Goal: Task Accomplishment & Management: Manage account settings

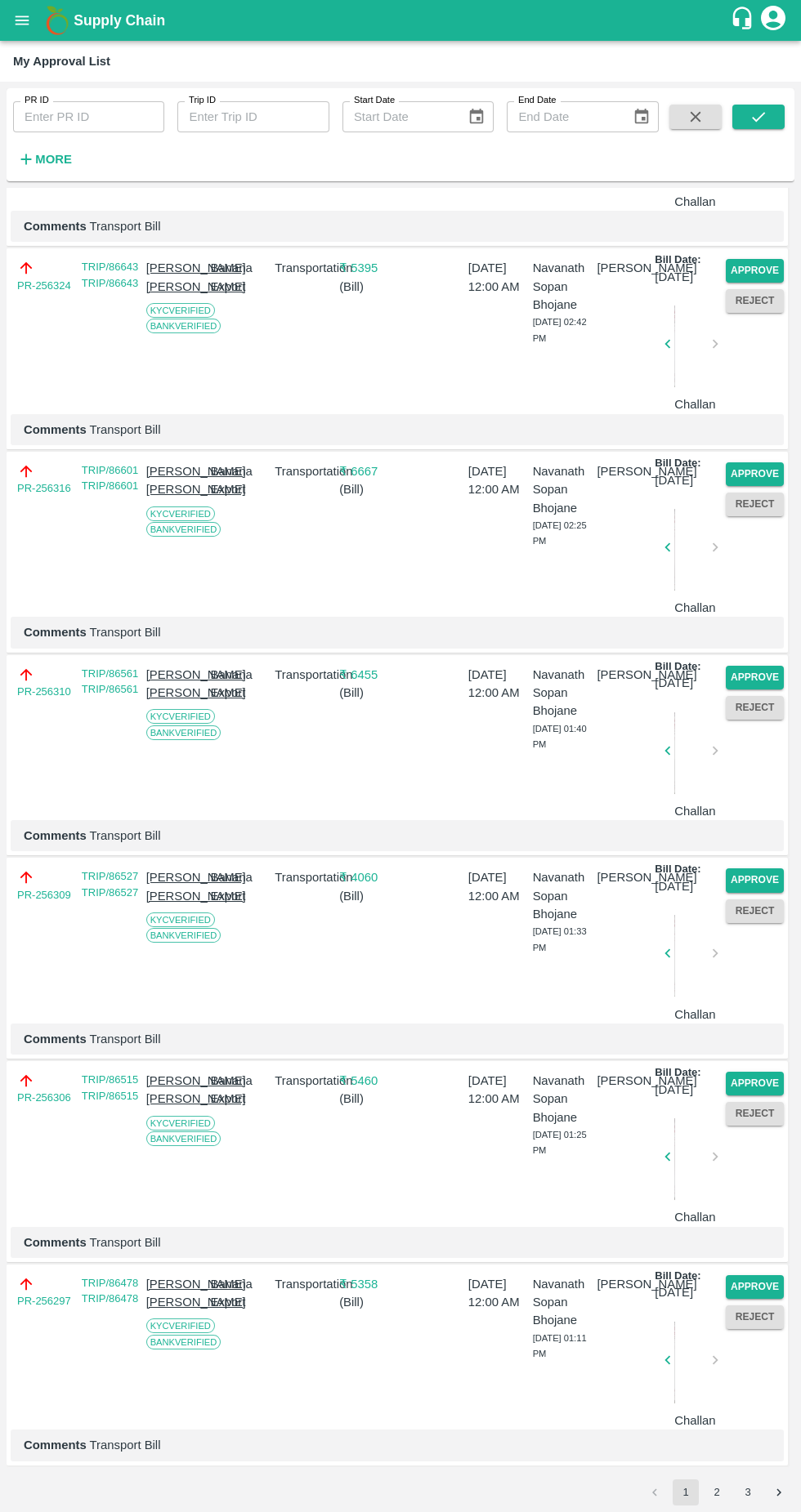
scroll to position [3866, 0]
click at [761, 486] on button "Approve" at bounding box center [755, 475] width 58 height 24
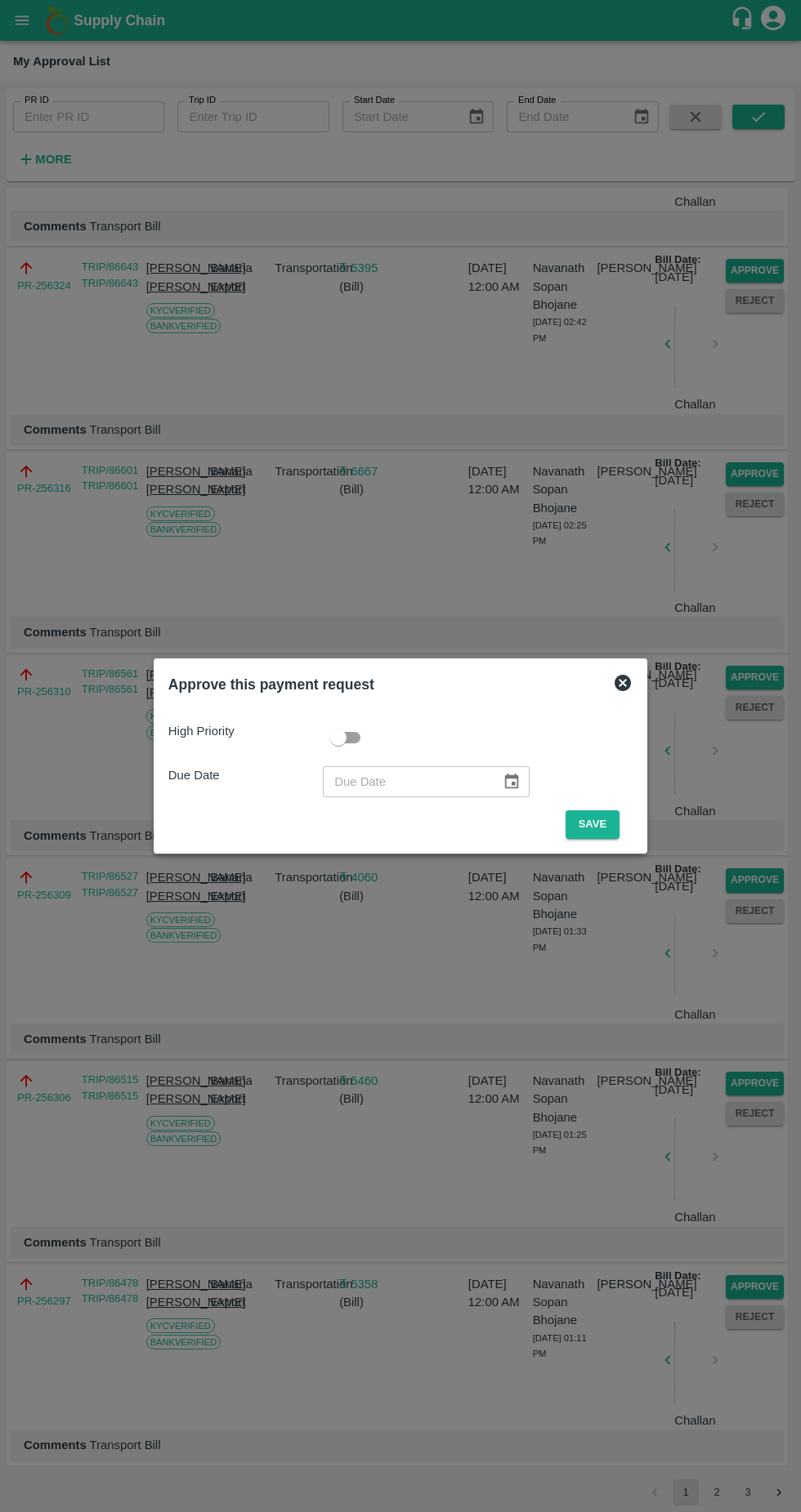
click at [602, 826] on button "Save" at bounding box center [593, 825] width 54 height 29
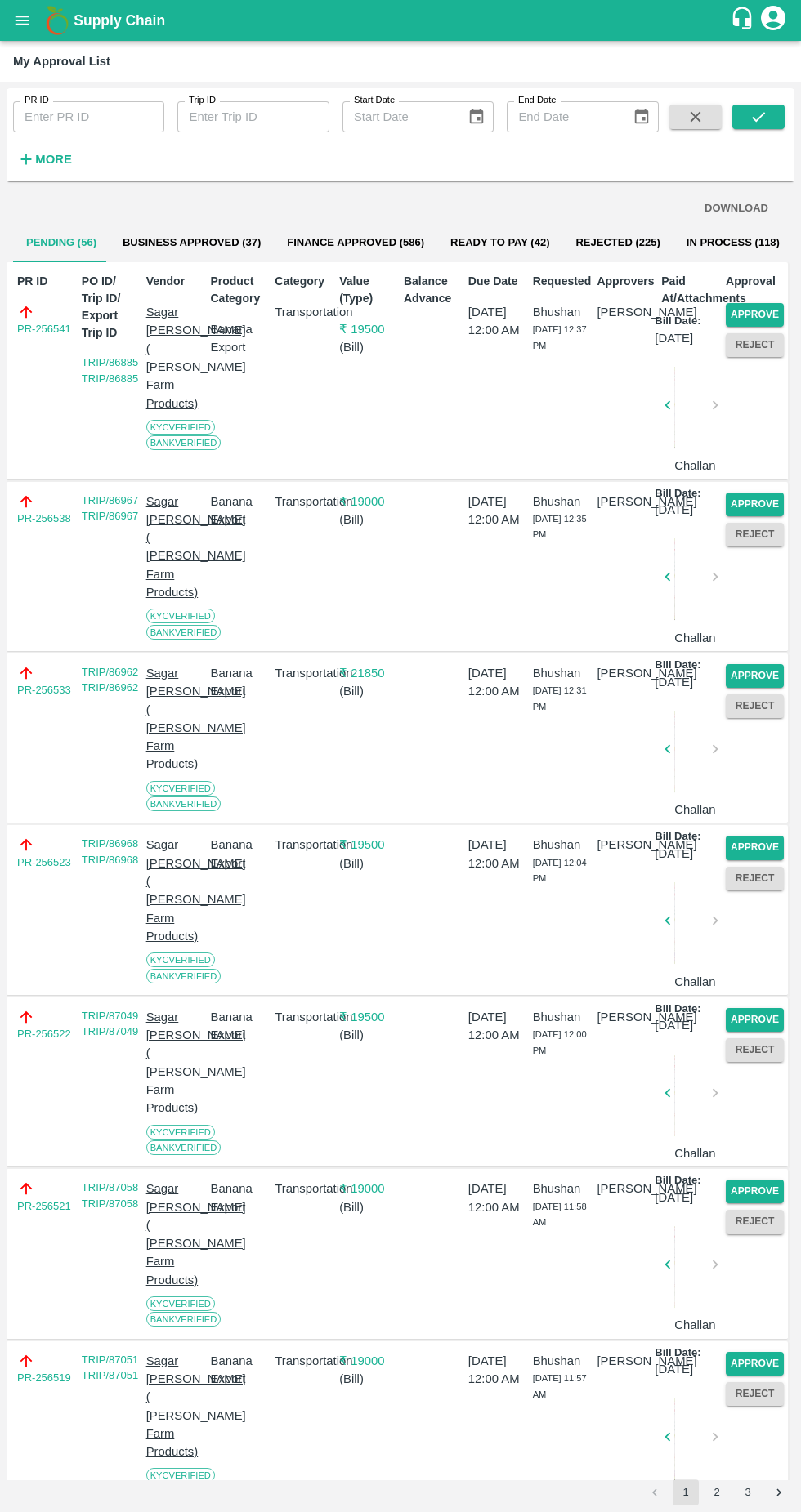
scroll to position [1670, 0]
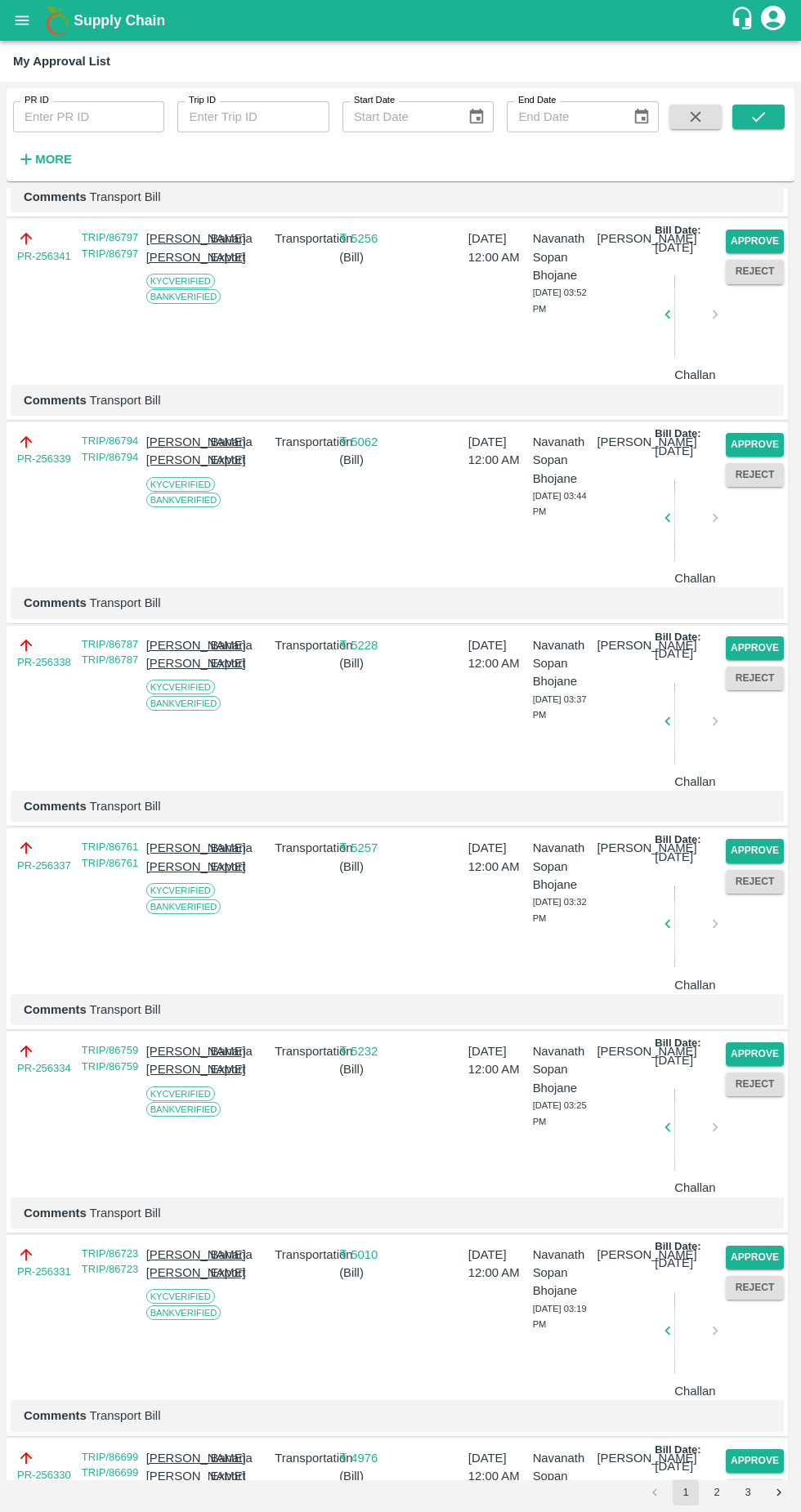
click at [759, 660] on button "Approve" at bounding box center [755, 648] width 58 height 24
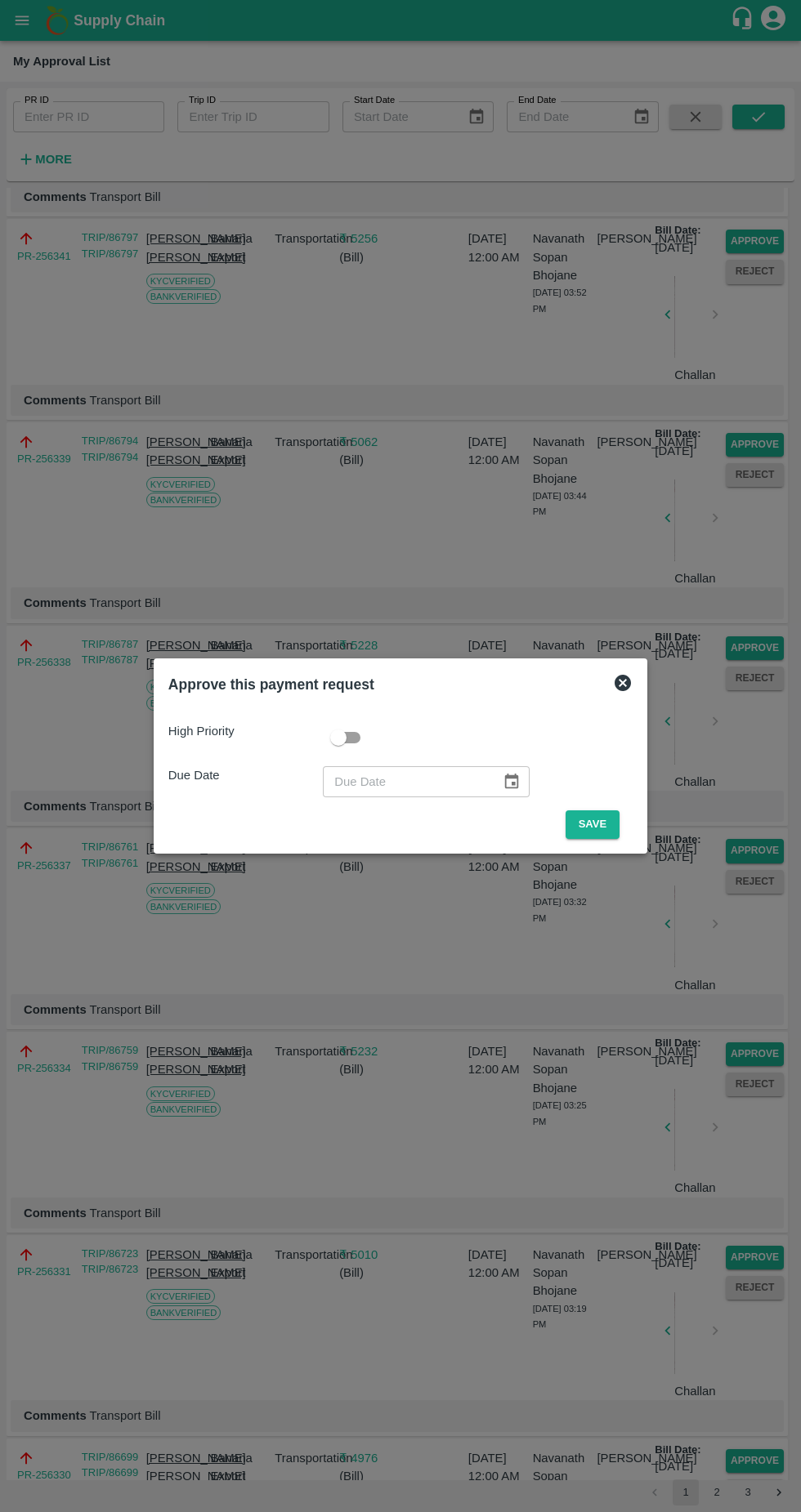
click at [597, 825] on button "Save" at bounding box center [593, 825] width 54 height 29
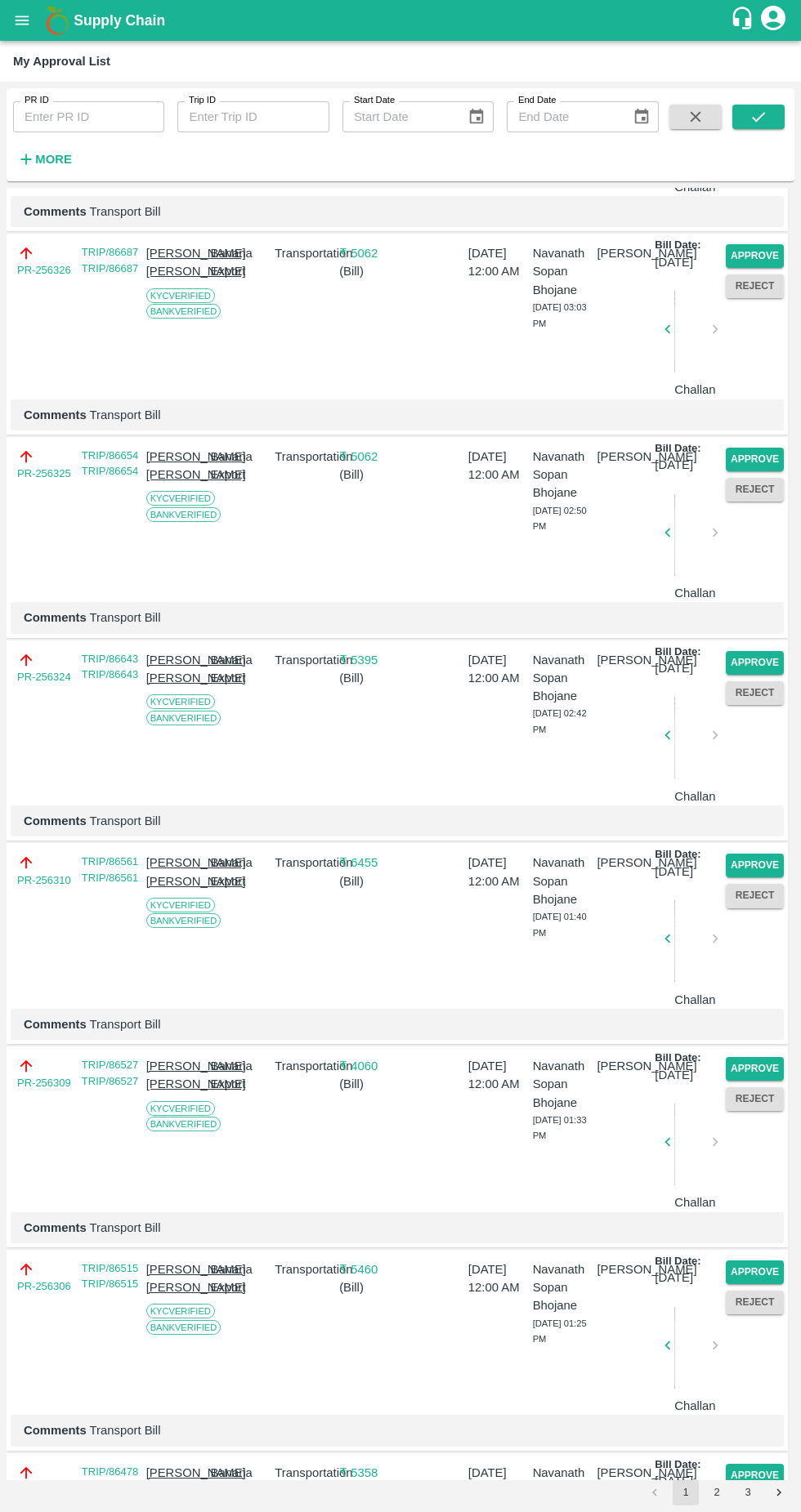
scroll to position [2534, 0]
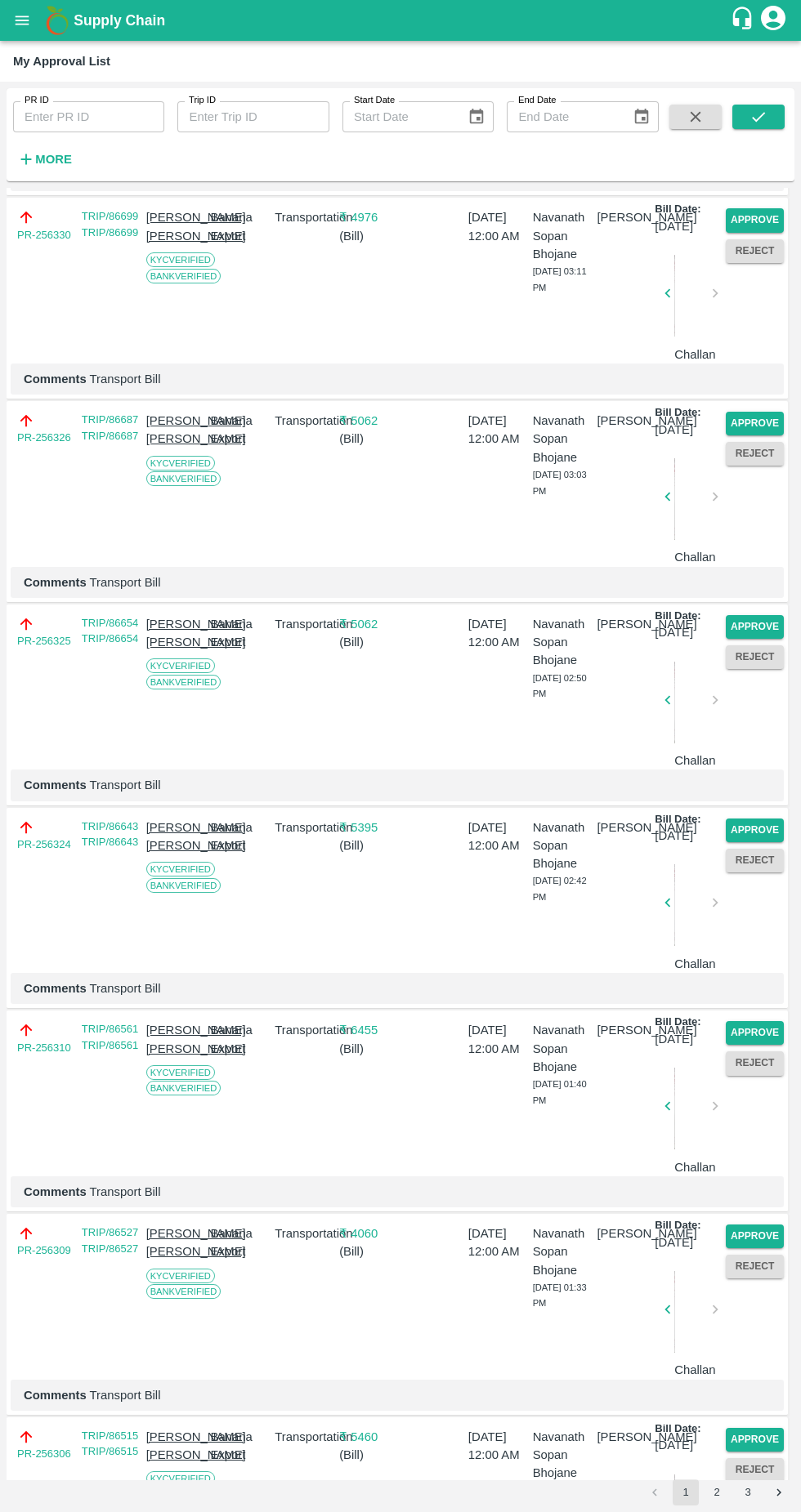
click at [751, 435] on button "Approve" at bounding box center [755, 424] width 58 height 24
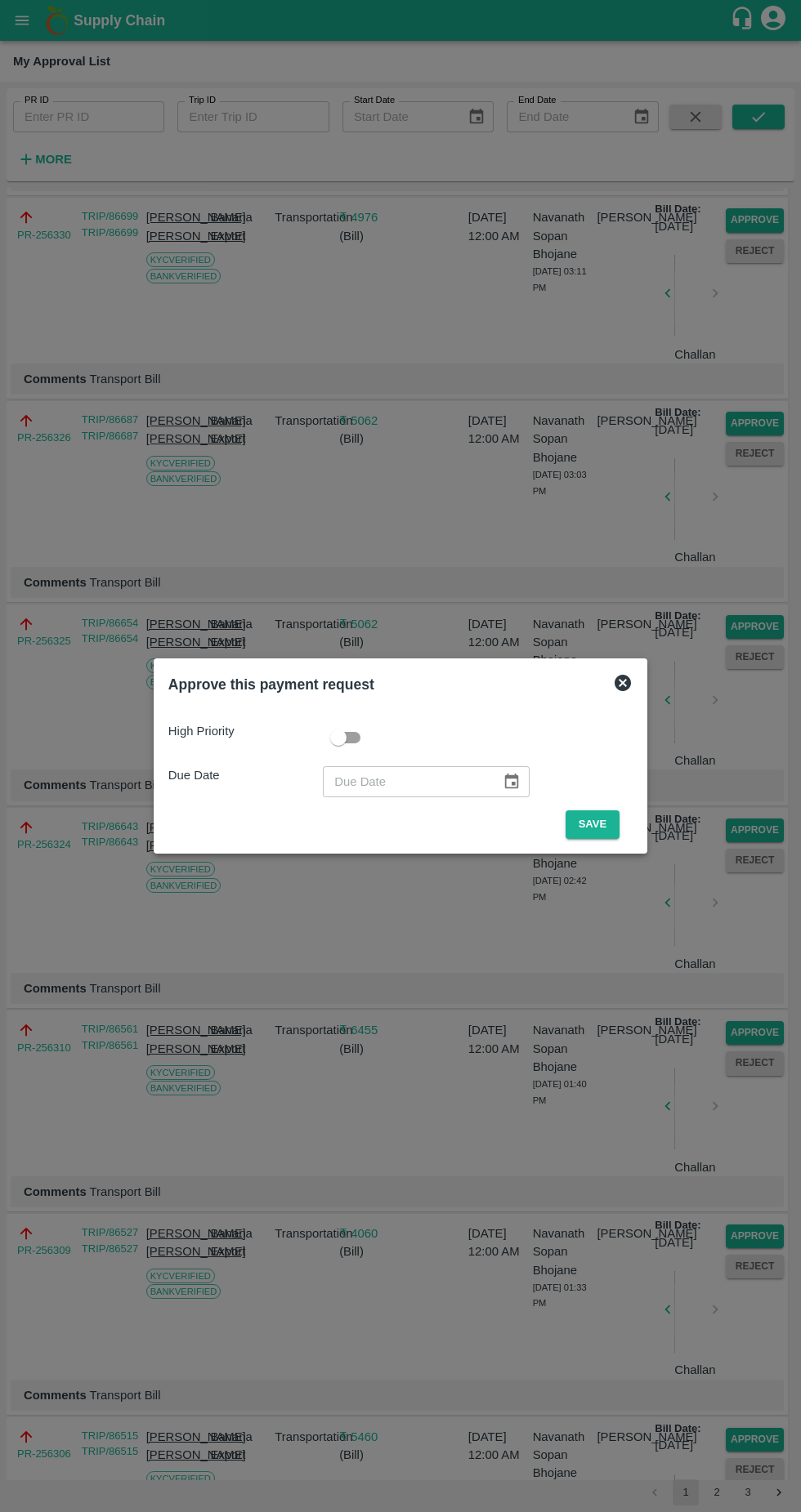
click at [595, 817] on button "Save" at bounding box center [593, 825] width 54 height 29
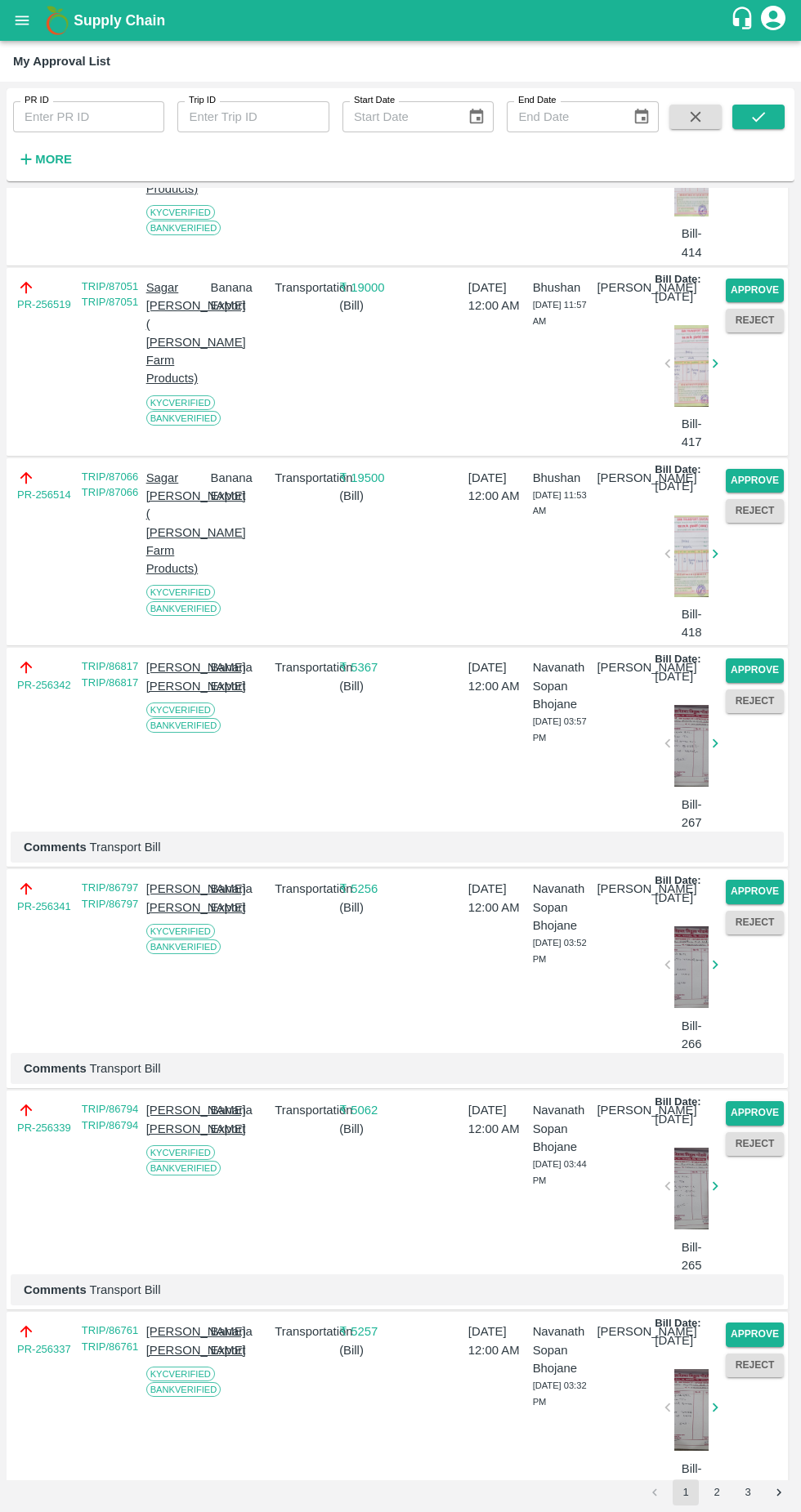
scroll to position [1770, 0]
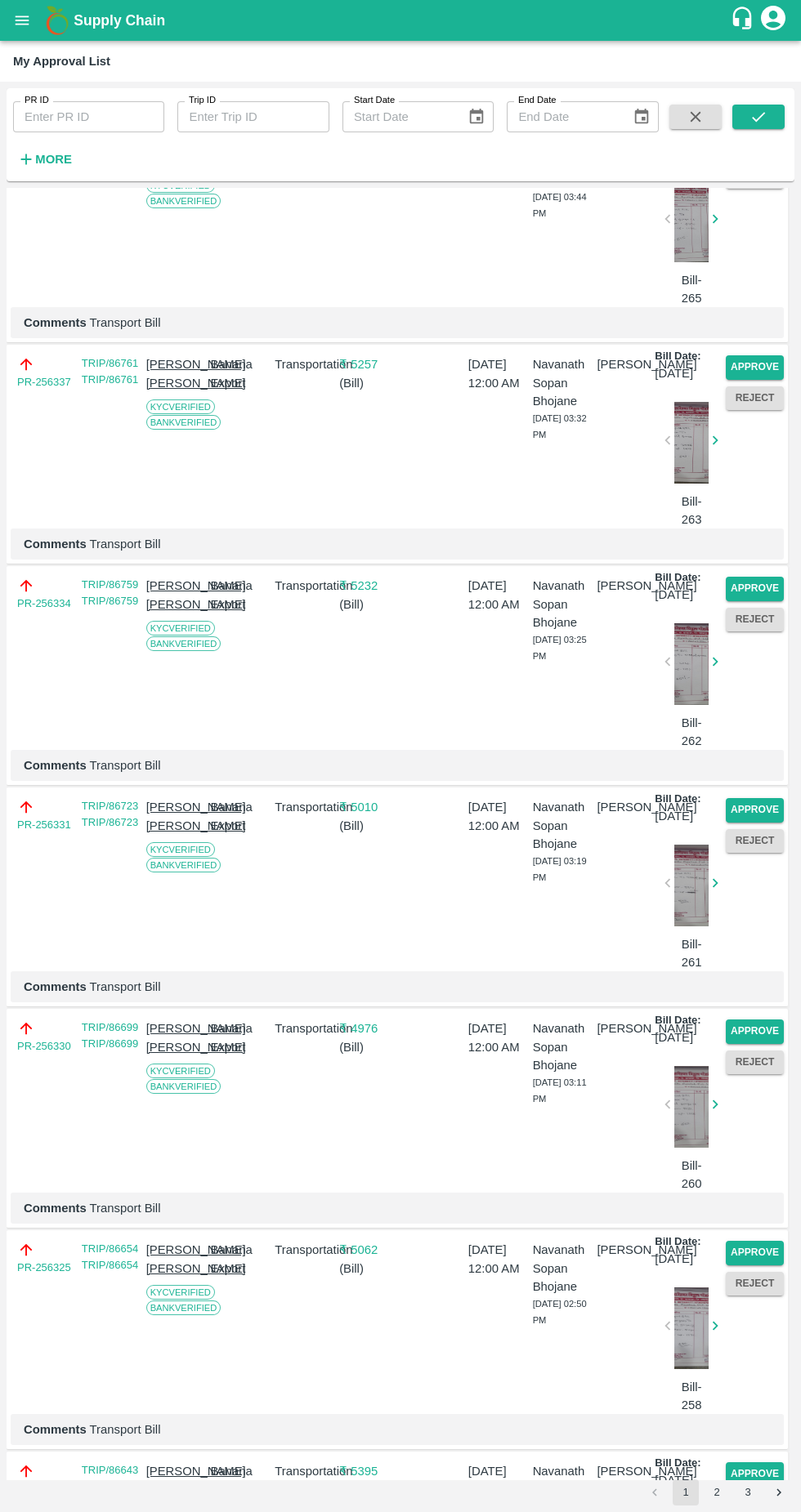
click at [750, 600] on button "Approve" at bounding box center [755, 589] width 58 height 24
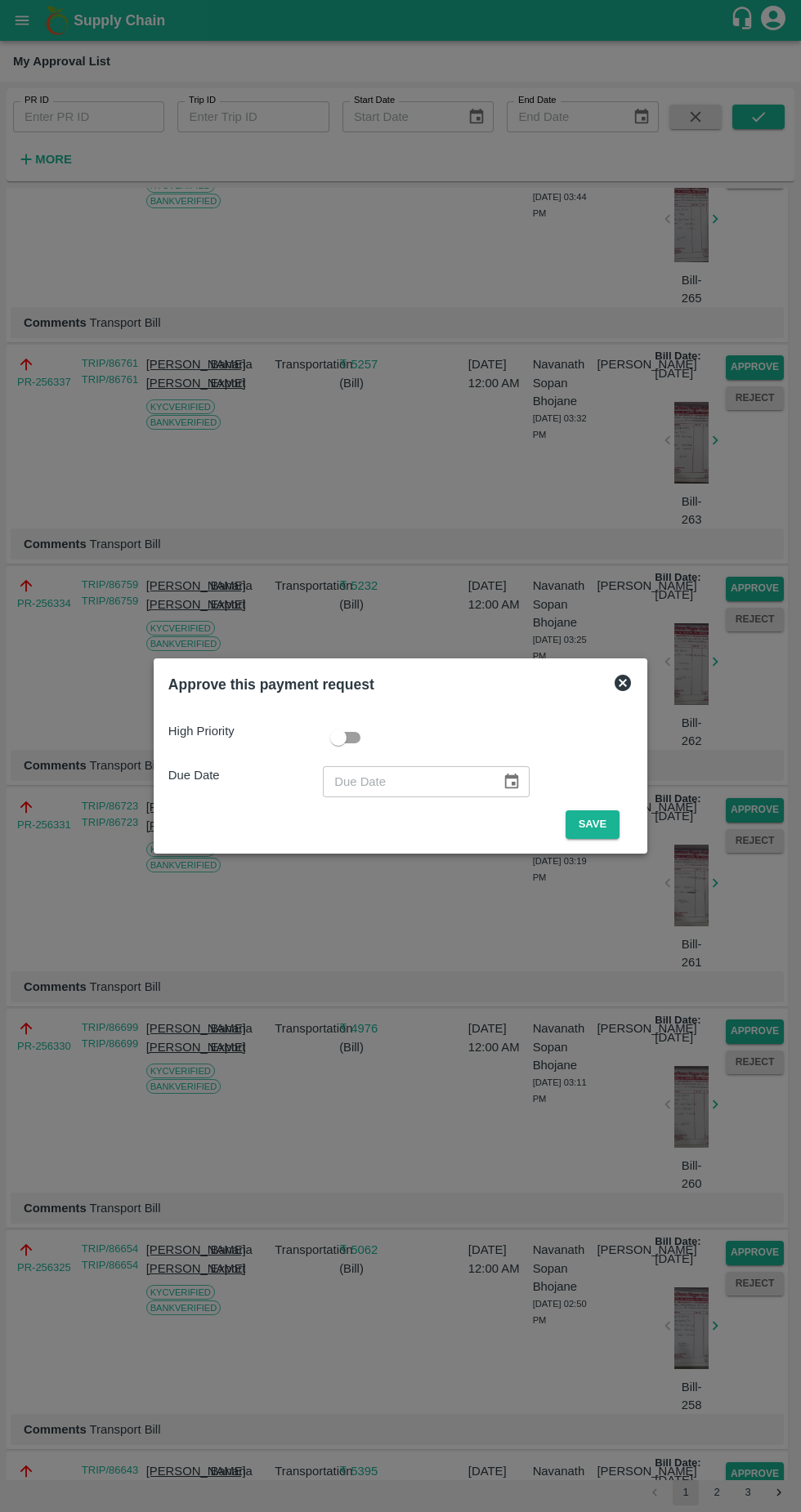
click at [606, 823] on button "Save" at bounding box center [593, 825] width 54 height 29
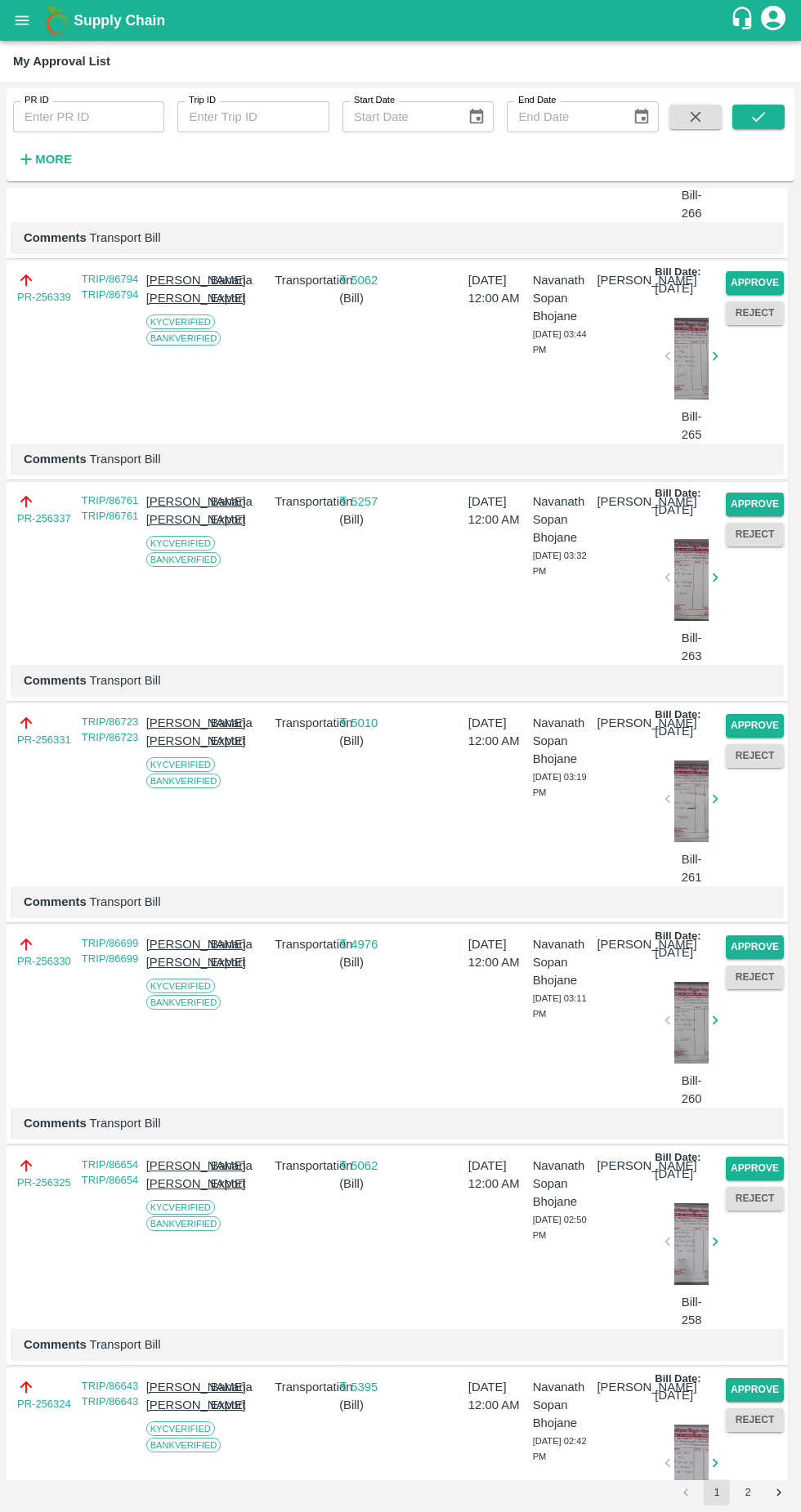
scroll to position [1491, 0]
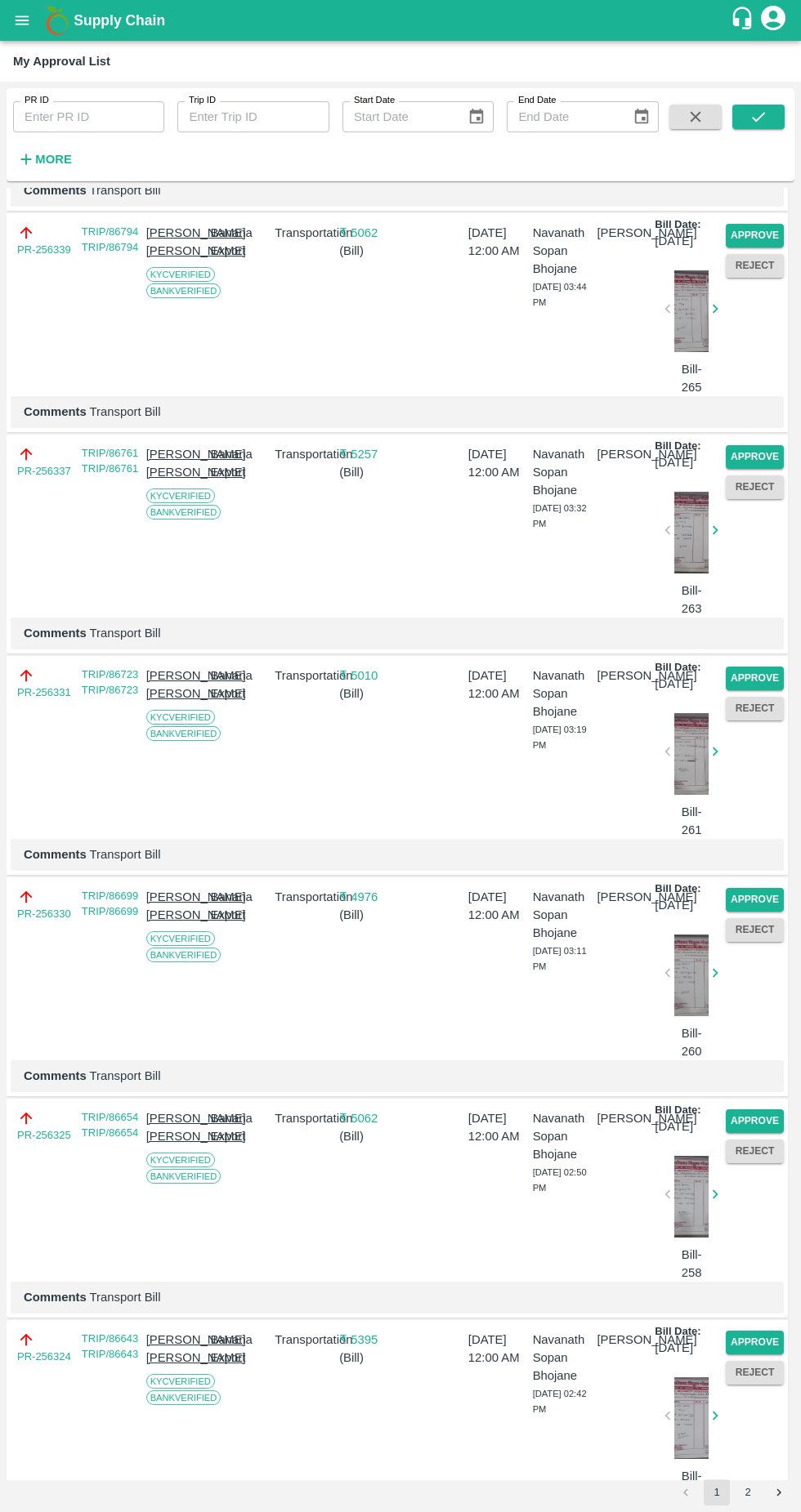
click at [760, 690] on button "Approve" at bounding box center [755, 679] width 58 height 24
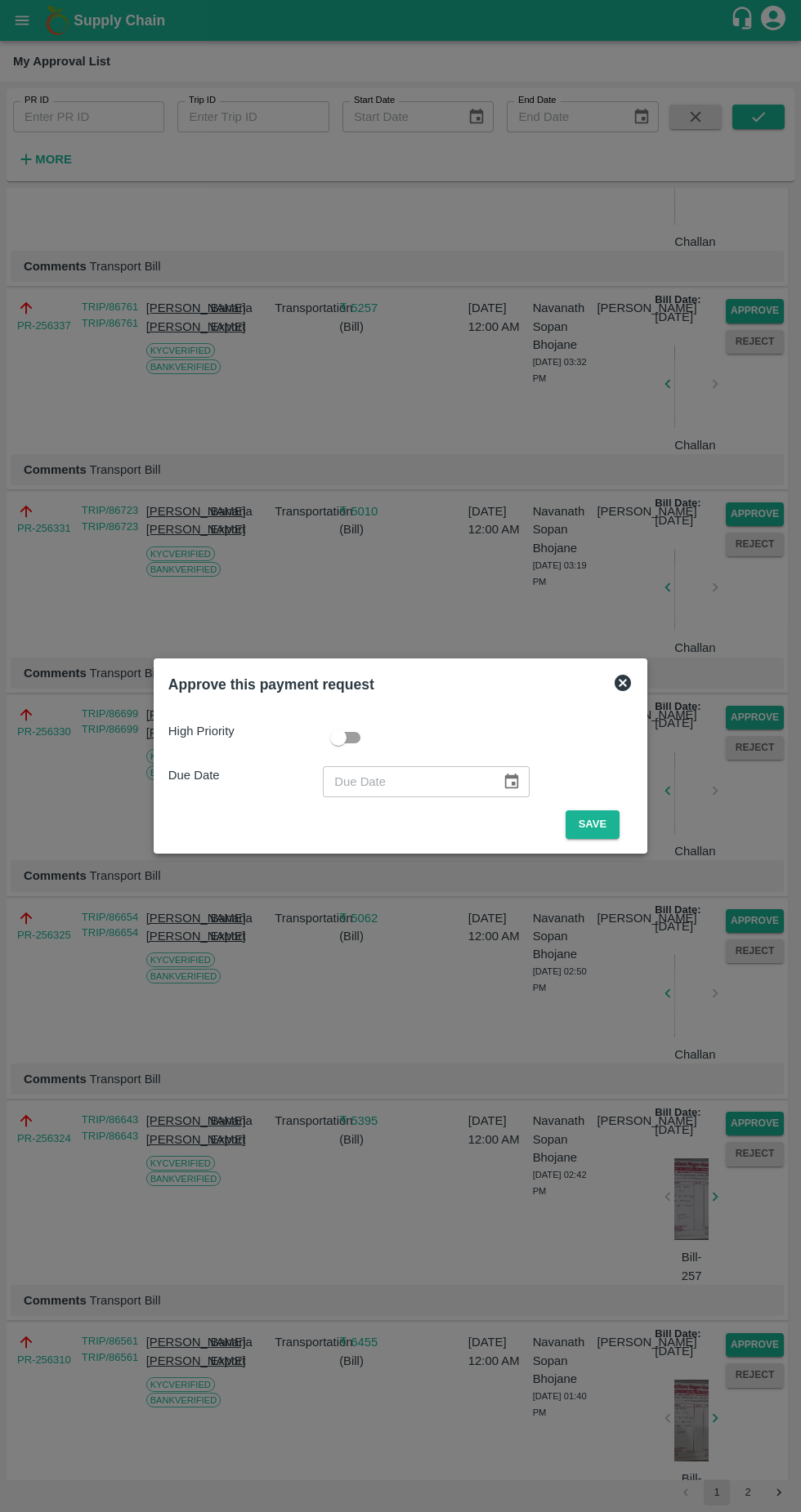
scroll to position [1403, 0]
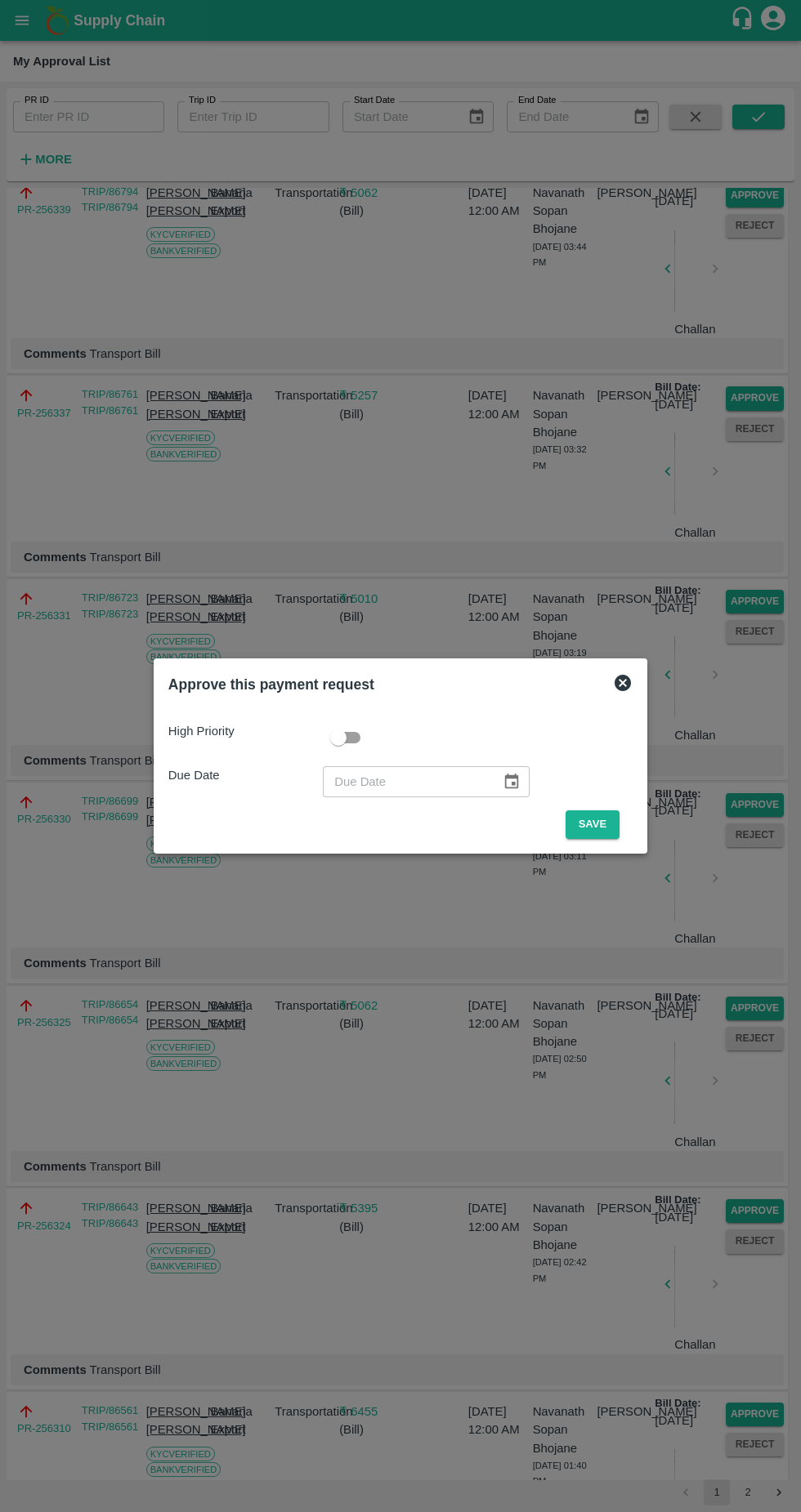
click at [597, 825] on button "Save" at bounding box center [593, 825] width 54 height 29
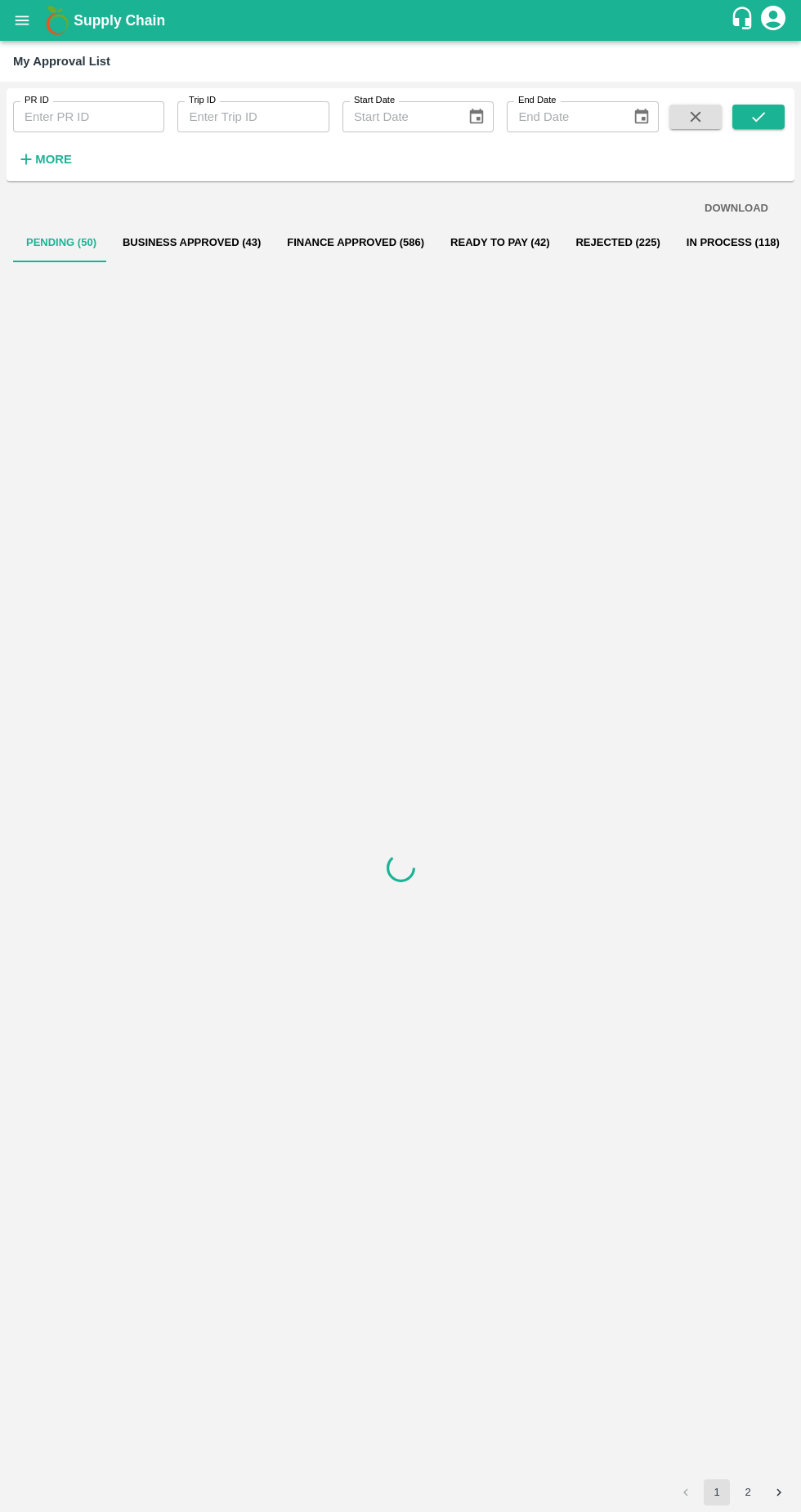
scroll to position [0, 0]
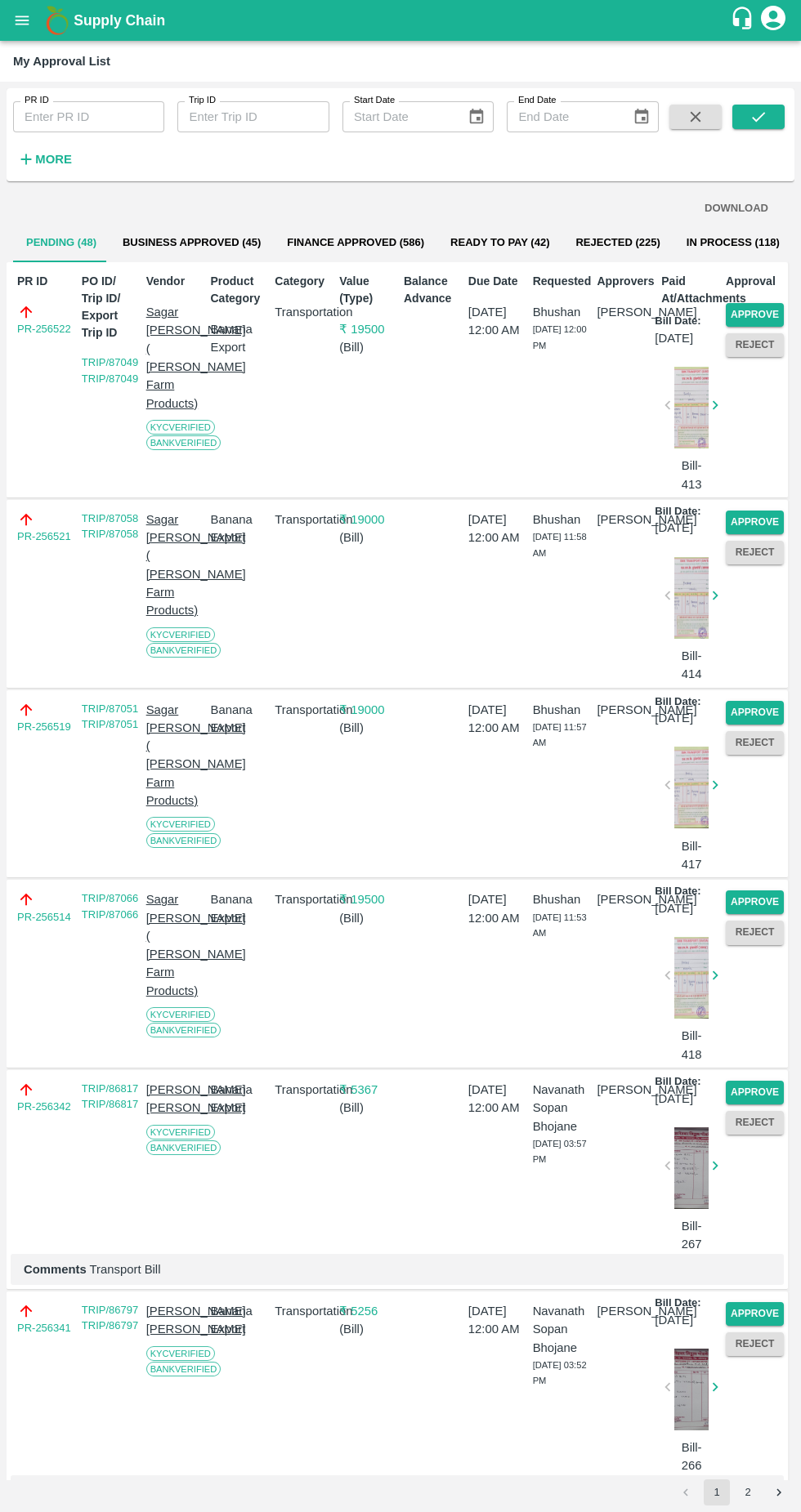
click at [746, 1105] on button "Approve" at bounding box center [755, 1093] width 58 height 24
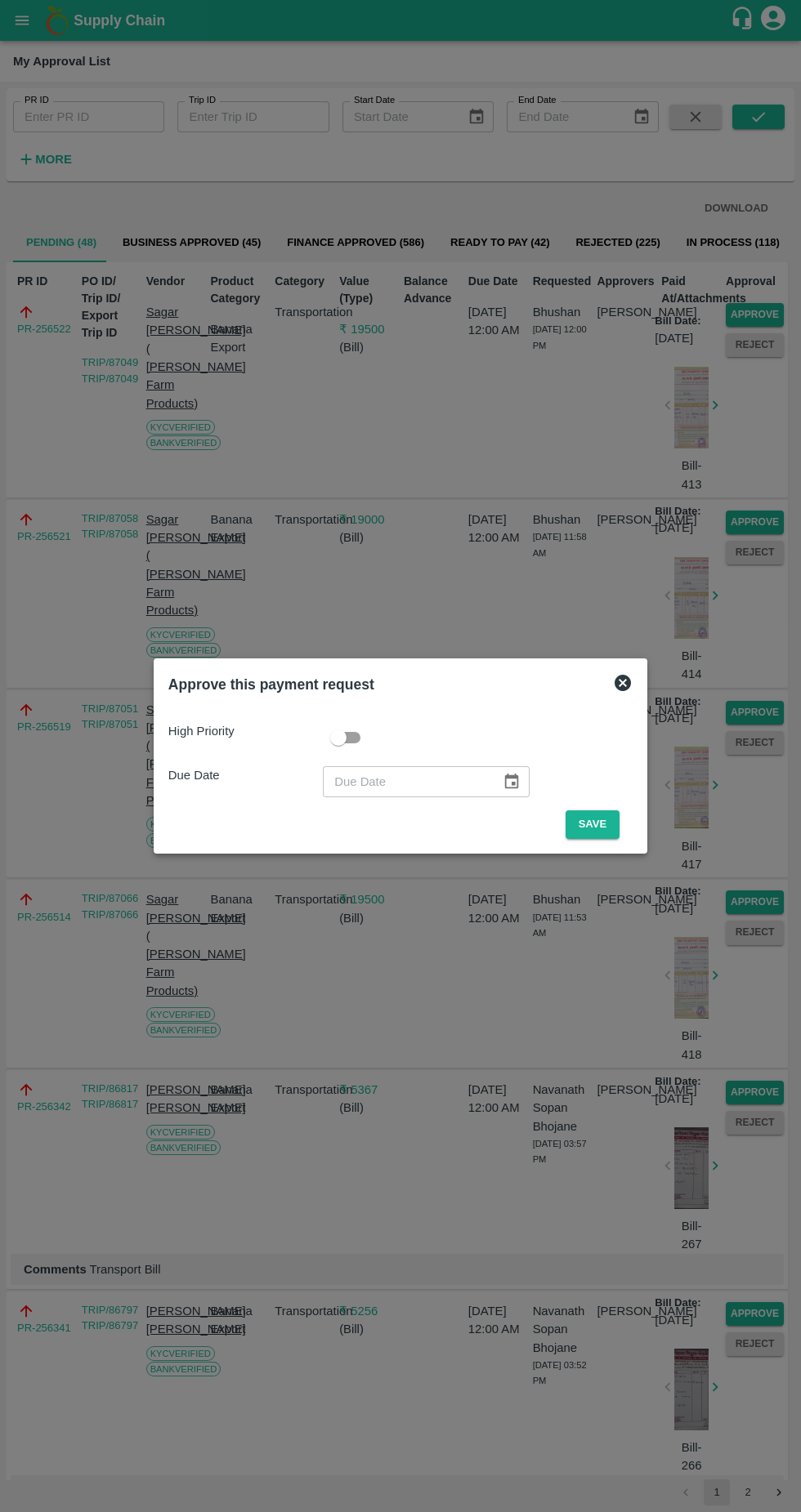
click at [597, 825] on button "Save" at bounding box center [593, 825] width 54 height 29
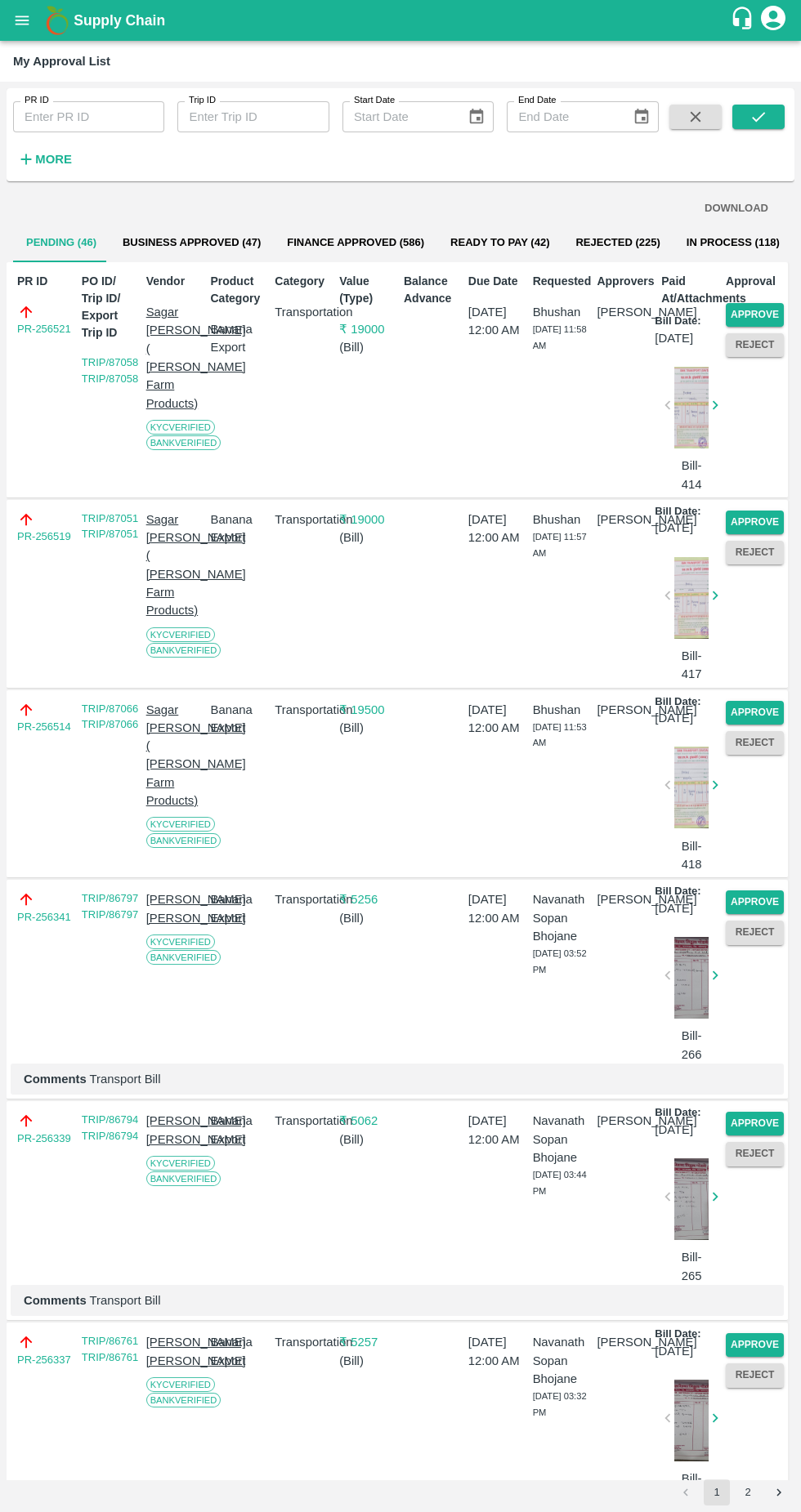
click at [751, 1135] on button "Approve" at bounding box center [755, 1124] width 58 height 24
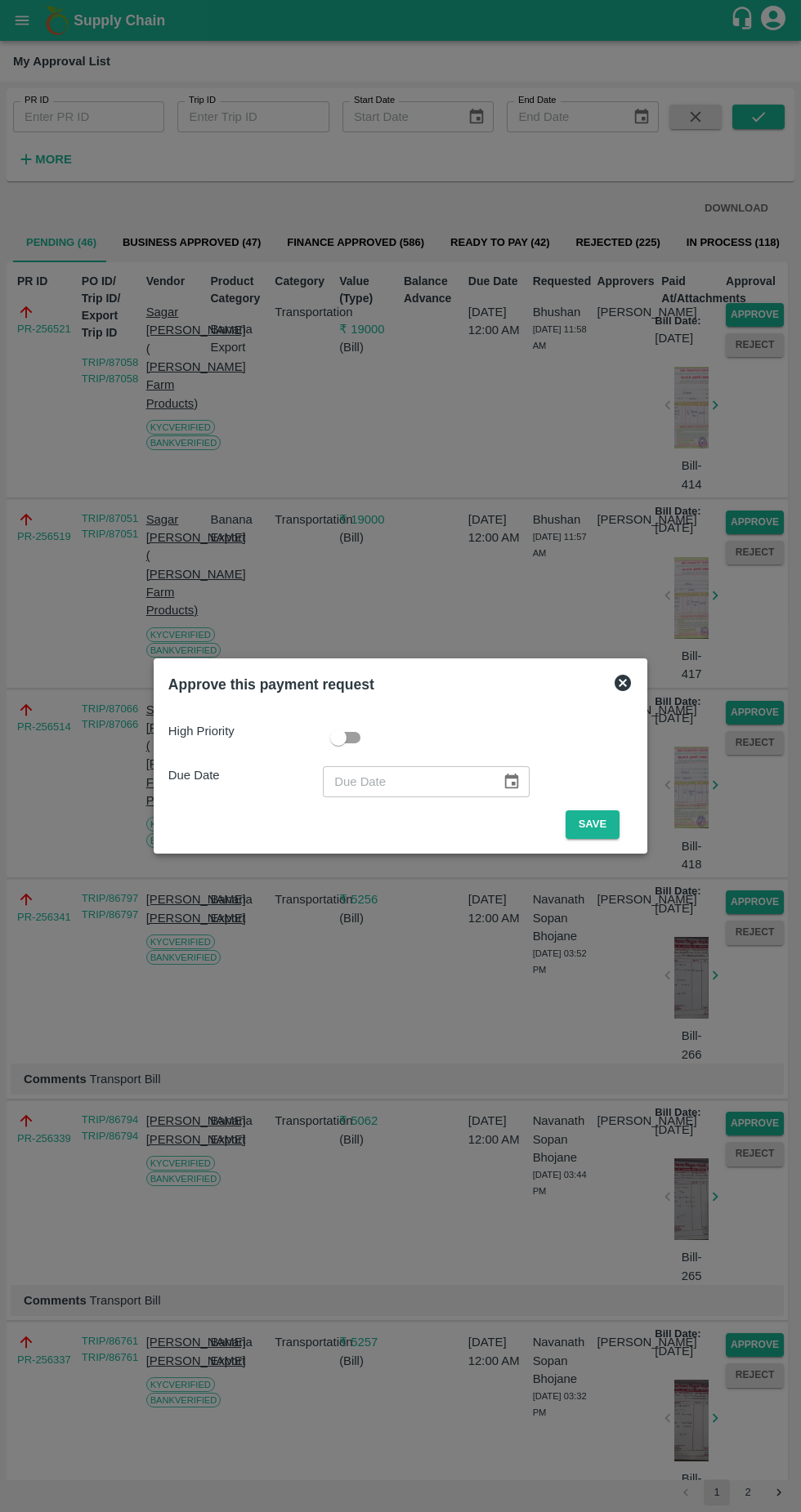
click at [597, 825] on button "Save" at bounding box center [593, 825] width 54 height 29
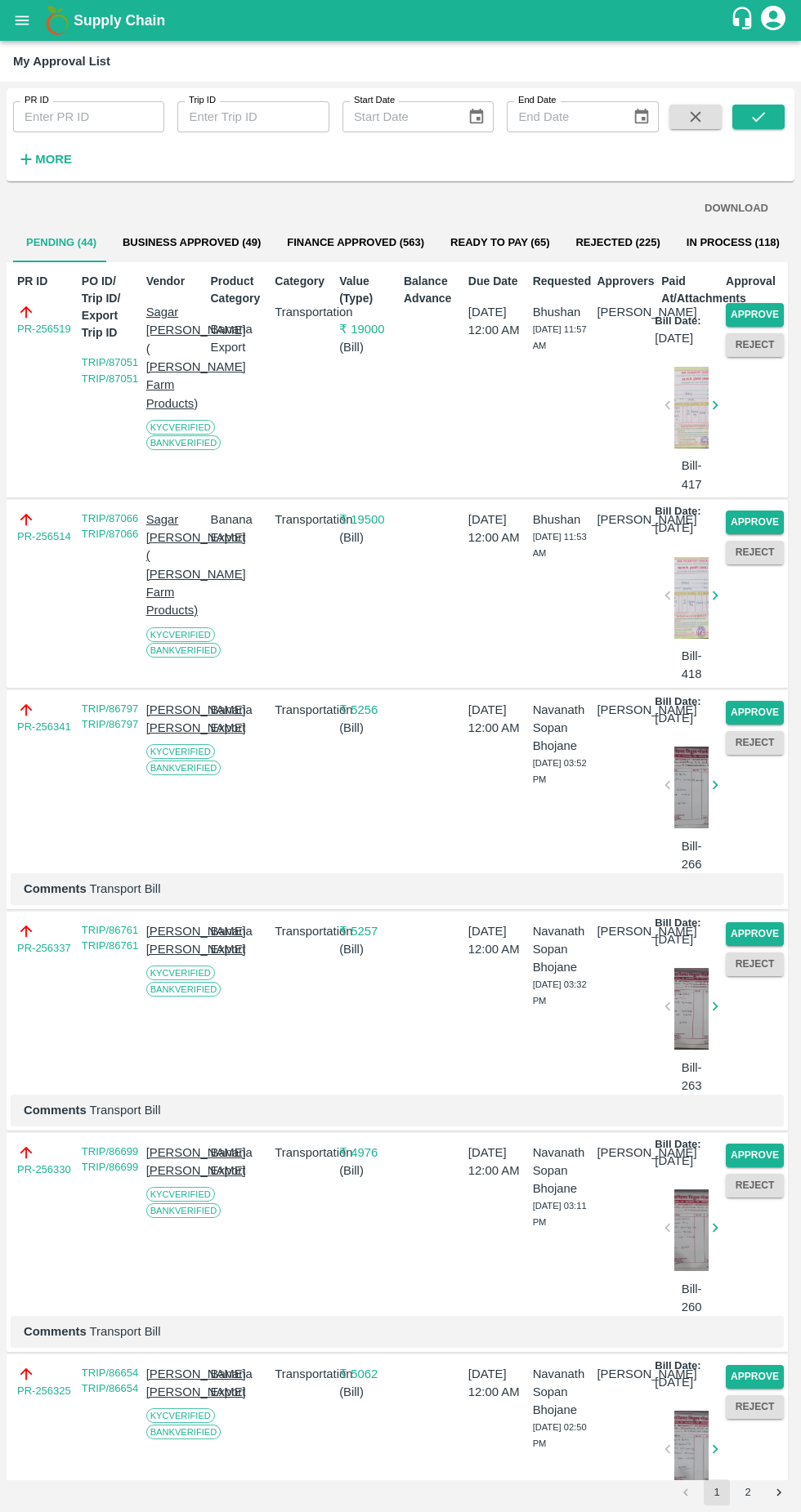
click at [762, 946] on button "Approve" at bounding box center [755, 934] width 58 height 24
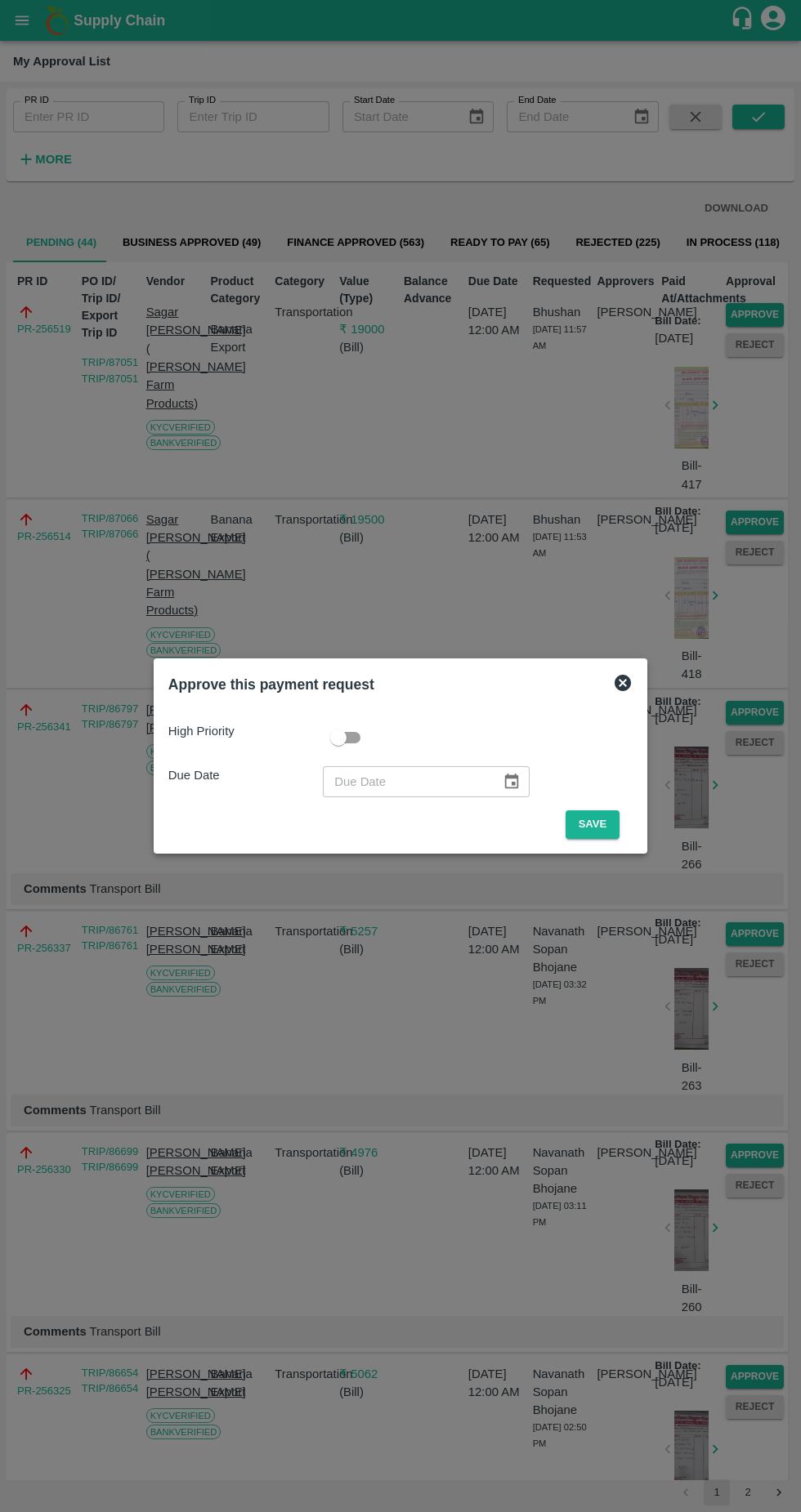
click at [597, 825] on button "Save" at bounding box center [593, 825] width 54 height 29
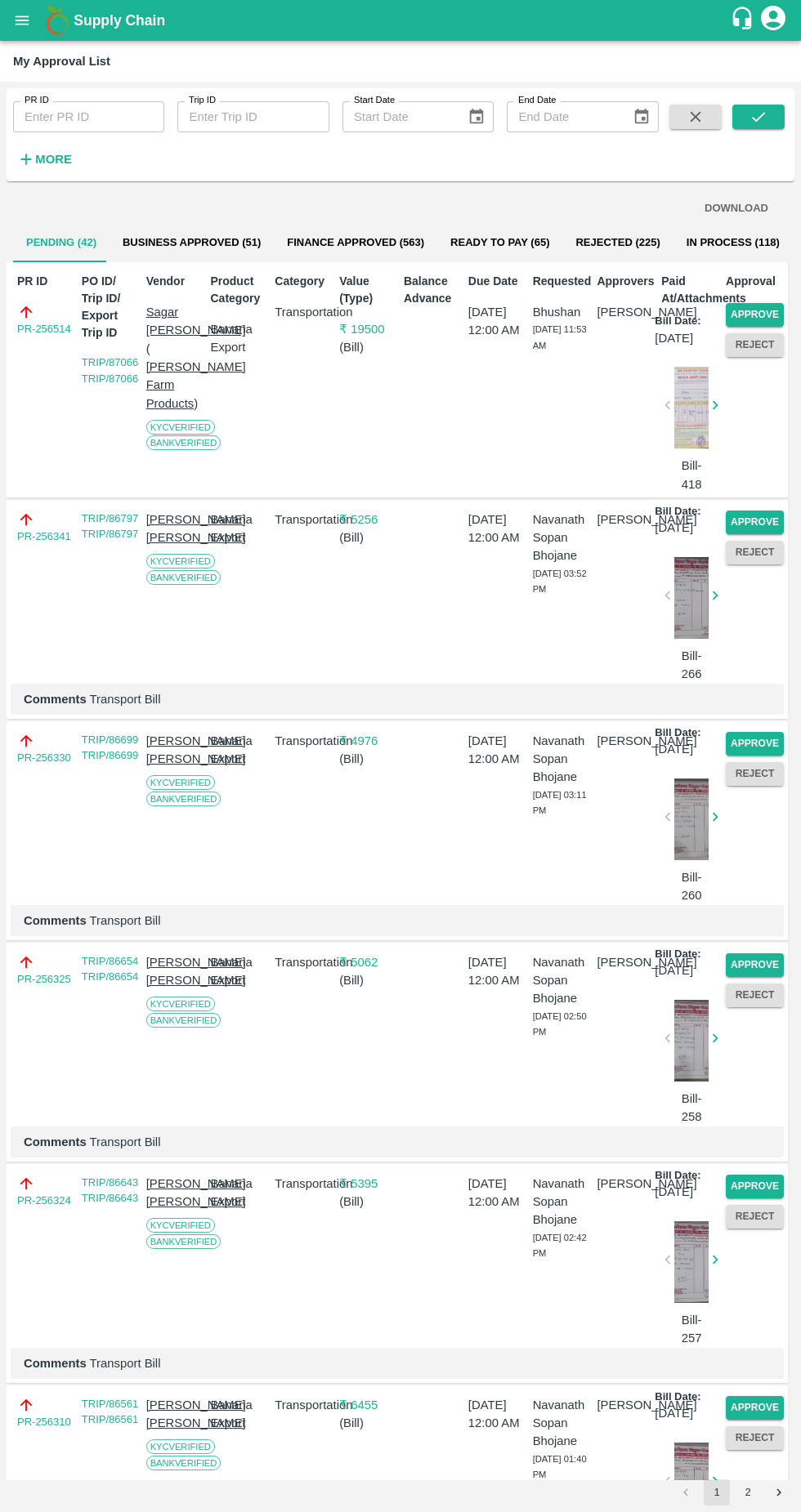
click at [756, 977] on button "Approve" at bounding box center [755, 966] width 58 height 24
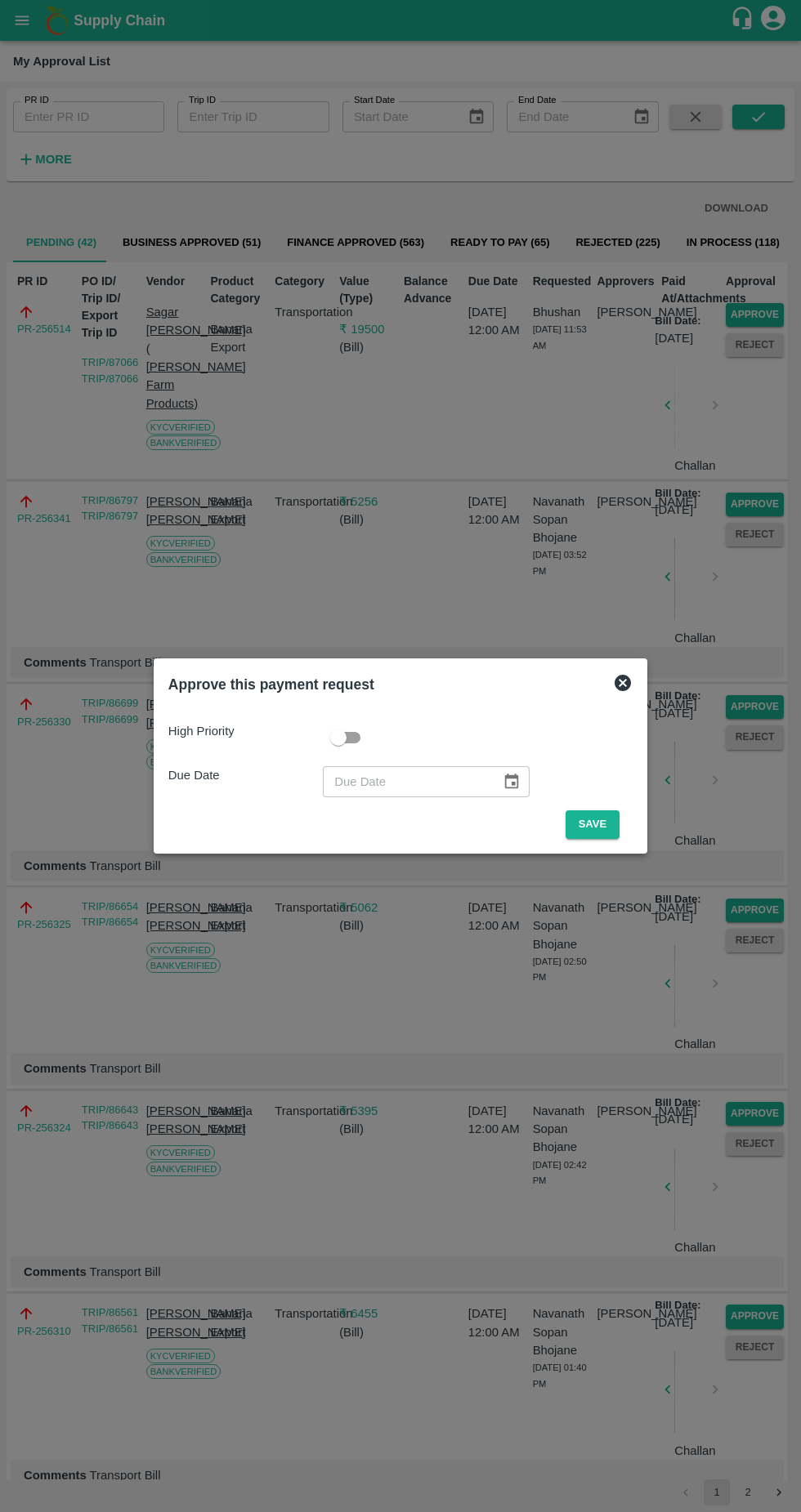
click at [607, 825] on button "Save" at bounding box center [593, 825] width 54 height 29
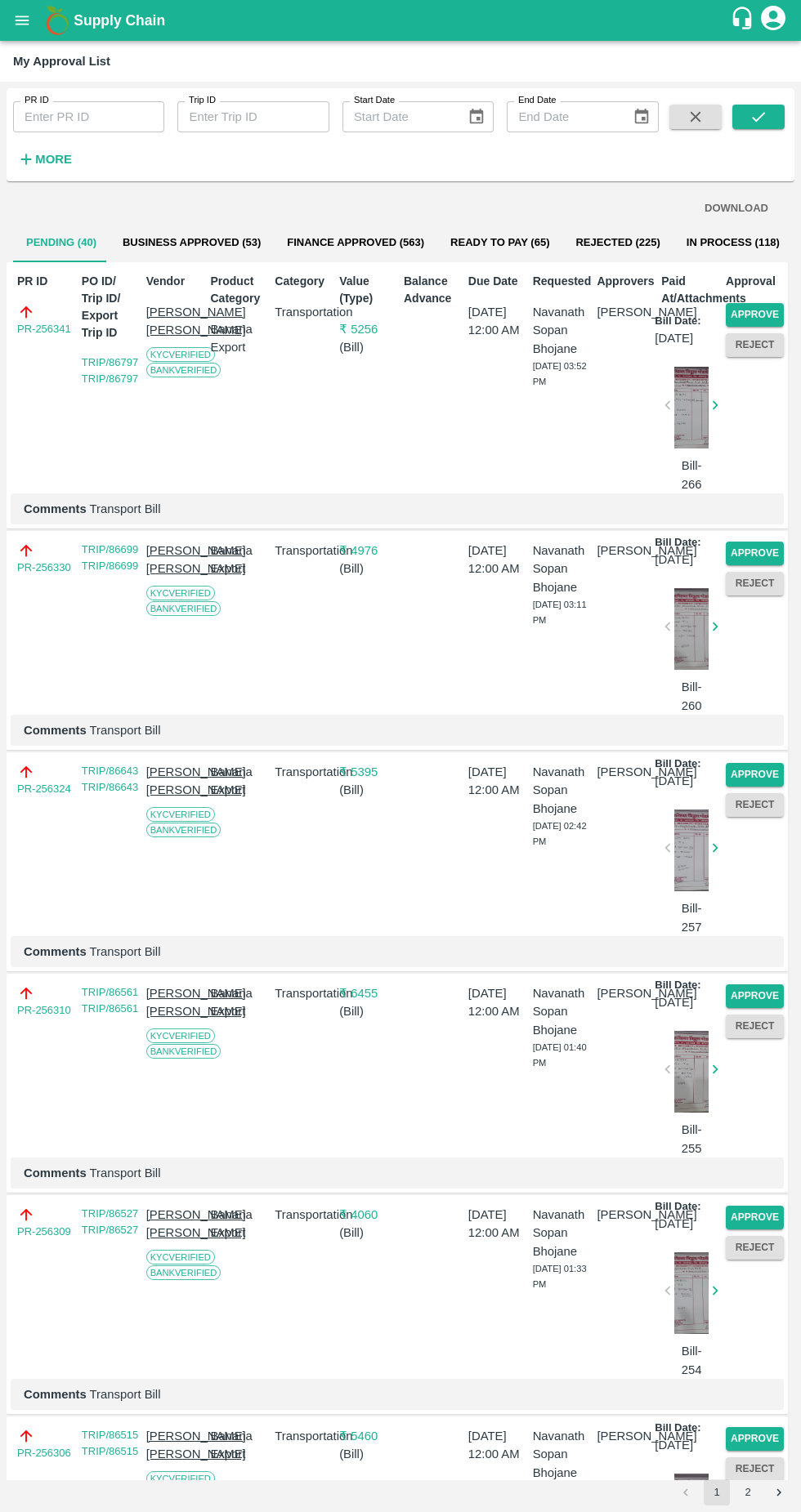
click at [764, 1008] on button "Approve" at bounding box center [755, 996] width 58 height 24
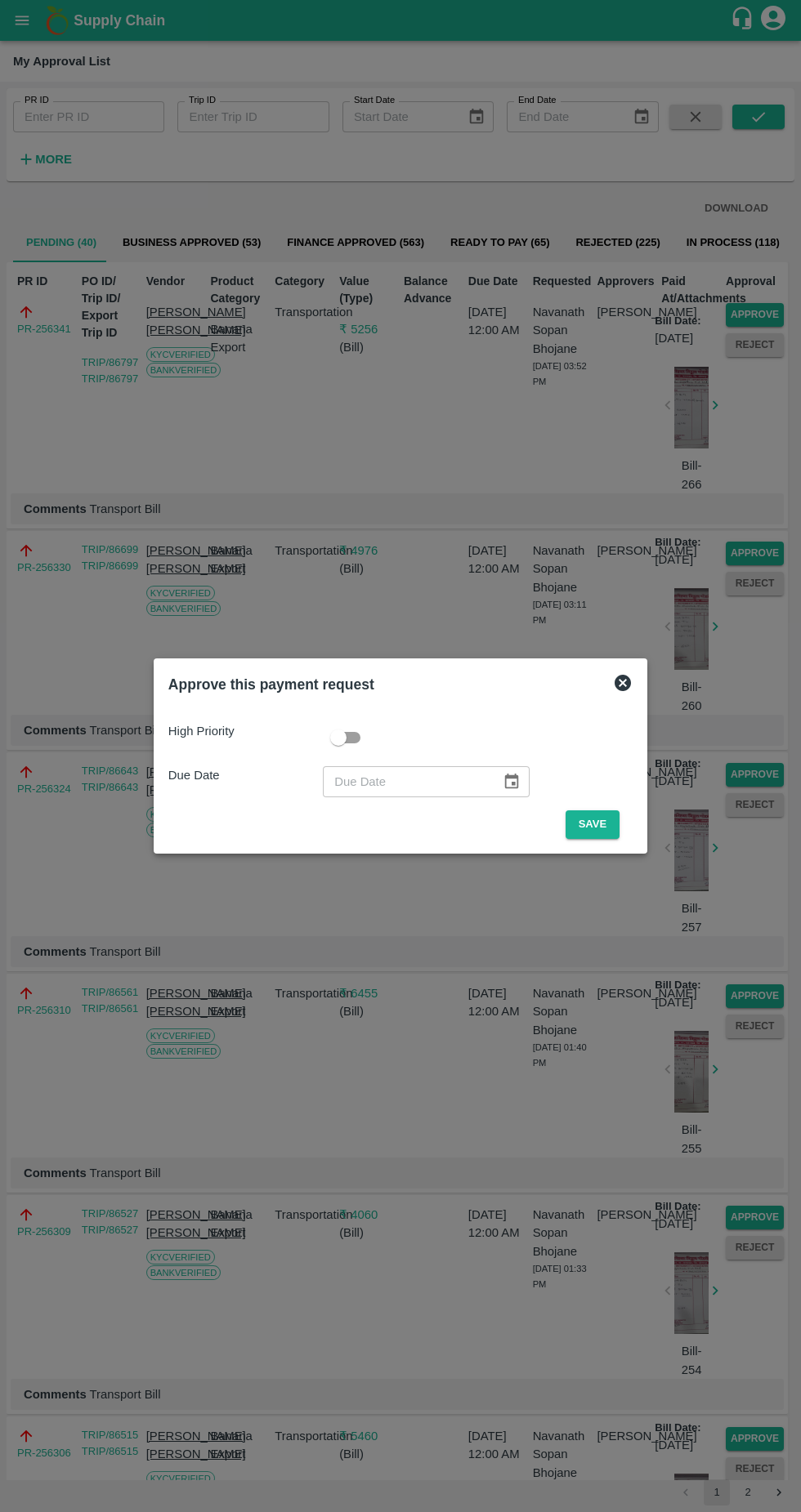
click at [597, 825] on button "Save" at bounding box center [593, 825] width 54 height 29
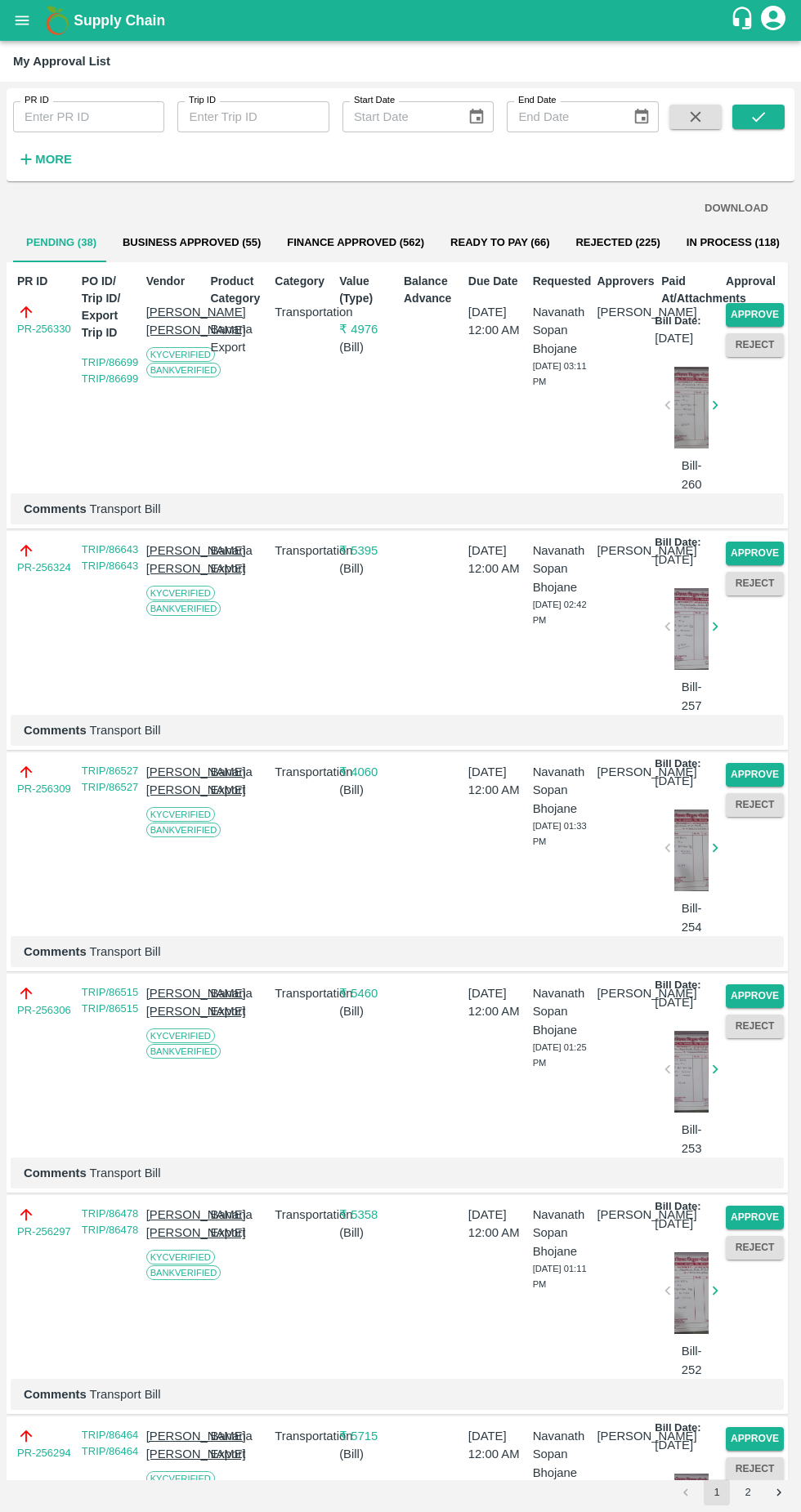
click at [754, 1008] on button "Approve" at bounding box center [755, 996] width 58 height 24
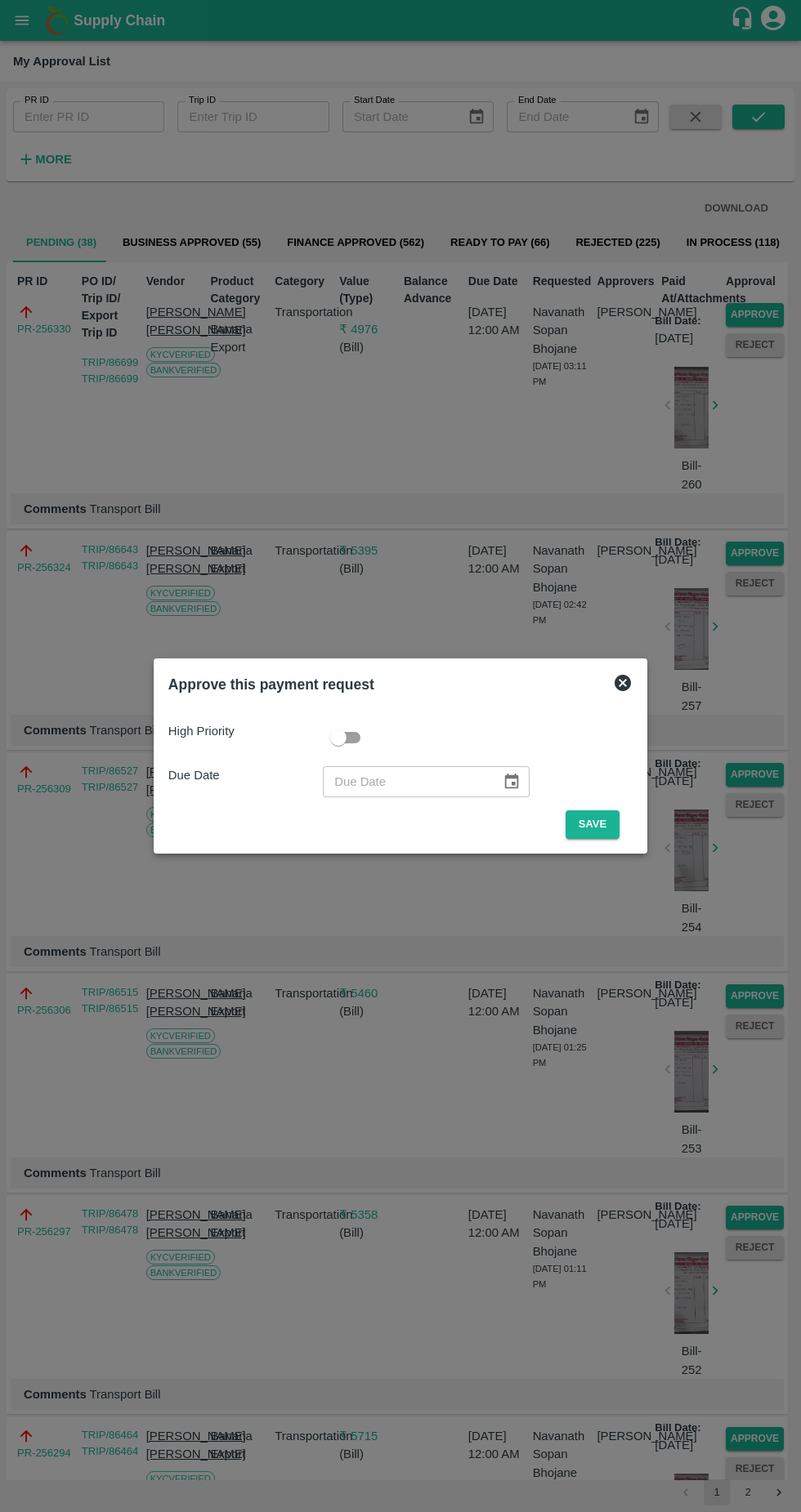
click at [601, 826] on button "Save" at bounding box center [593, 825] width 54 height 29
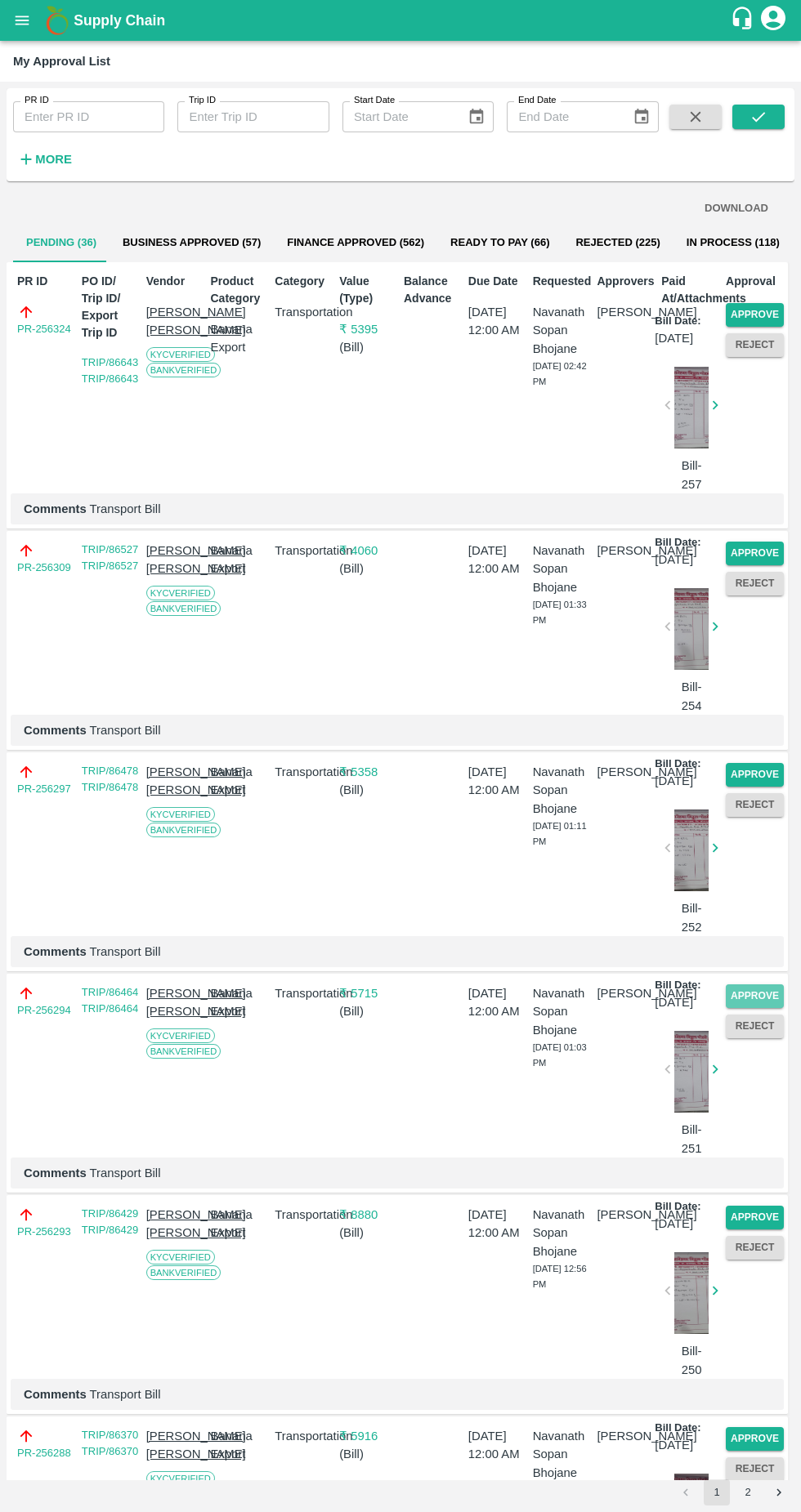
click at [733, 1056] on div "Approve Reject" at bounding box center [752, 1068] width 65 height 180
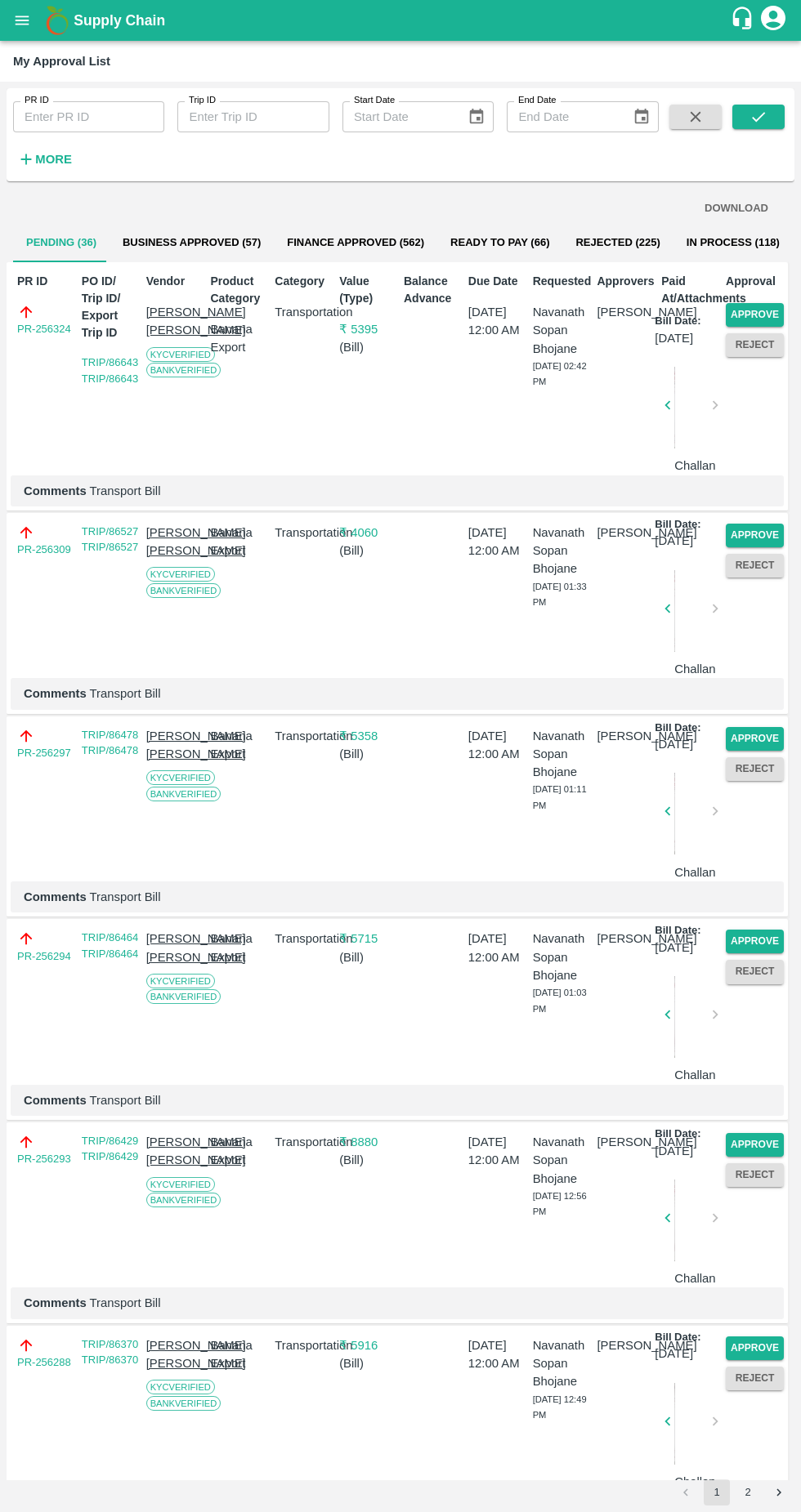
click at [749, 954] on button "Approve" at bounding box center [755, 942] width 58 height 24
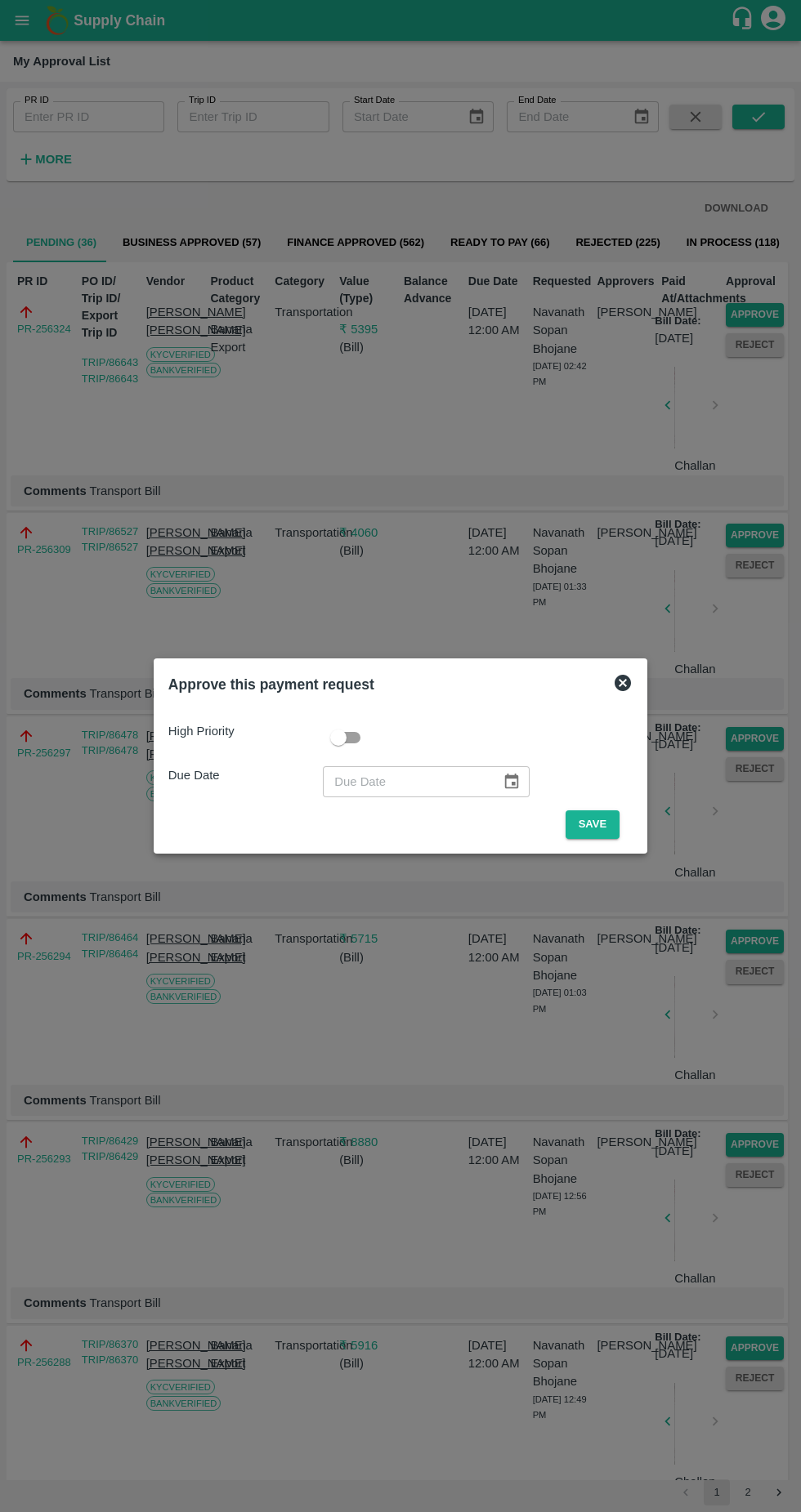
click at [615, 820] on button "Save" at bounding box center [593, 825] width 54 height 29
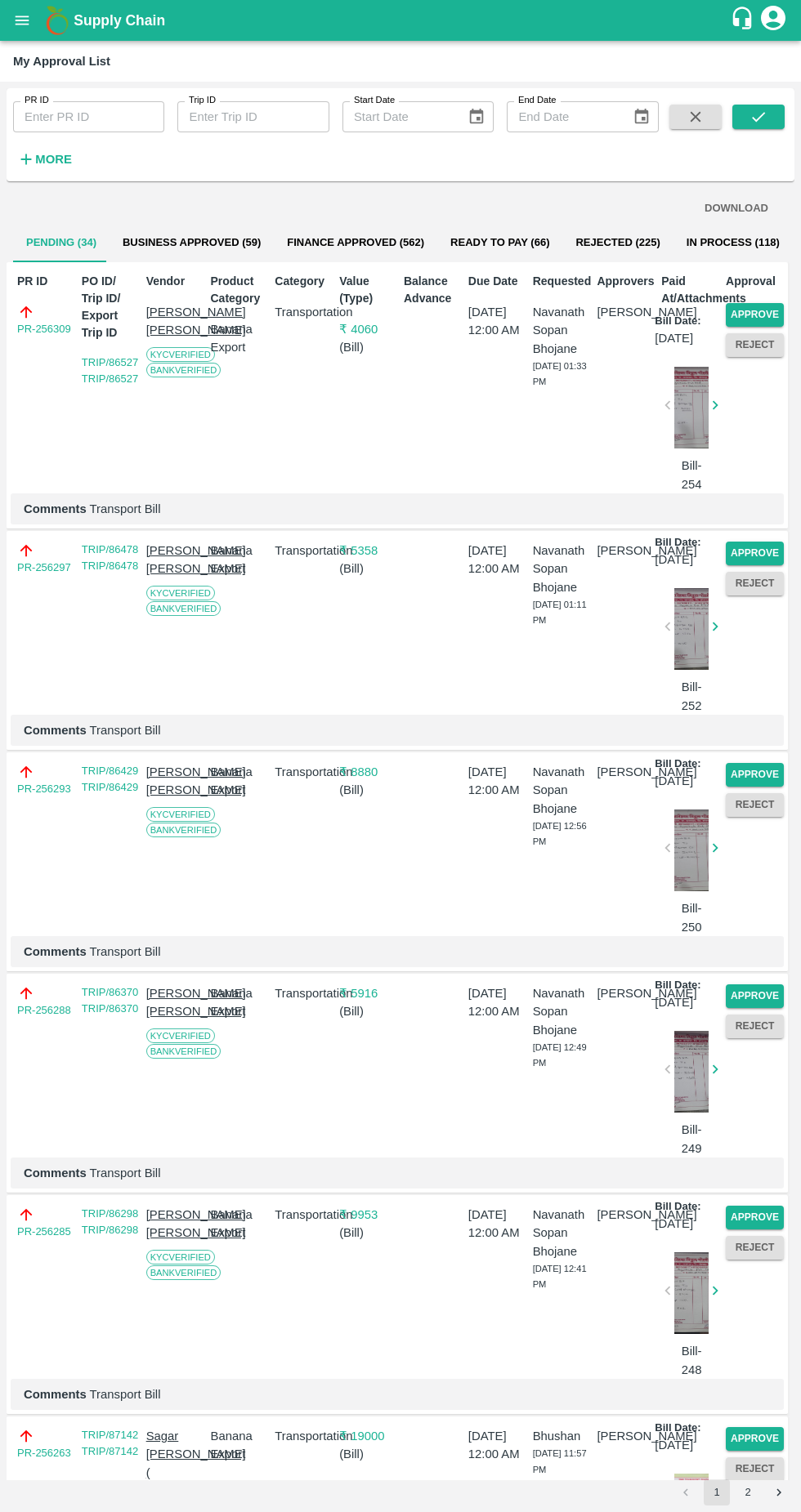
click at [763, 1008] on button "Approve" at bounding box center [755, 996] width 58 height 24
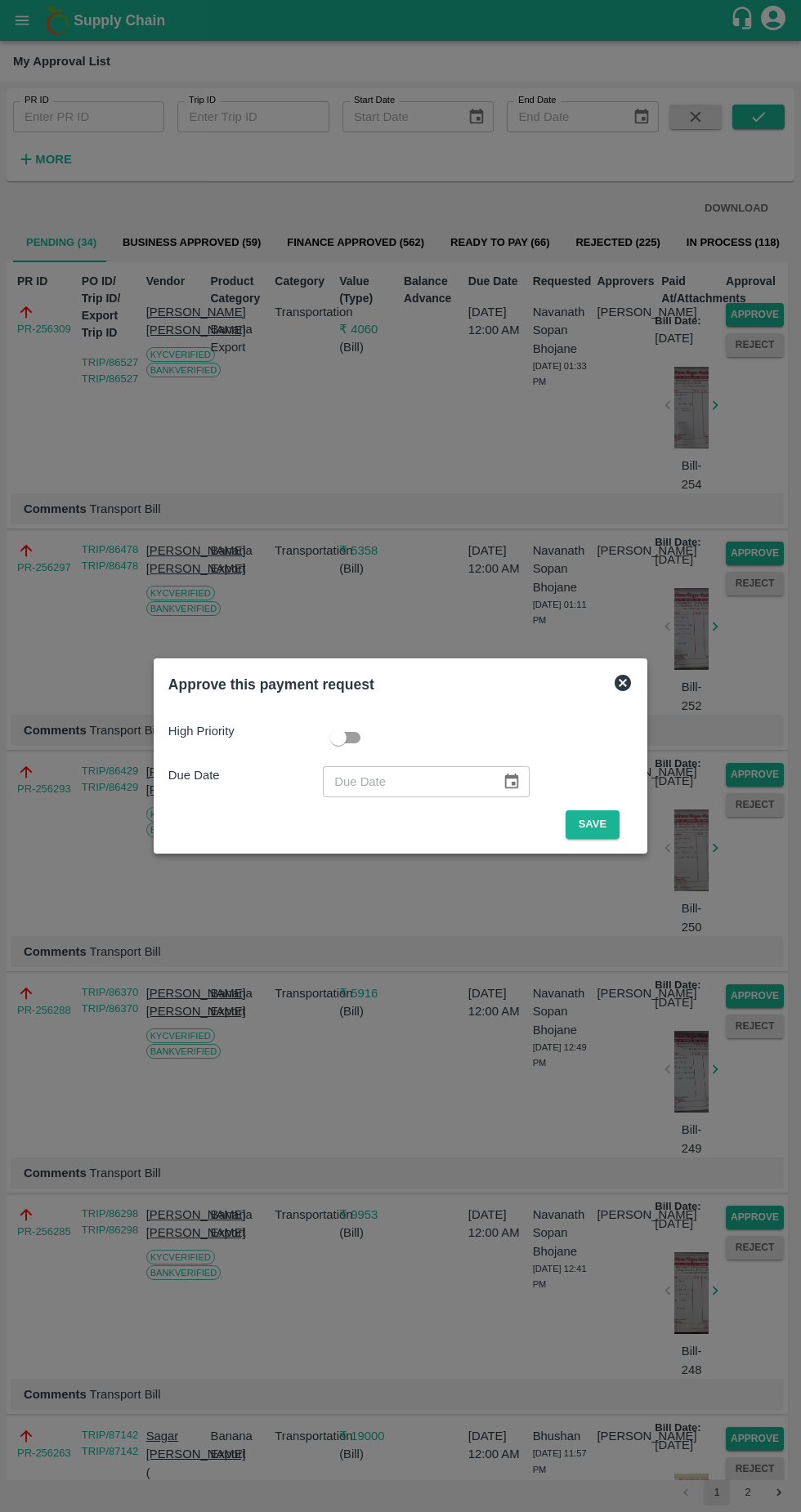
click at [620, 822] on button "Save" at bounding box center [593, 825] width 54 height 29
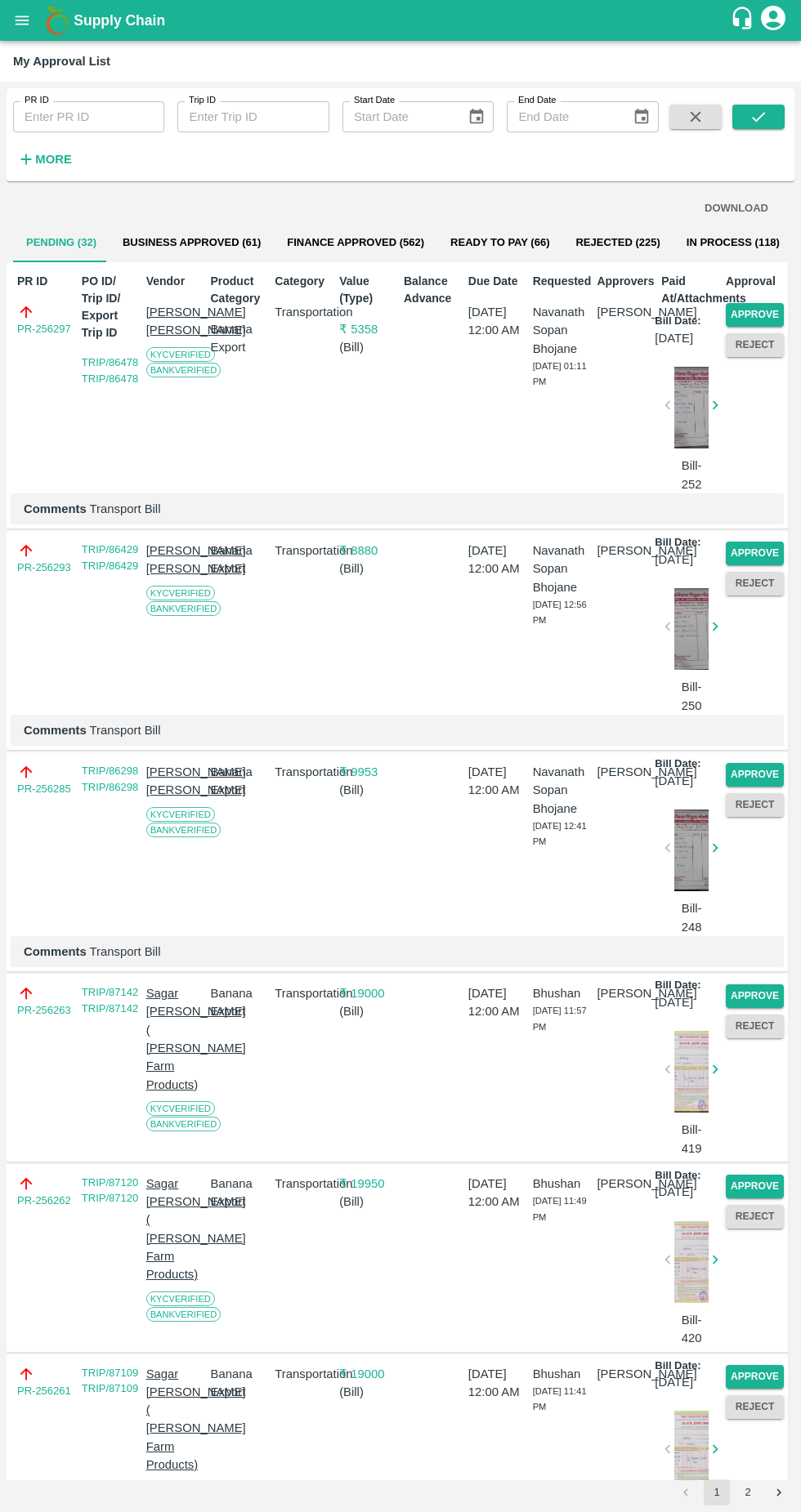
click at [744, 1008] on button "Approve" at bounding box center [755, 996] width 58 height 24
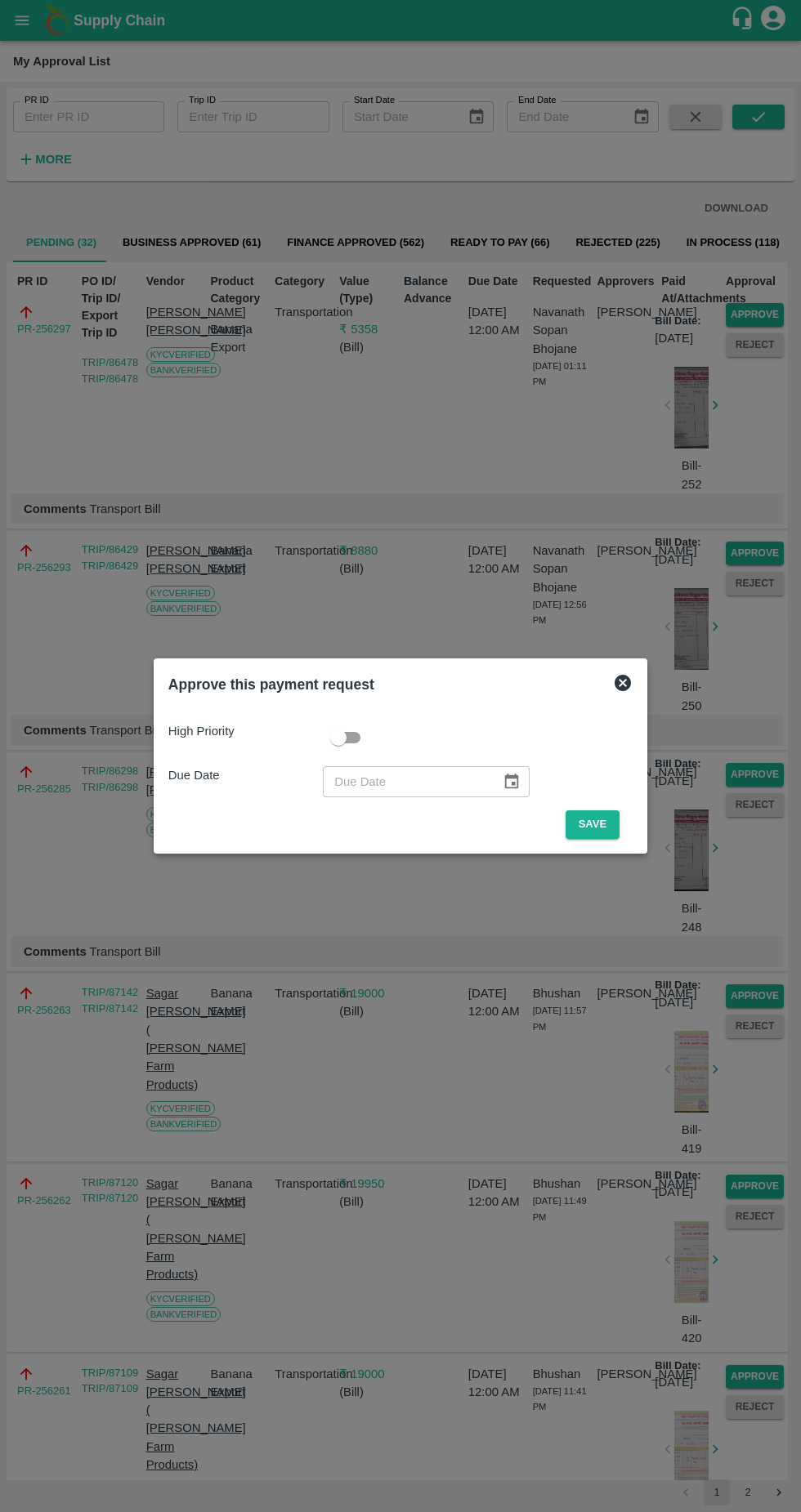
click at [596, 826] on button "Save" at bounding box center [593, 825] width 54 height 29
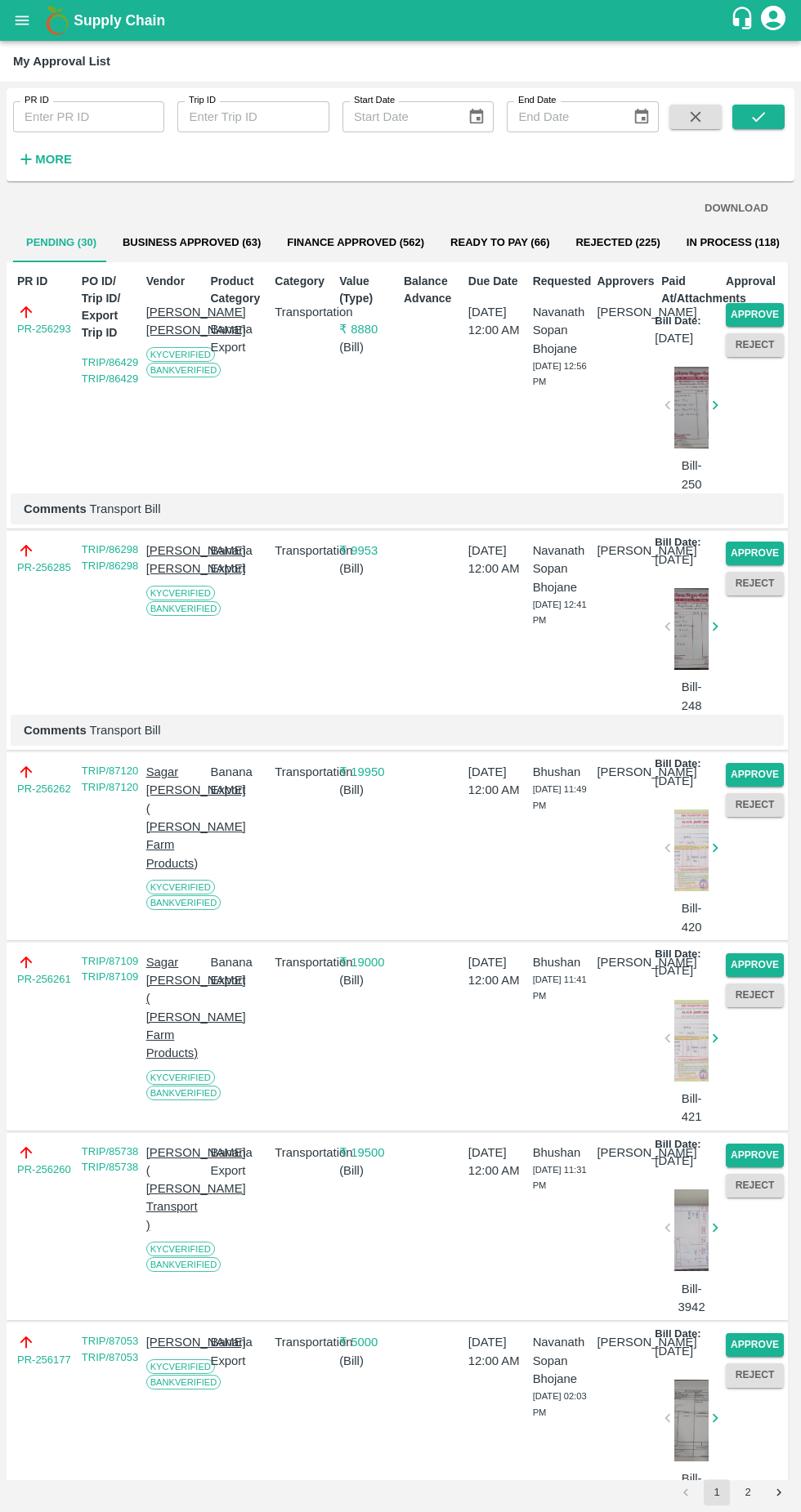
click at [754, 977] on button "Approve" at bounding box center [755, 966] width 58 height 24
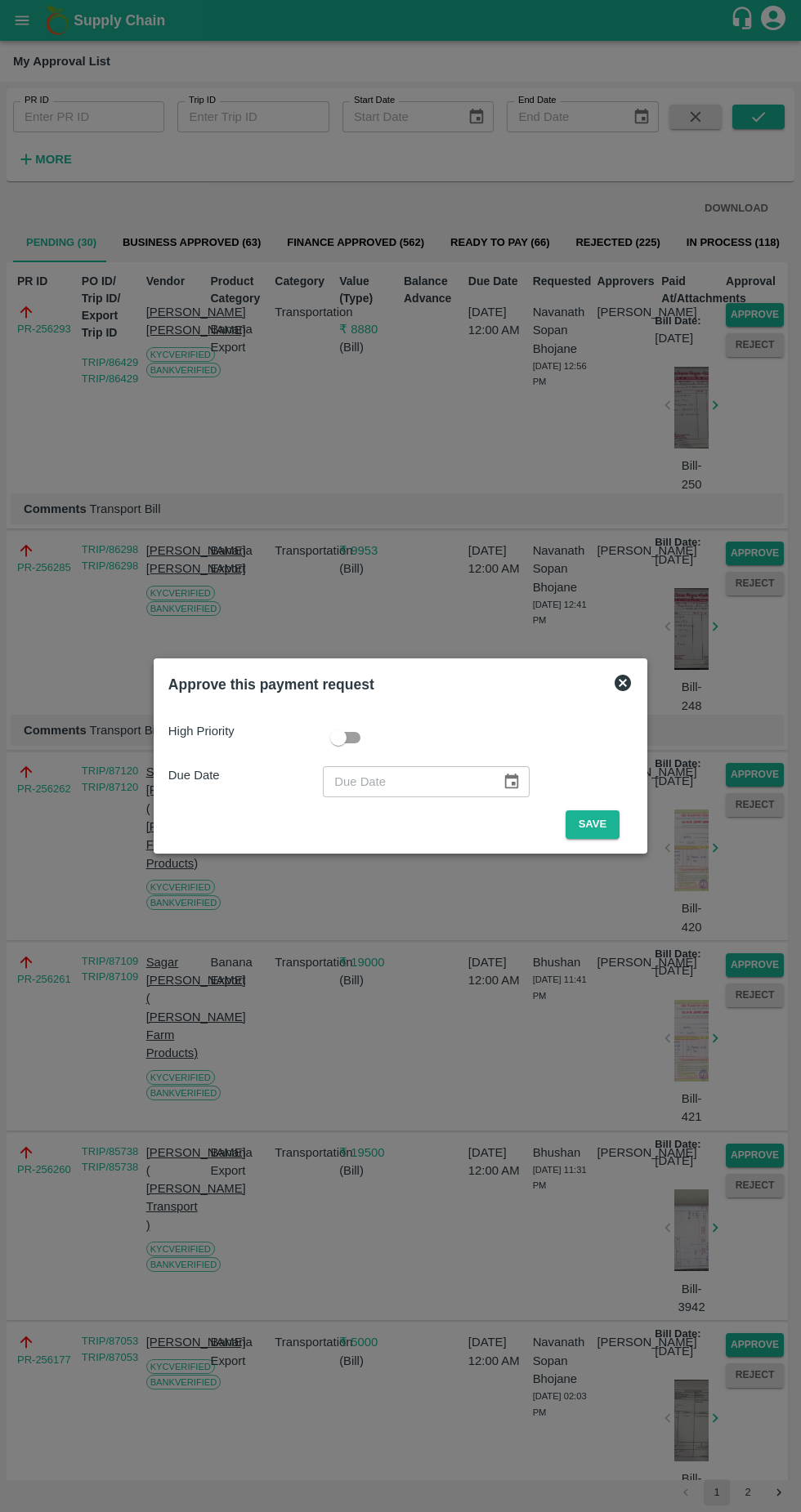
click at [607, 824] on button "Save" at bounding box center [593, 825] width 54 height 29
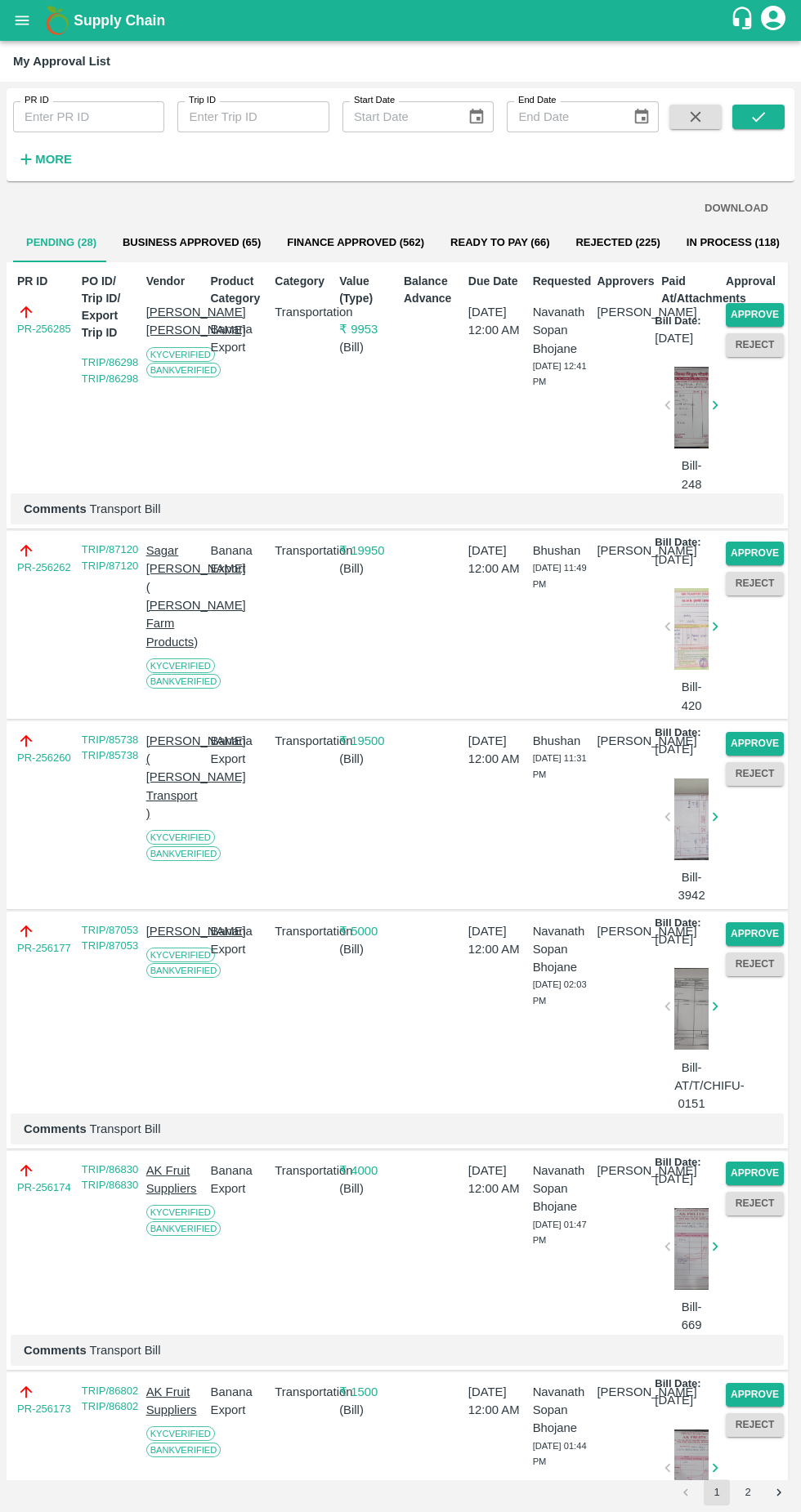
click at [751, 946] on button "Approve" at bounding box center [755, 934] width 58 height 24
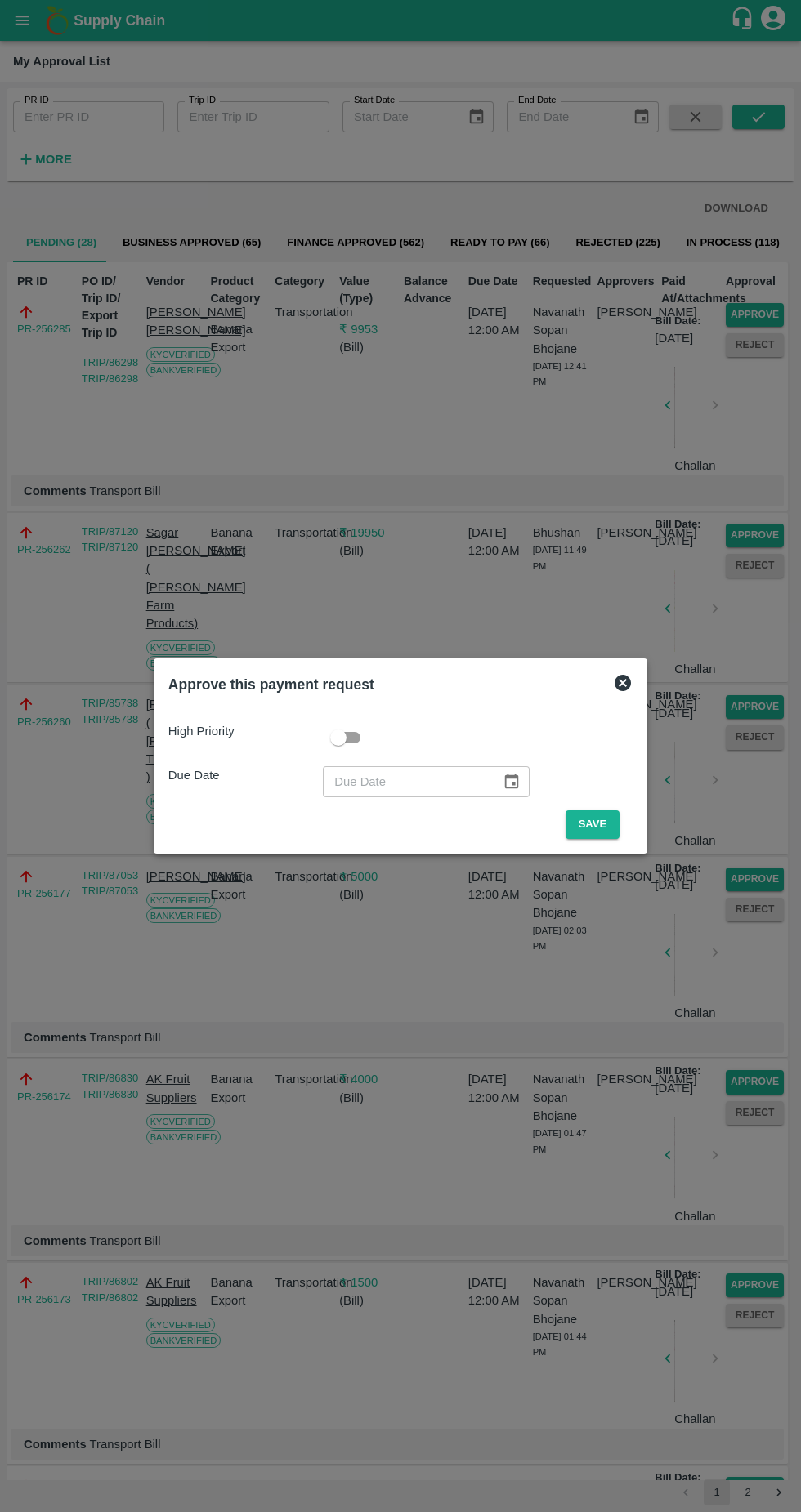
click at [607, 828] on button "Save" at bounding box center [593, 825] width 54 height 29
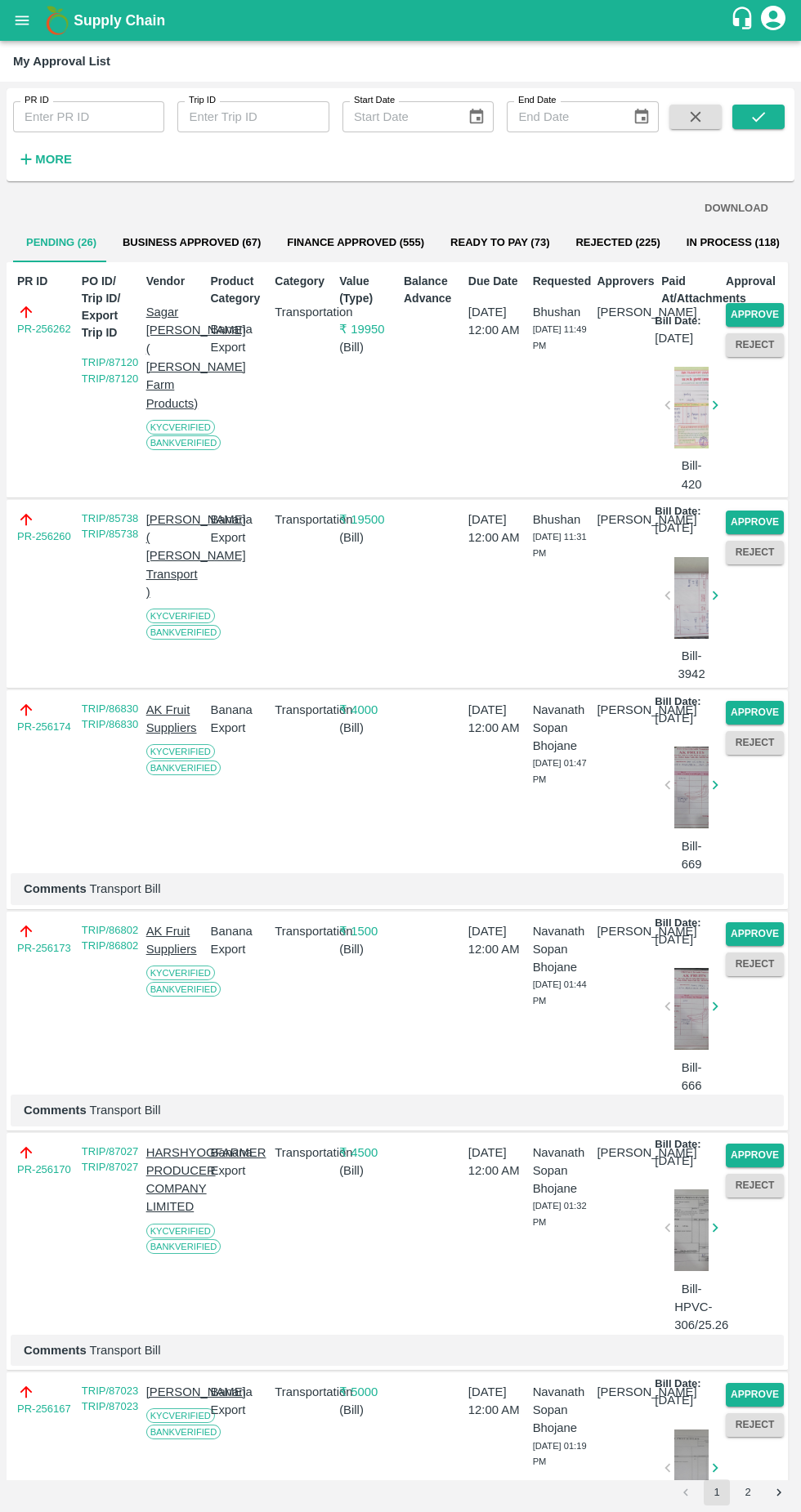
click at [743, 946] on button "Approve" at bounding box center [755, 934] width 58 height 24
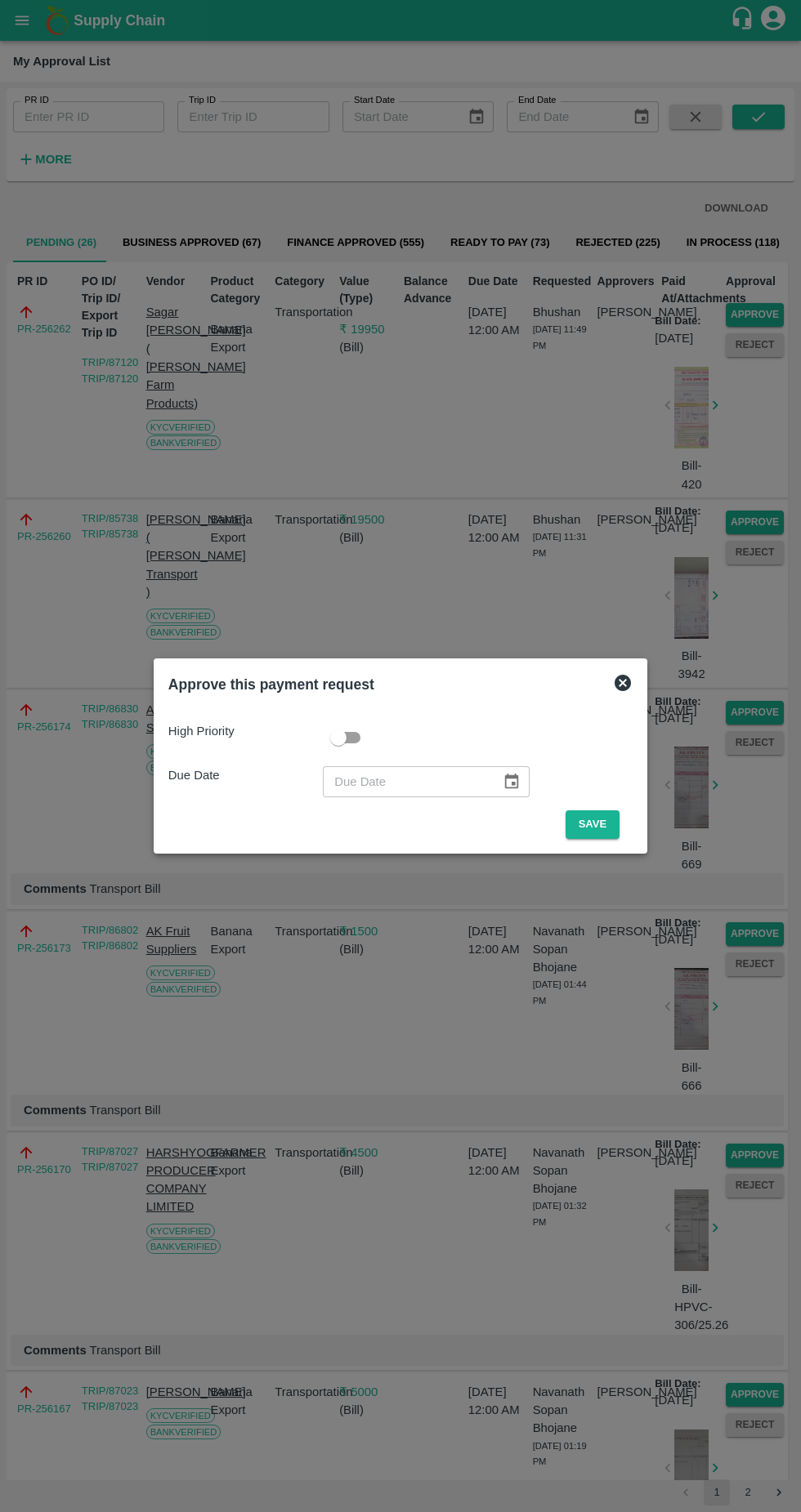
click at [601, 828] on button "Save" at bounding box center [593, 825] width 54 height 29
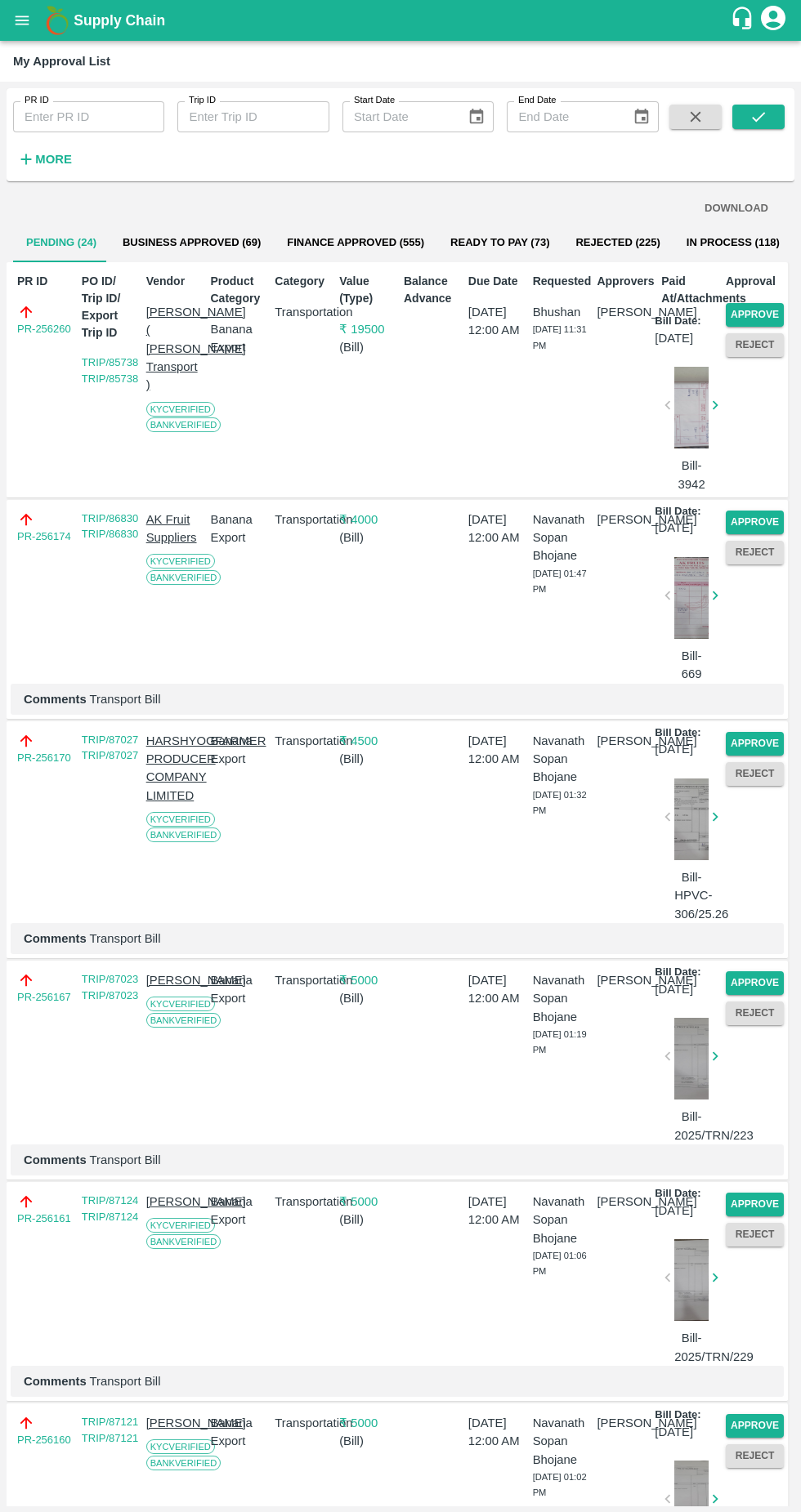
click at [741, 995] on button "Approve" at bounding box center [755, 983] width 58 height 24
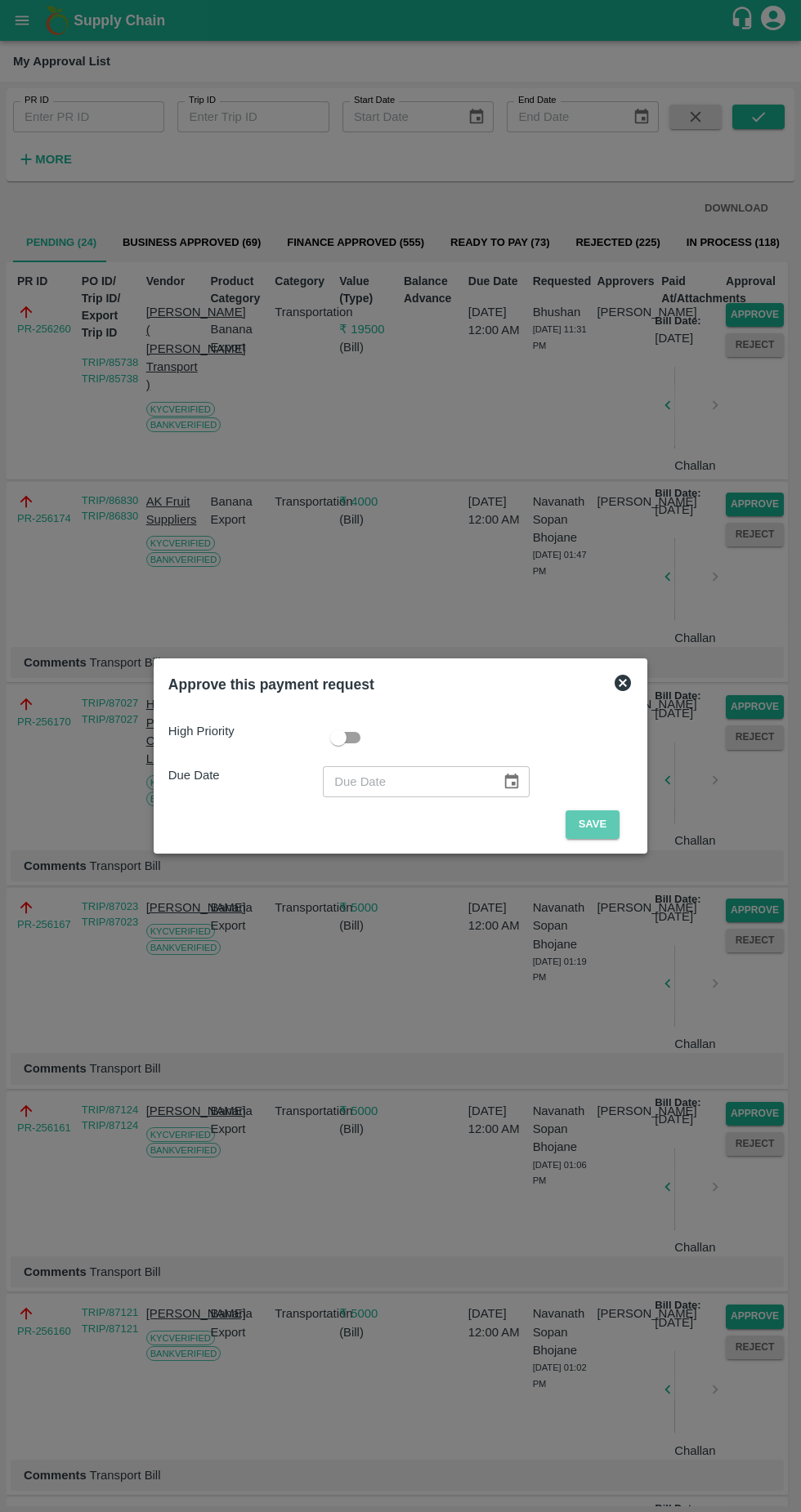
click at [597, 825] on button "Save" at bounding box center [593, 825] width 54 height 29
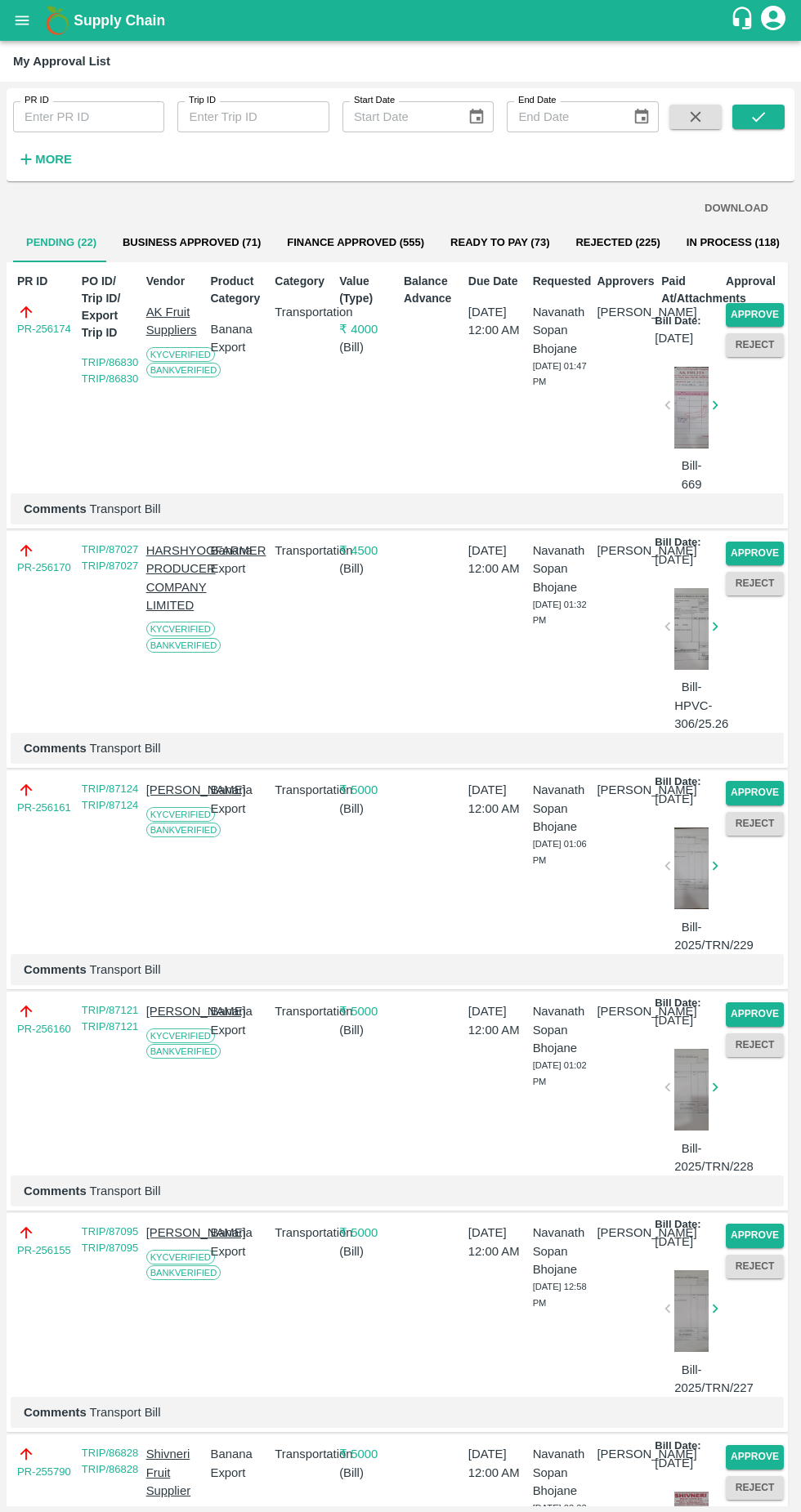
click at [747, 1026] on button "Approve" at bounding box center [755, 1015] width 58 height 24
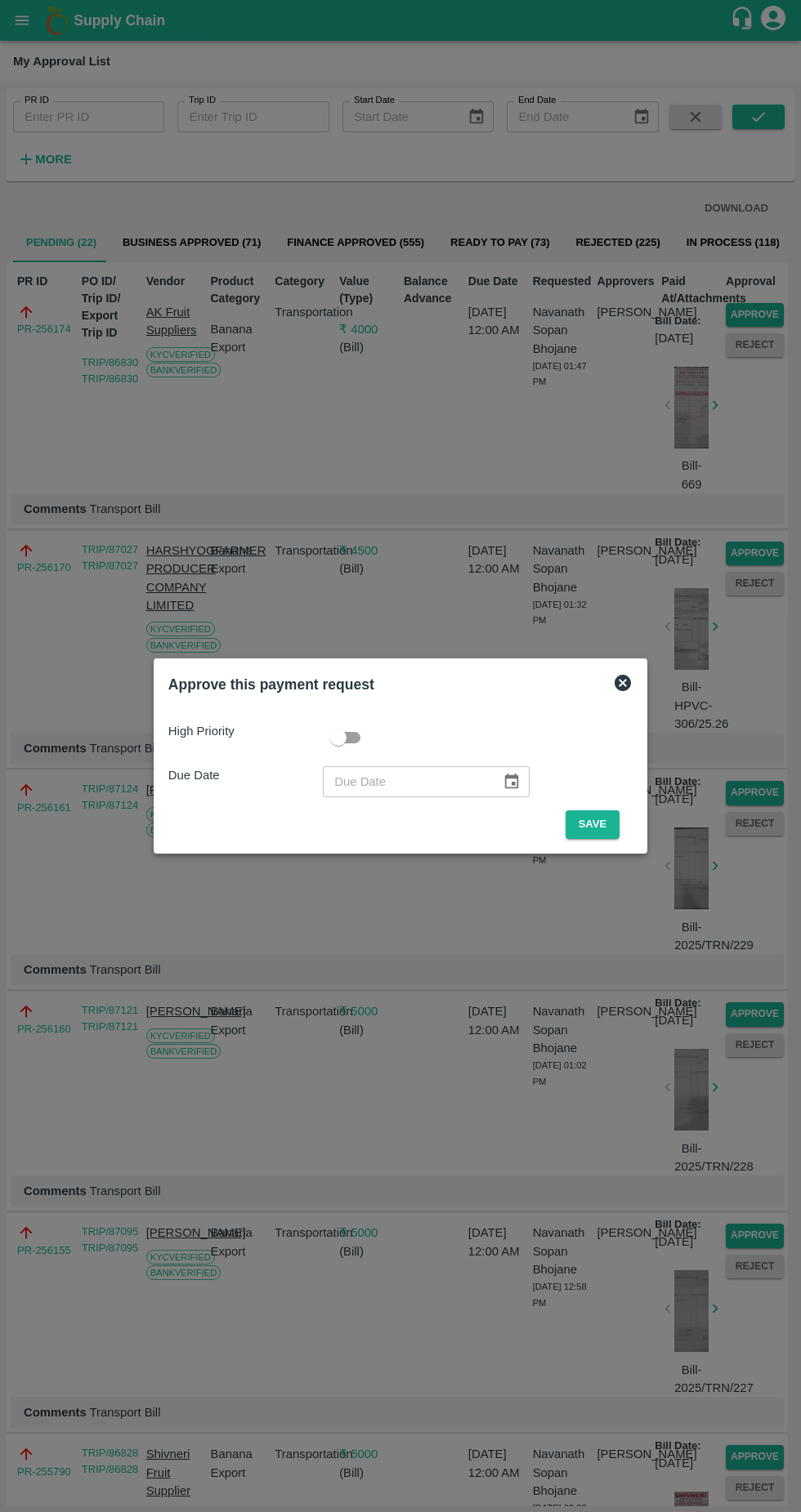
click at [614, 816] on button "Save" at bounding box center [593, 825] width 54 height 29
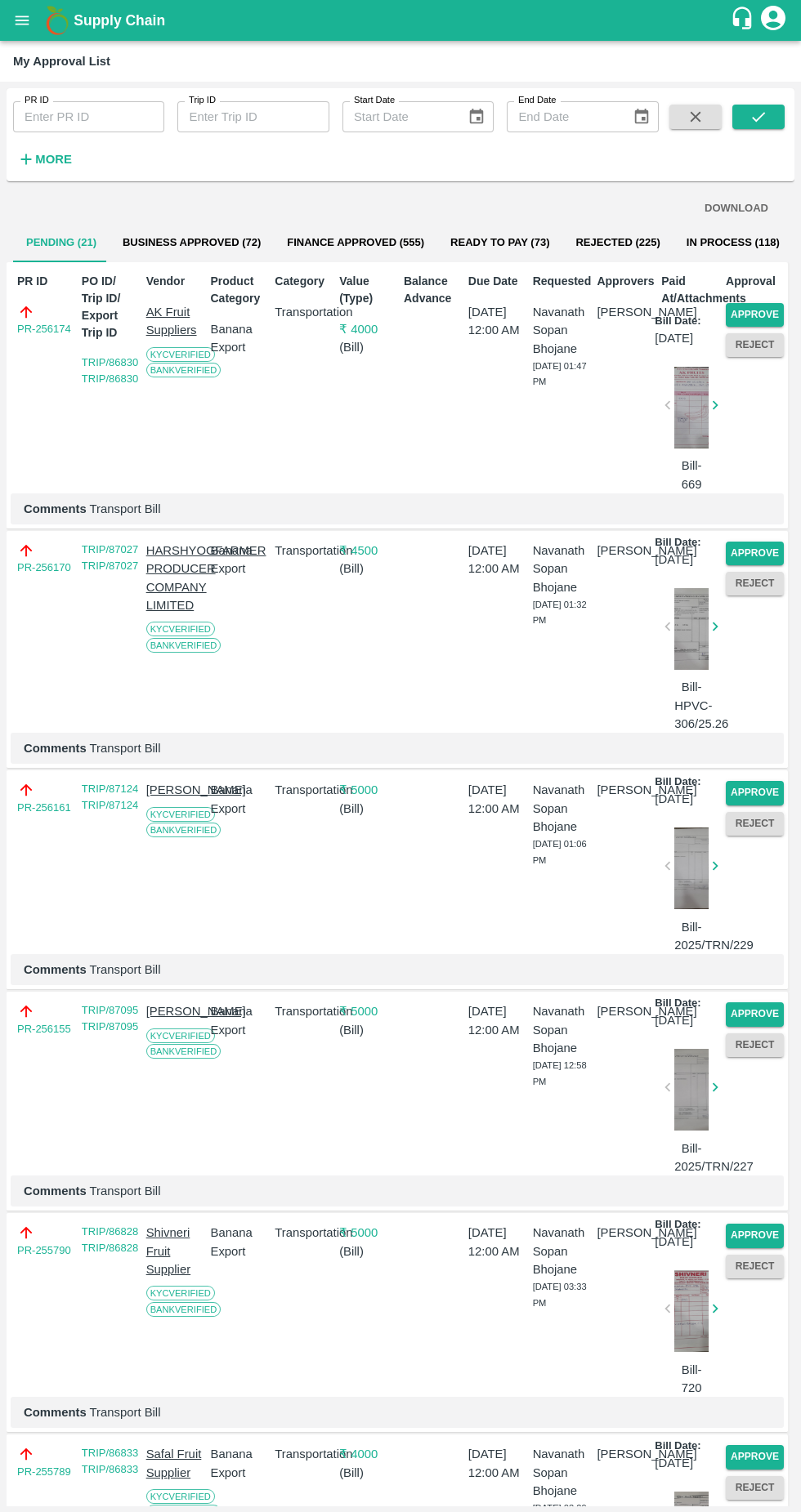
click at [749, 1026] on button "Approve" at bounding box center [755, 1015] width 58 height 24
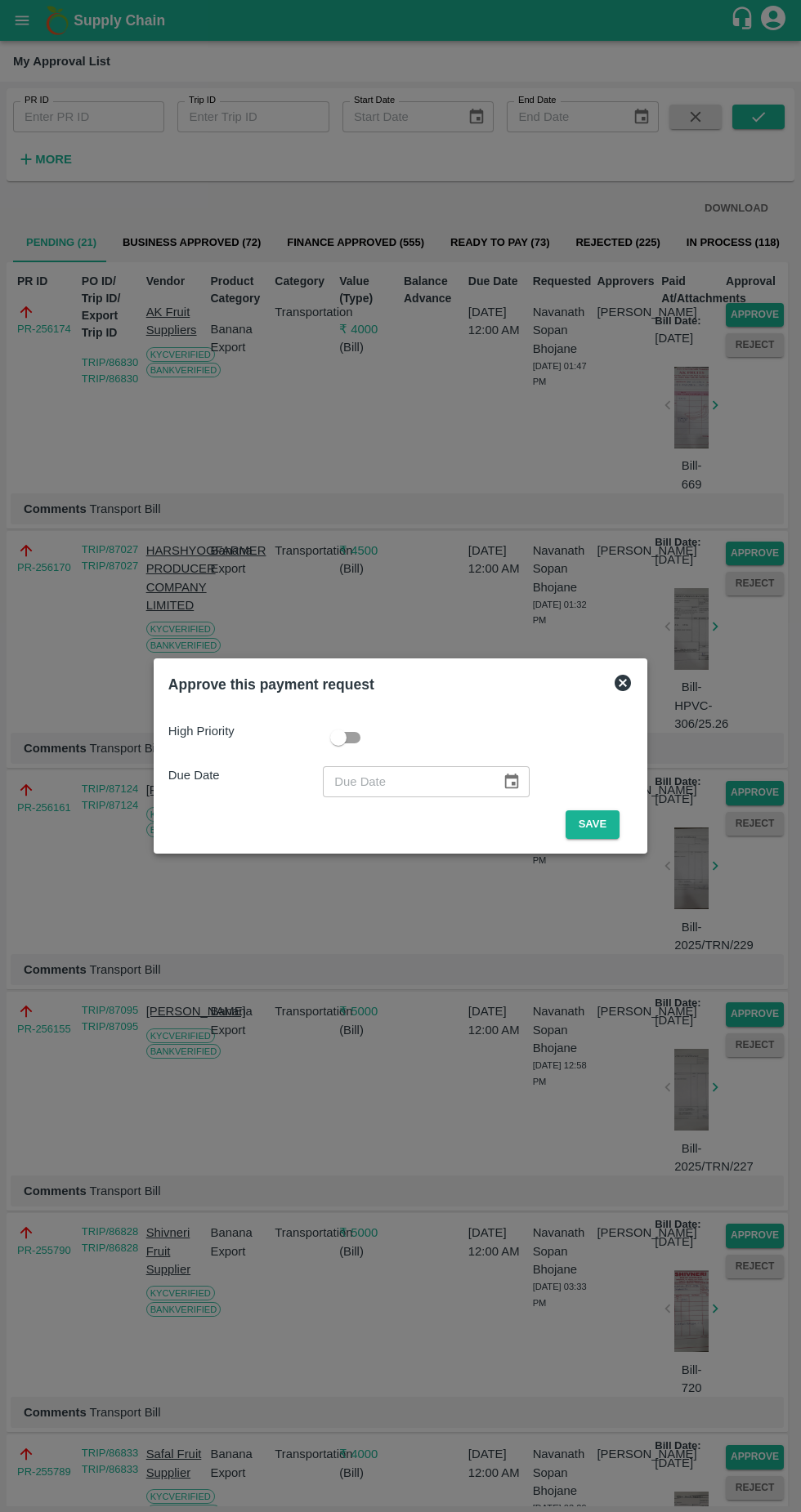
click at [601, 835] on button "Save" at bounding box center [593, 825] width 54 height 29
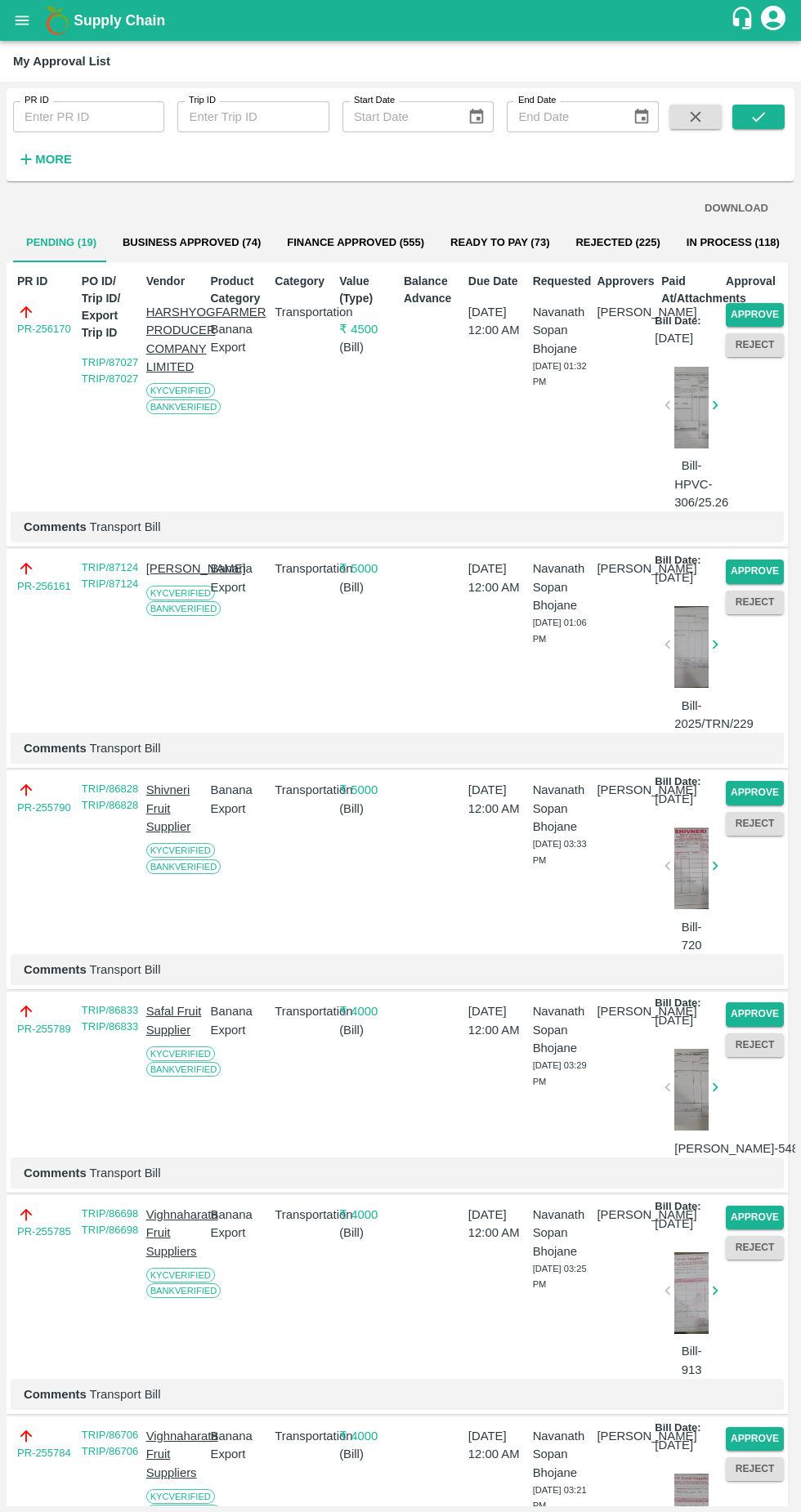
click at [754, 1026] on button "Approve" at bounding box center [755, 1015] width 58 height 24
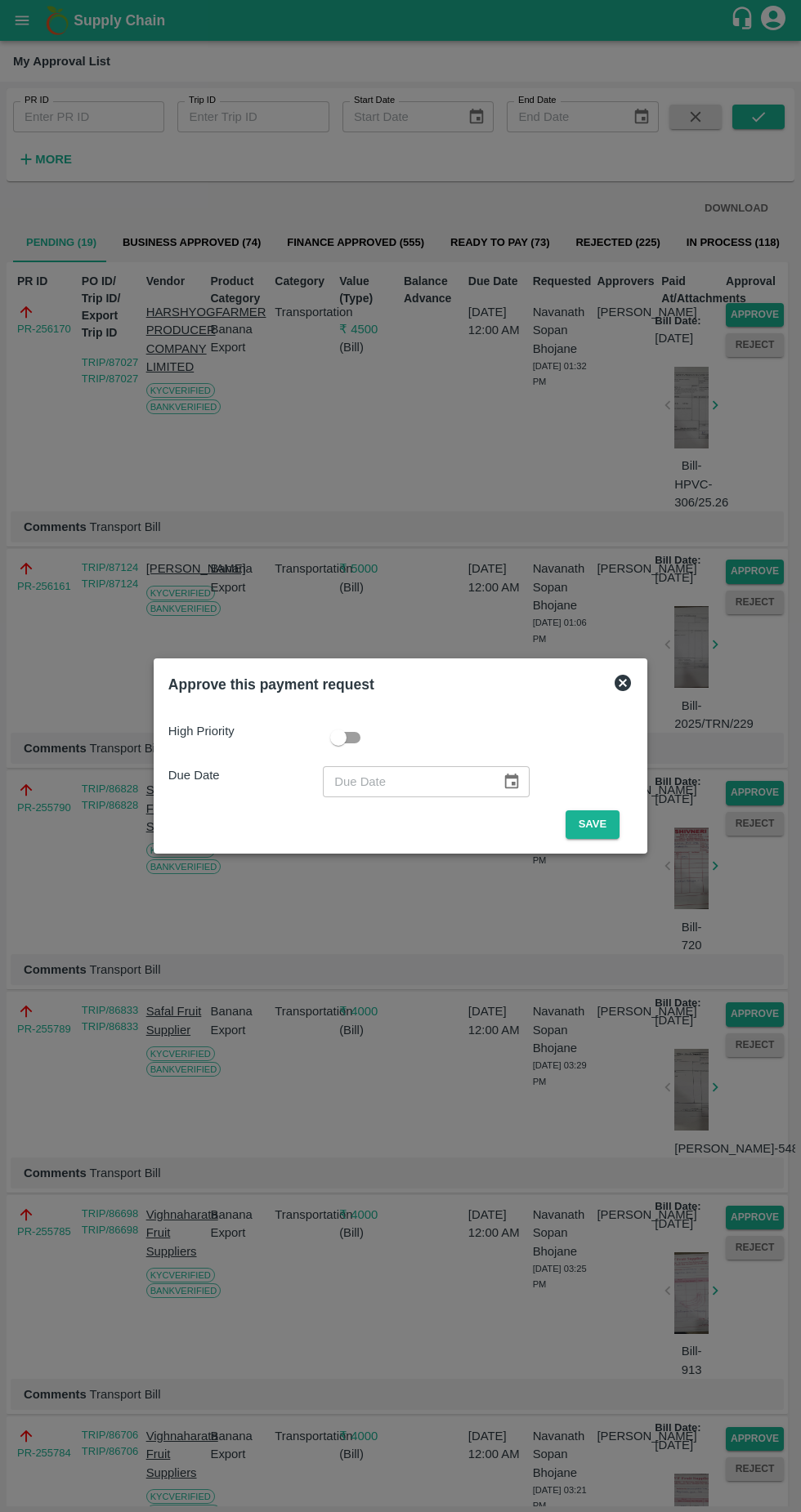
click at [599, 819] on button "Save" at bounding box center [593, 825] width 54 height 29
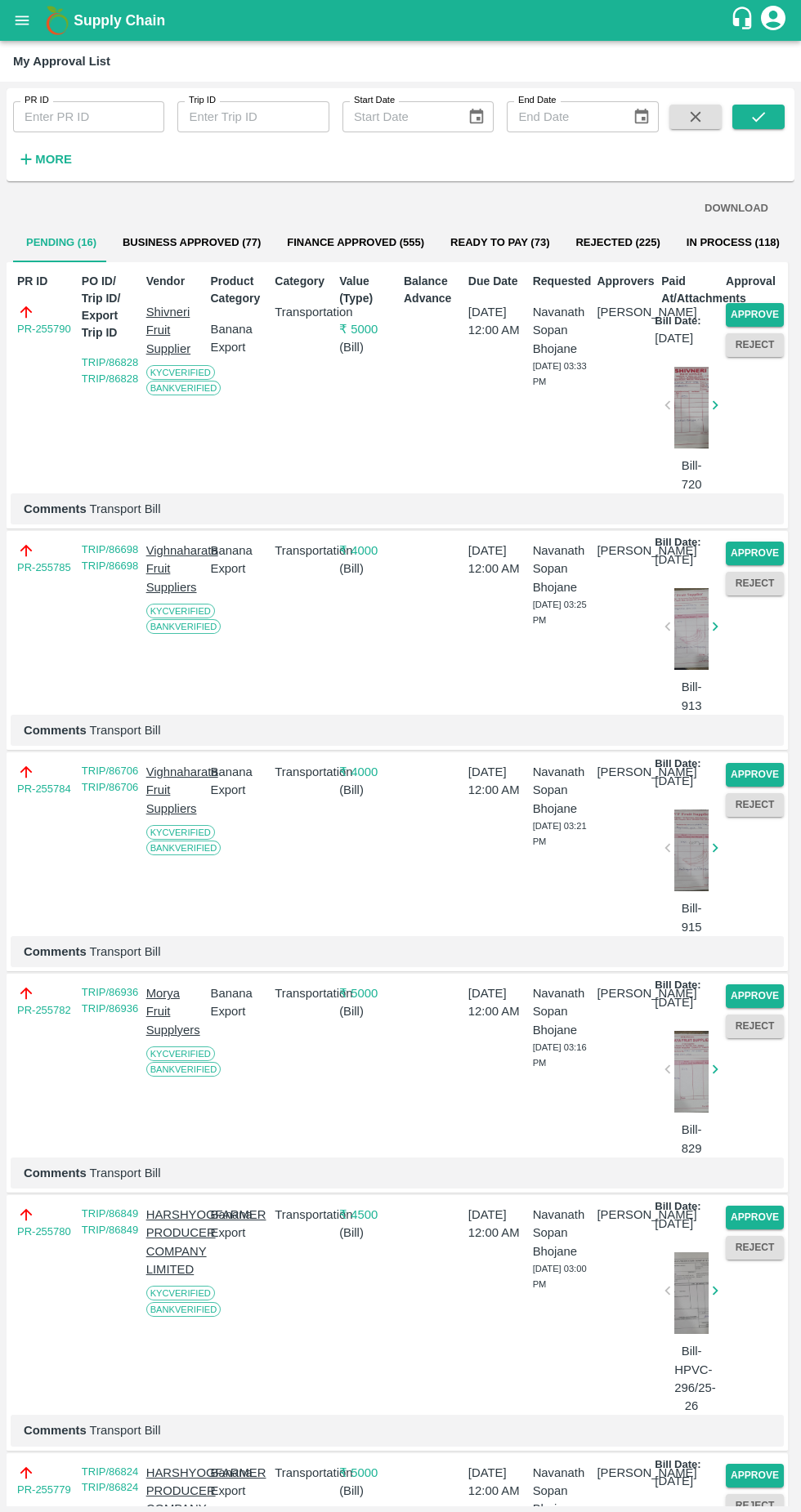
click at [750, 1008] on button "Approve" at bounding box center [755, 996] width 58 height 24
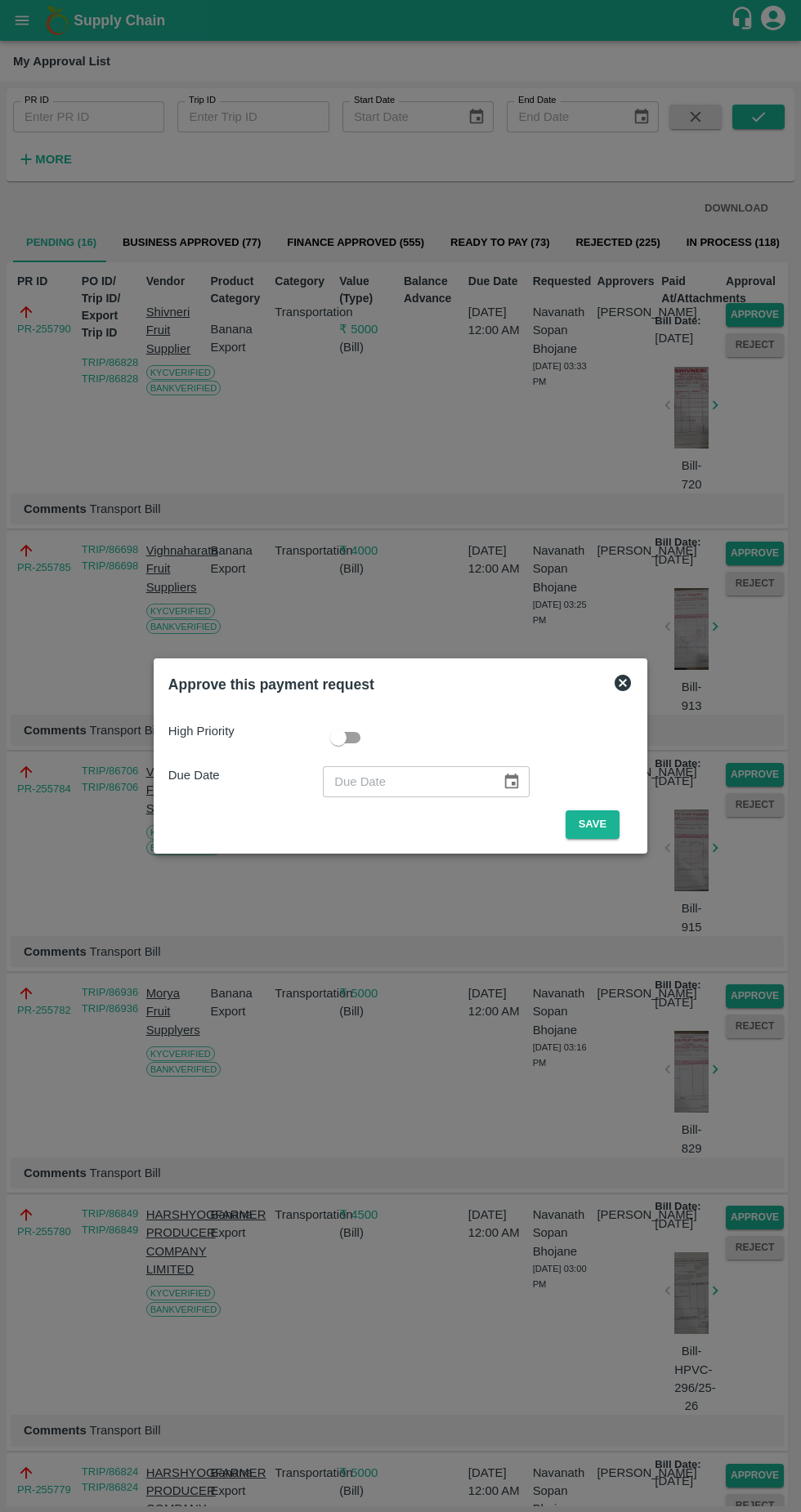
click at [601, 823] on button "Save" at bounding box center [593, 825] width 54 height 29
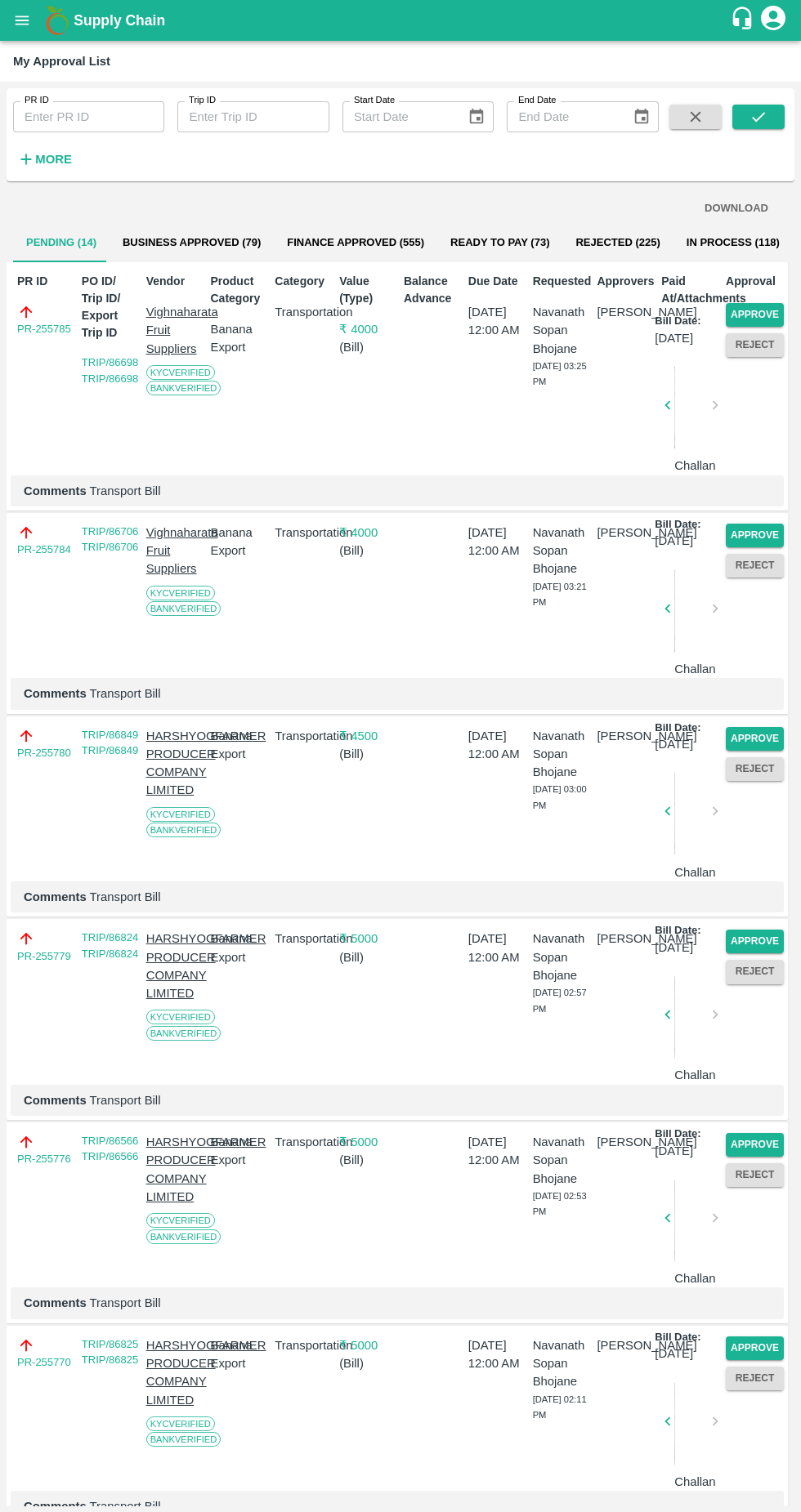
click at [745, 1084] on div "Approve Reject" at bounding box center [752, 1004] width 65 height 161
click at [739, 954] on button "Approve" at bounding box center [755, 942] width 58 height 24
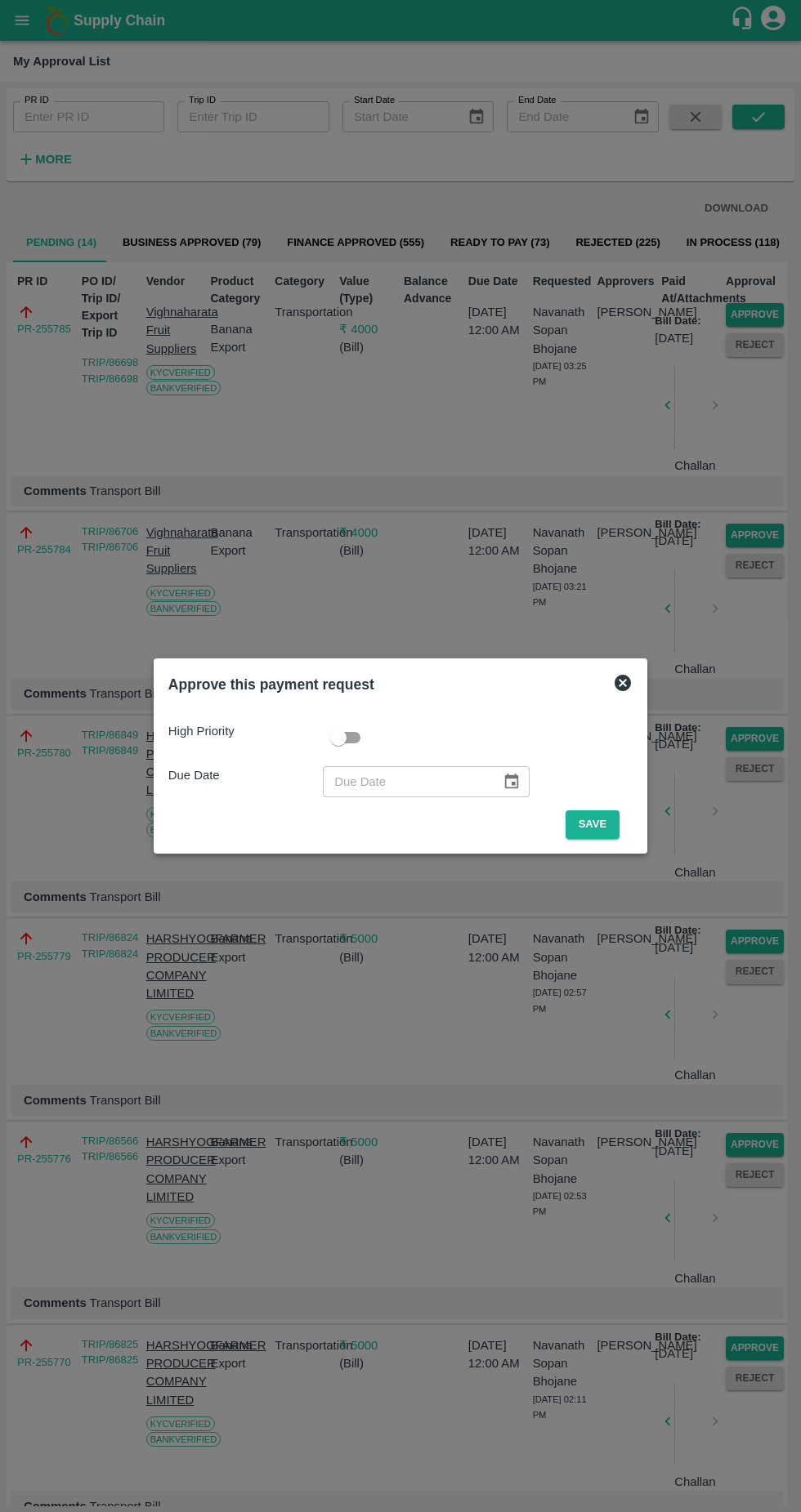
click at [601, 826] on button "Save" at bounding box center [593, 825] width 54 height 29
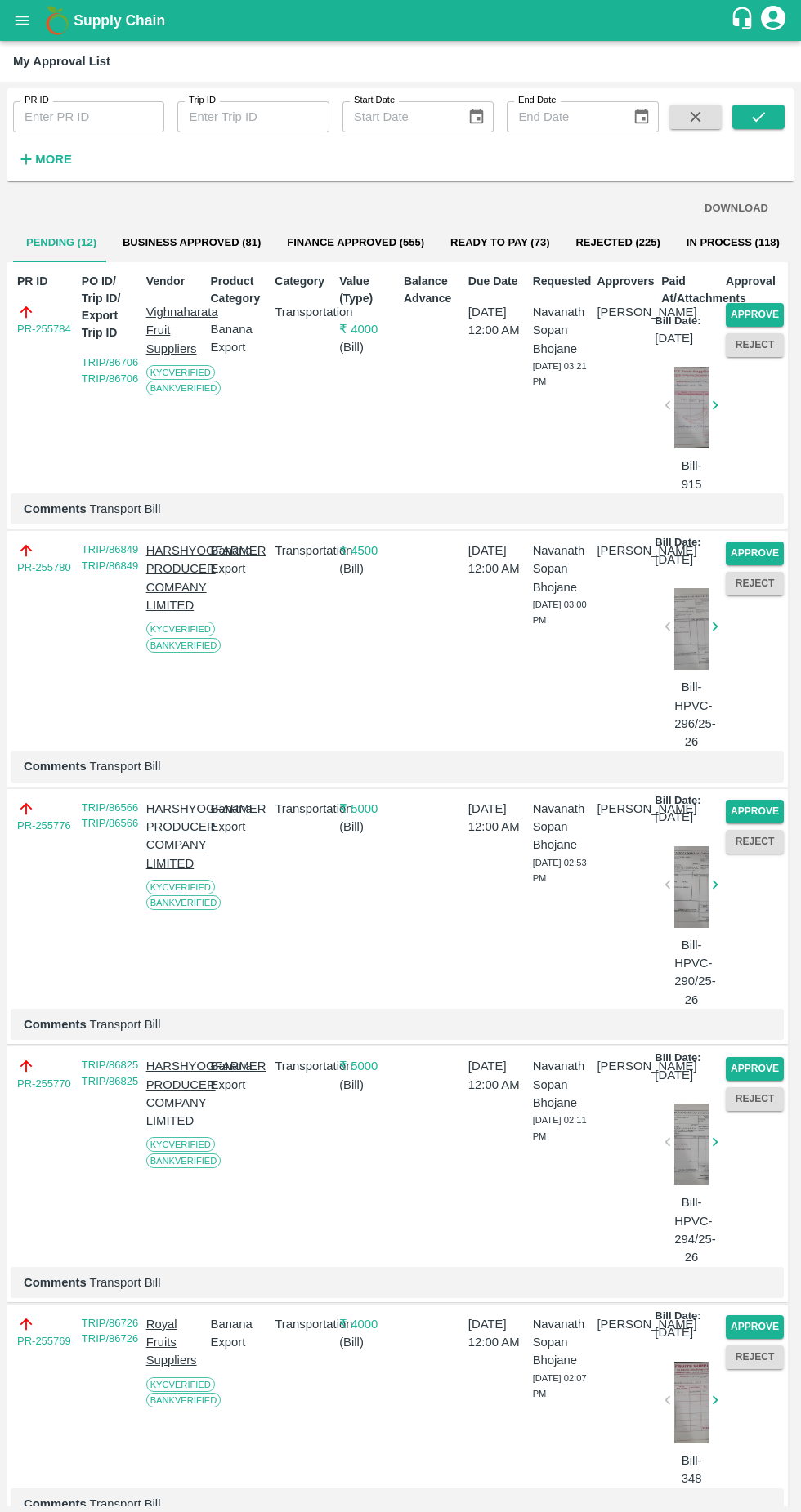
click at [749, 1081] on button "Approve" at bounding box center [755, 1070] width 58 height 24
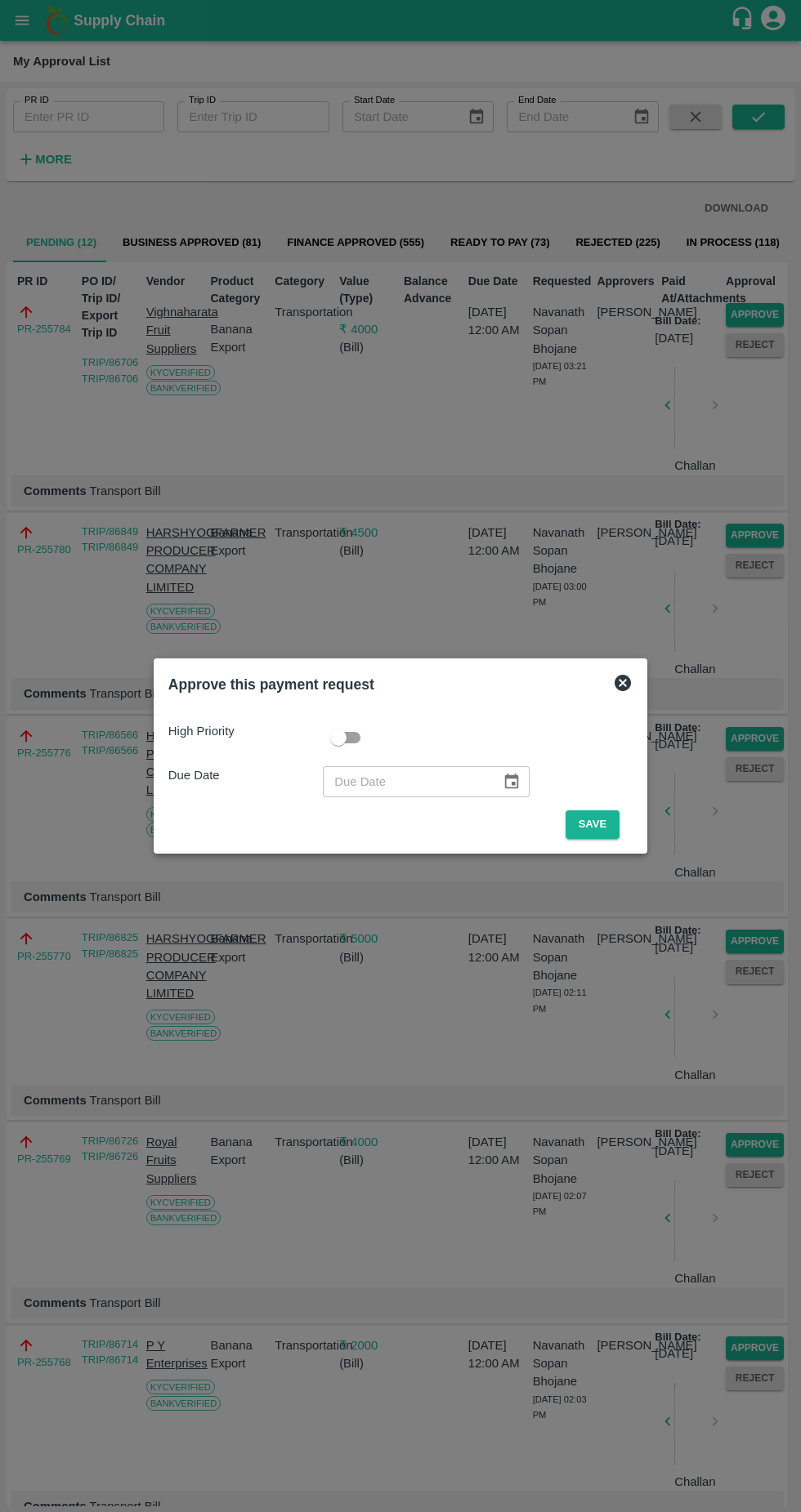
click at [597, 825] on button "Save" at bounding box center [593, 825] width 54 height 29
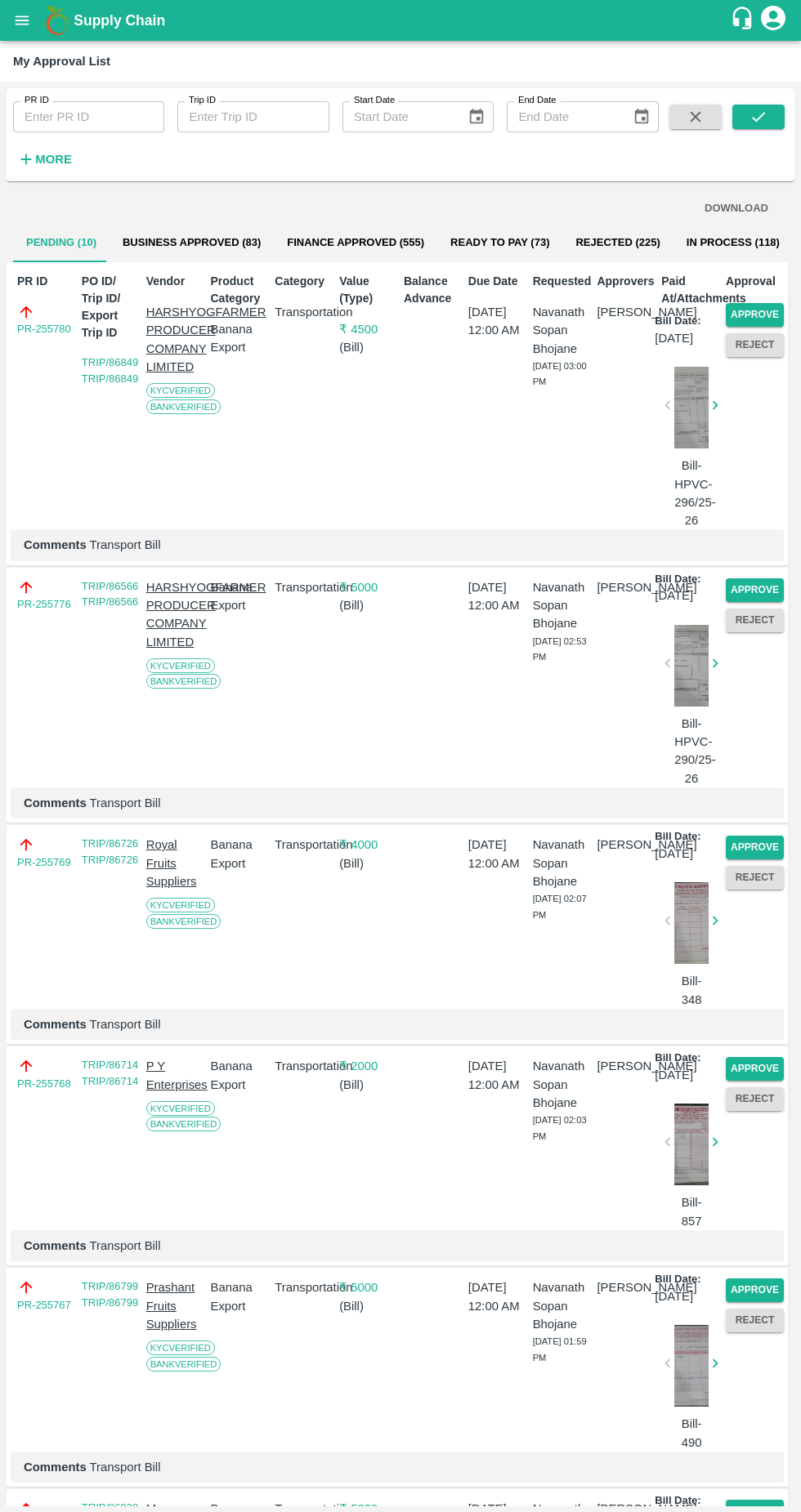
click at [768, 1081] on button "Approve" at bounding box center [755, 1070] width 58 height 24
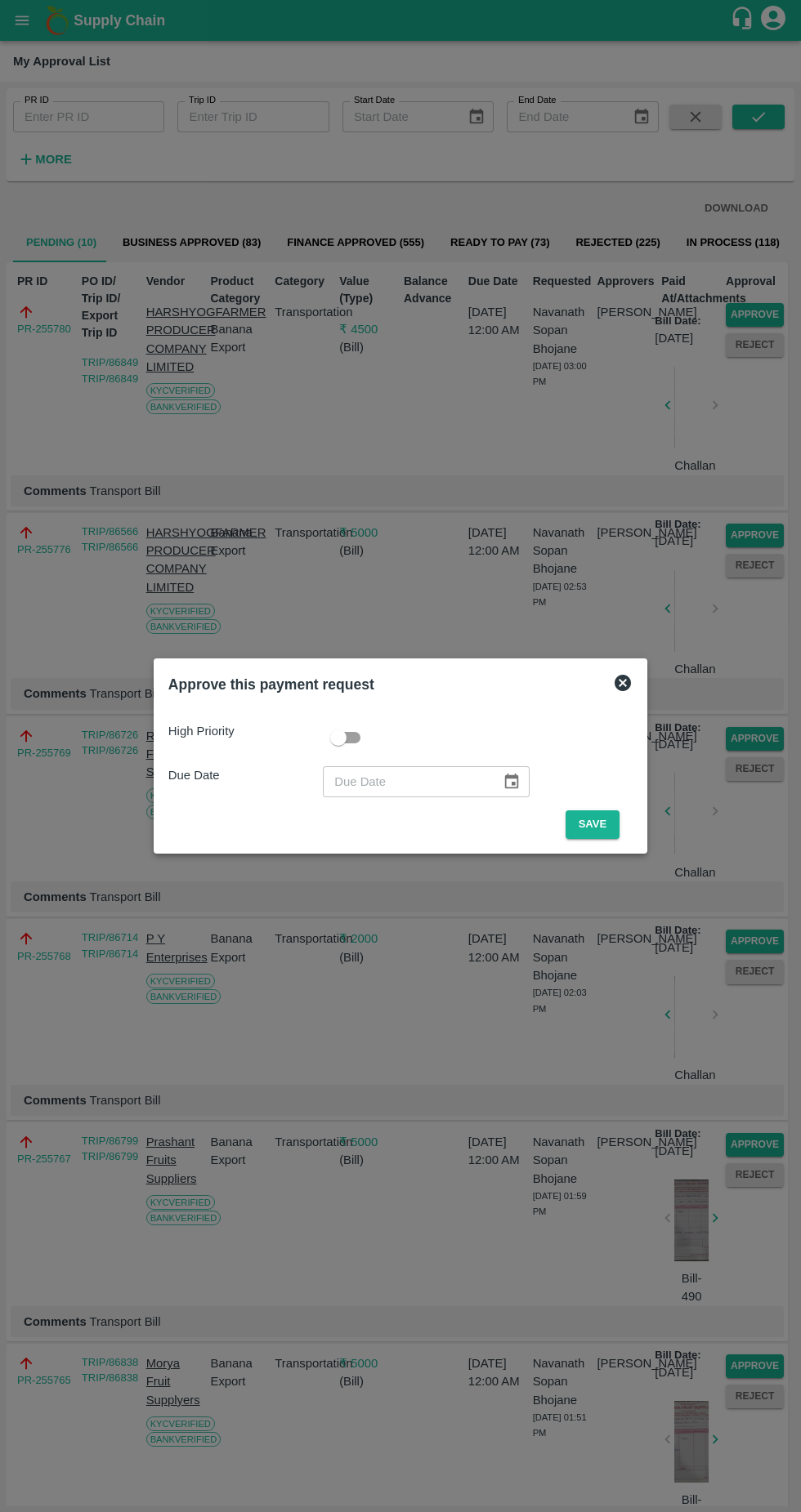
click at [591, 824] on button "Save" at bounding box center [593, 825] width 54 height 29
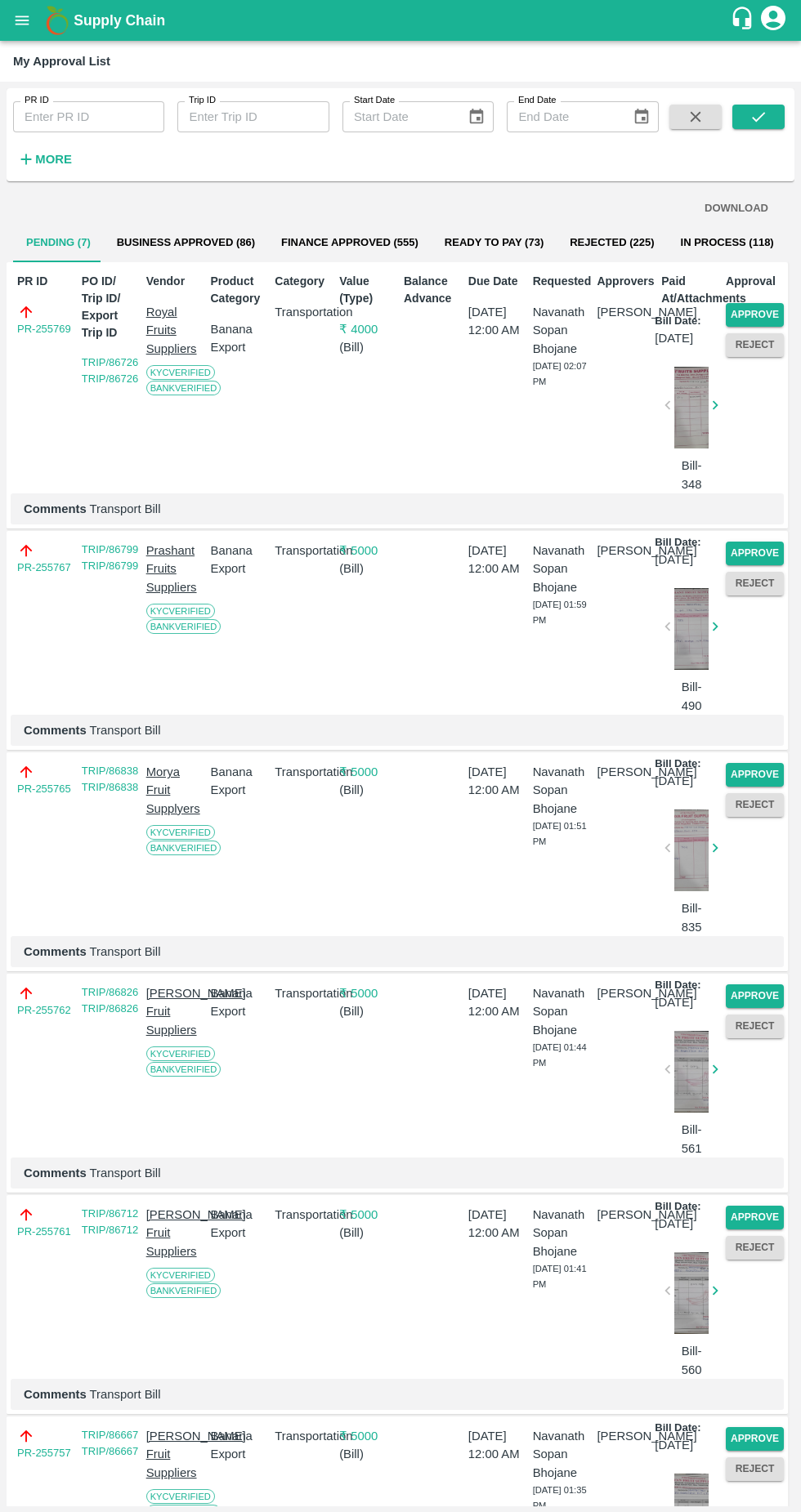
click at [762, 1230] on button "Approve" at bounding box center [755, 1218] width 58 height 24
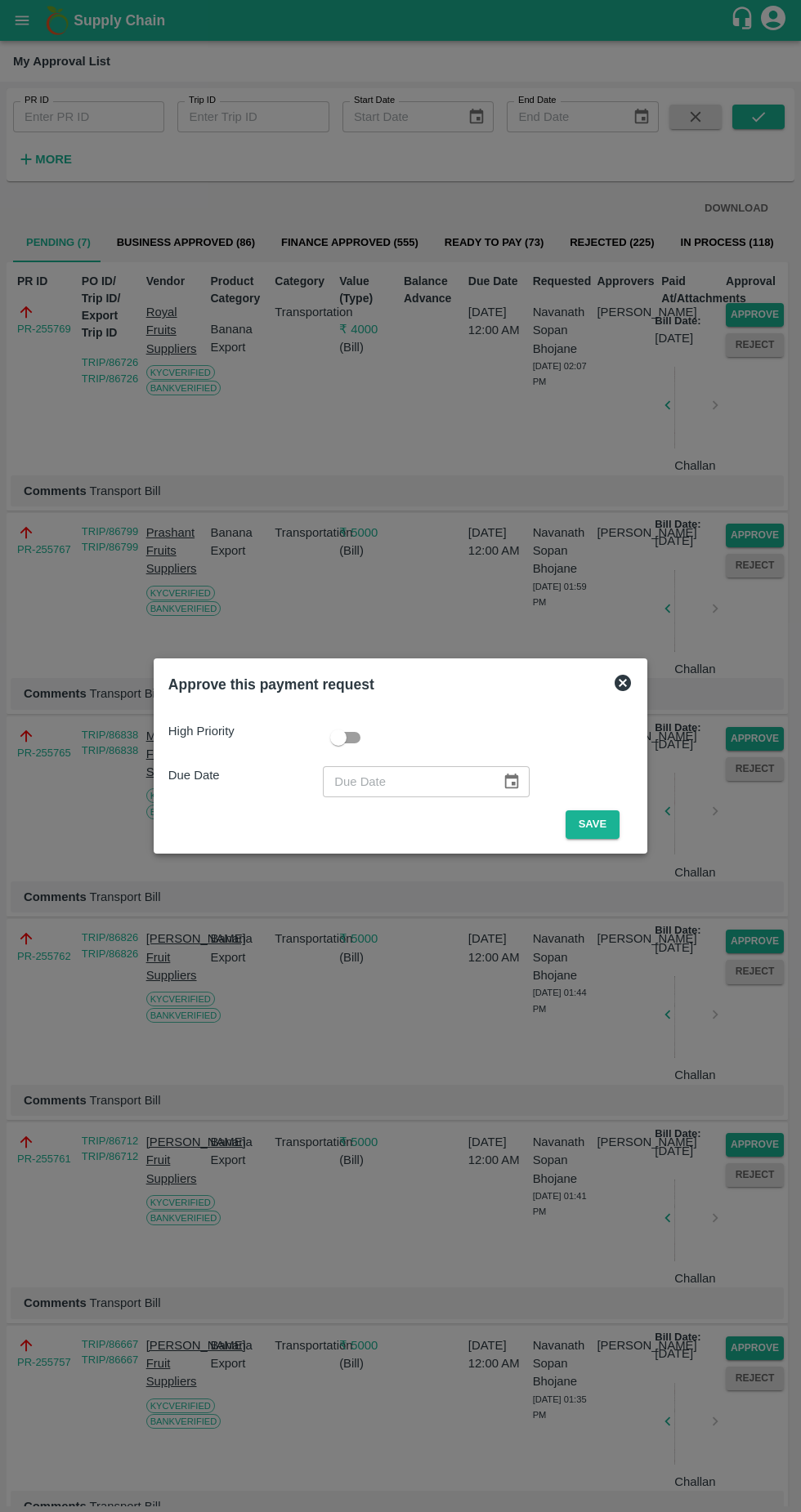
click at [600, 825] on button "Save" at bounding box center [593, 825] width 54 height 29
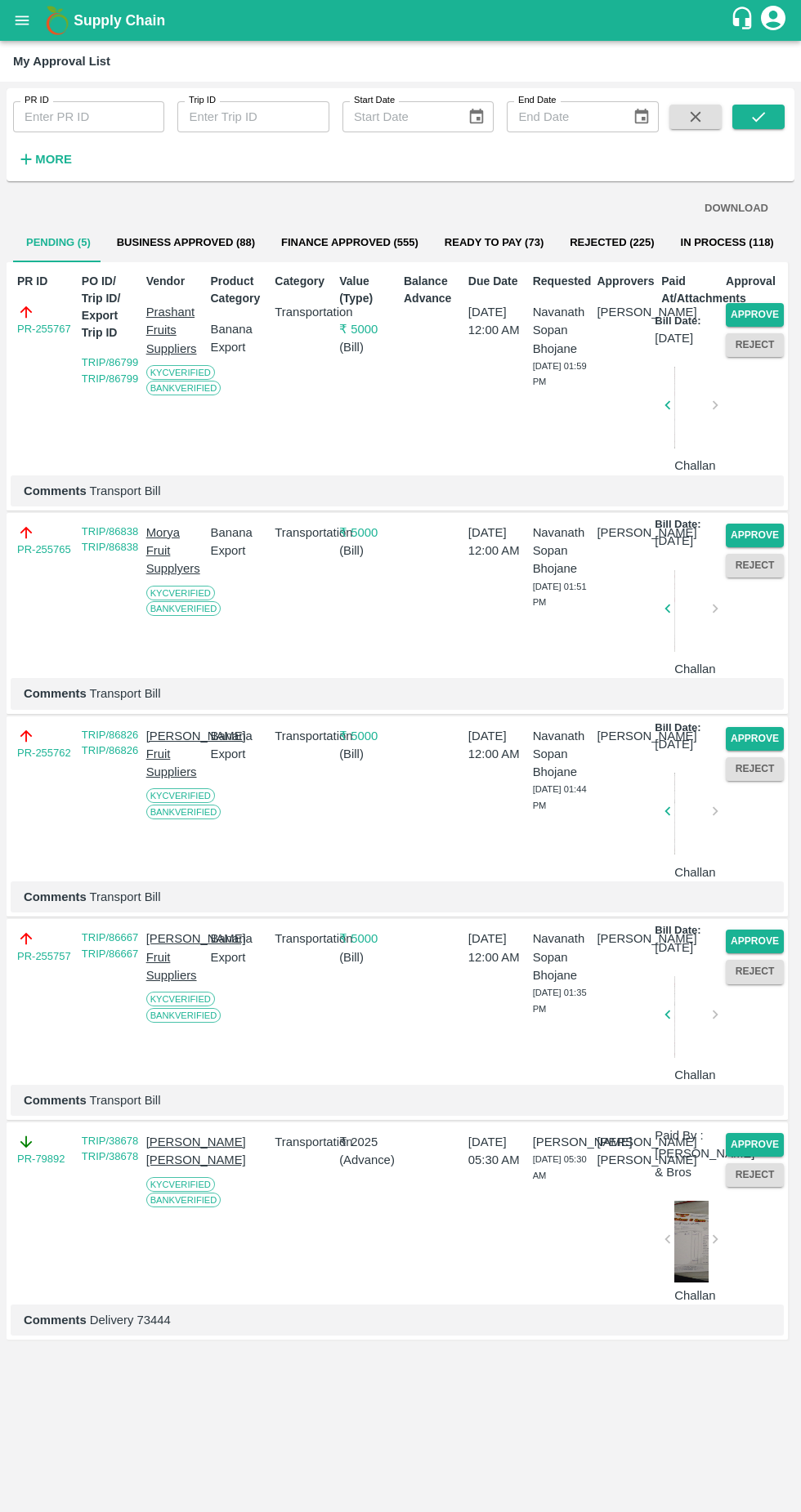
click at [751, 1059] on div "Approve Reject" at bounding box center [752, 1004] width 65 height 161
click at [757, 954] on button "Approve" at bounding box center [755, 942] width 58 height 24
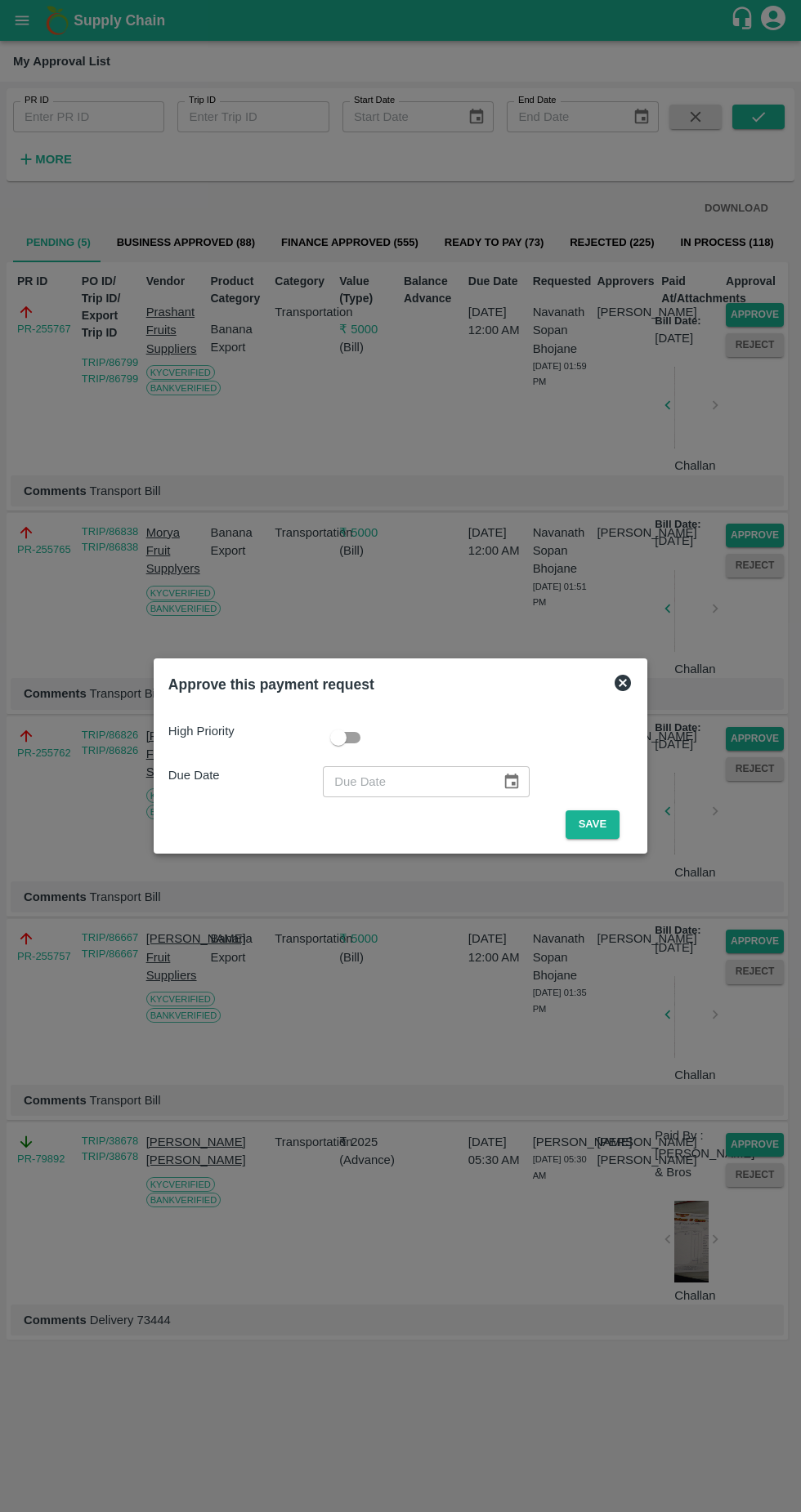
click at [601, 825] on button "Save" at bounding box center [593, 825] width 54 height 29
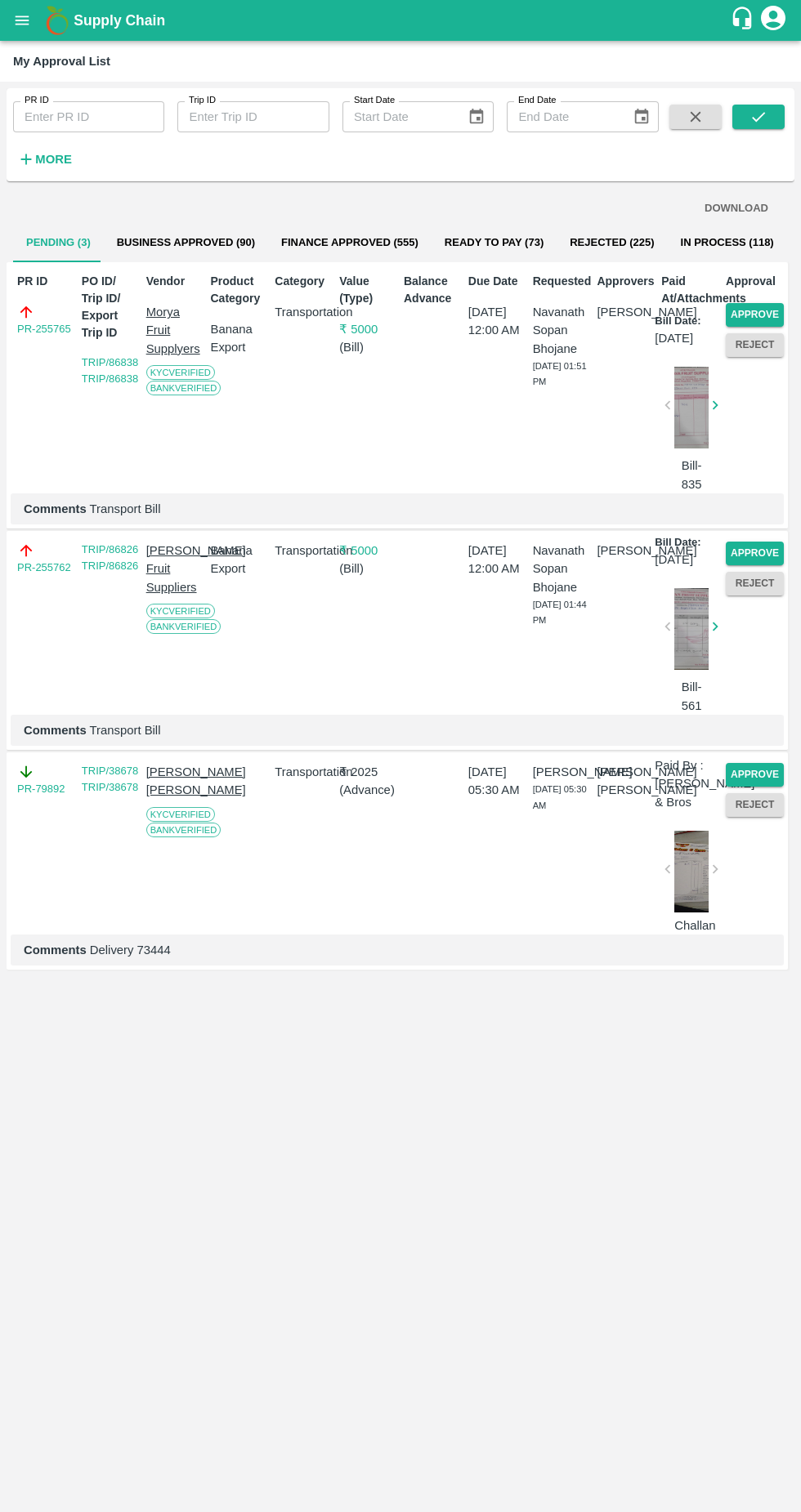
click at [748, 572] on div "Reject" at bounding box center [752, 581] width 65 height 31
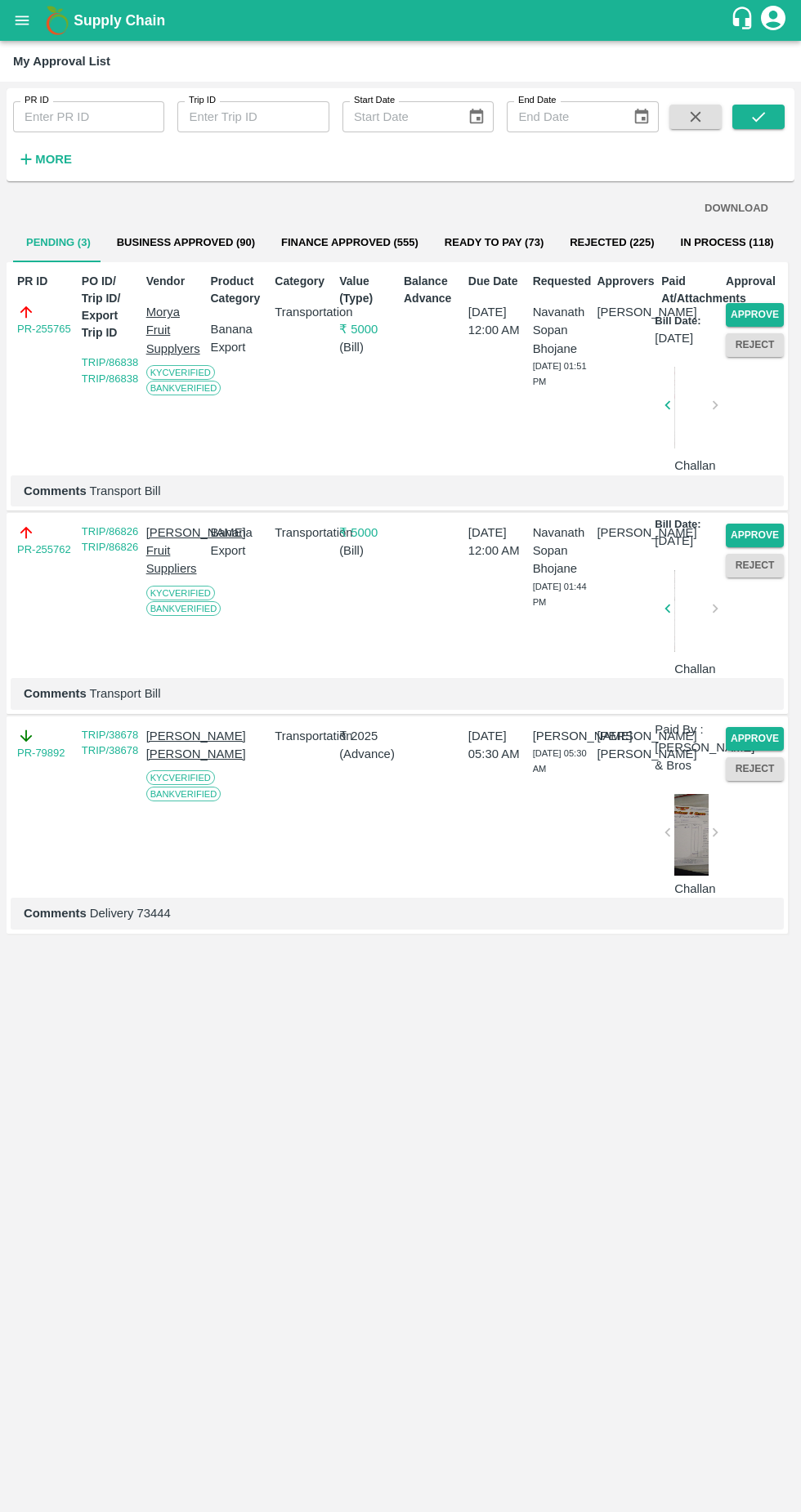
click at [756, 547] on button "Approve" at bounding box center [755, 536] width 58 height 24
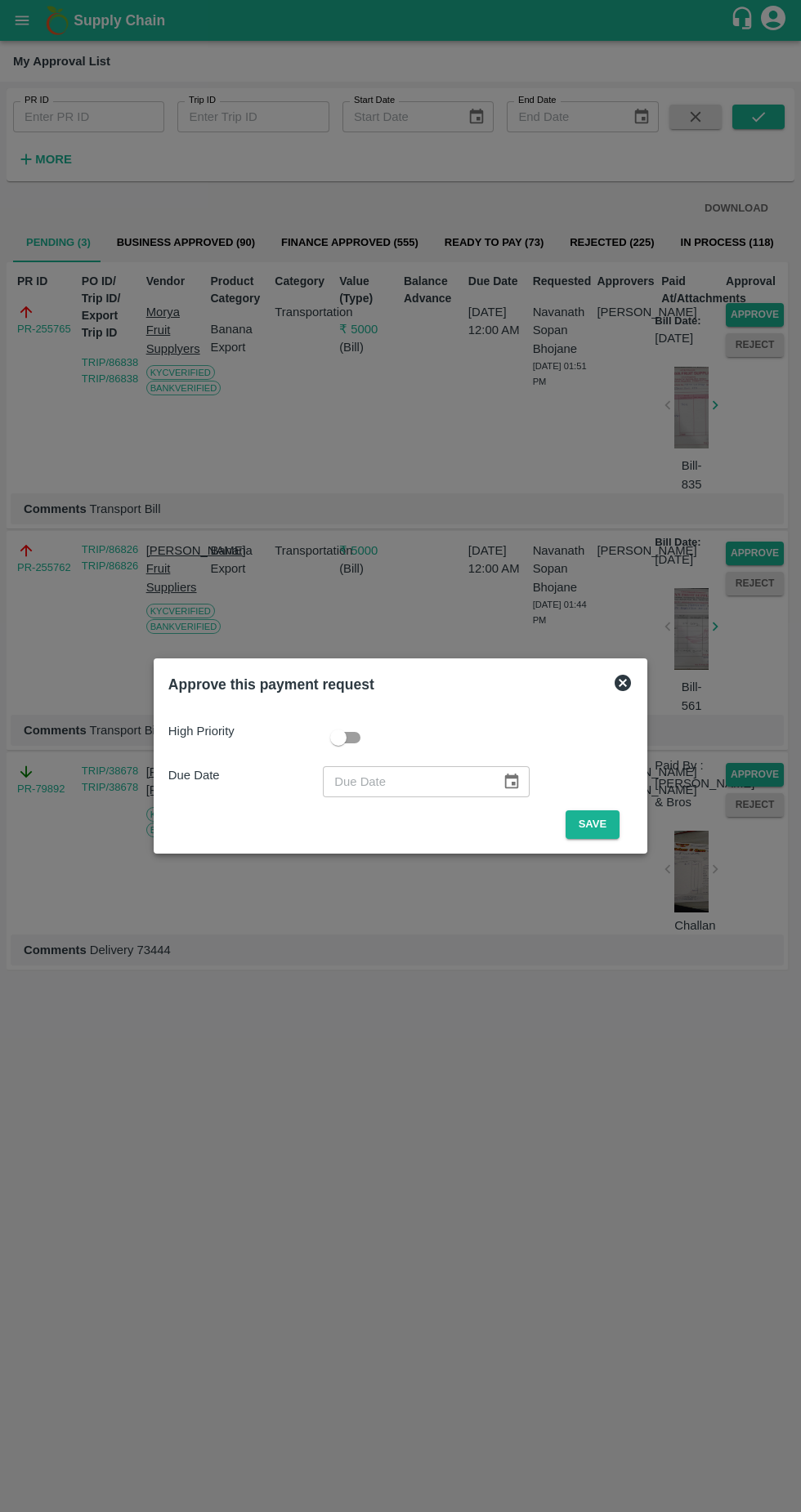
click at [631, 687] on icon at bounding box center [623, 684] width 17 height 17
